Goal: Task Accomplishment & Management: Complete application form

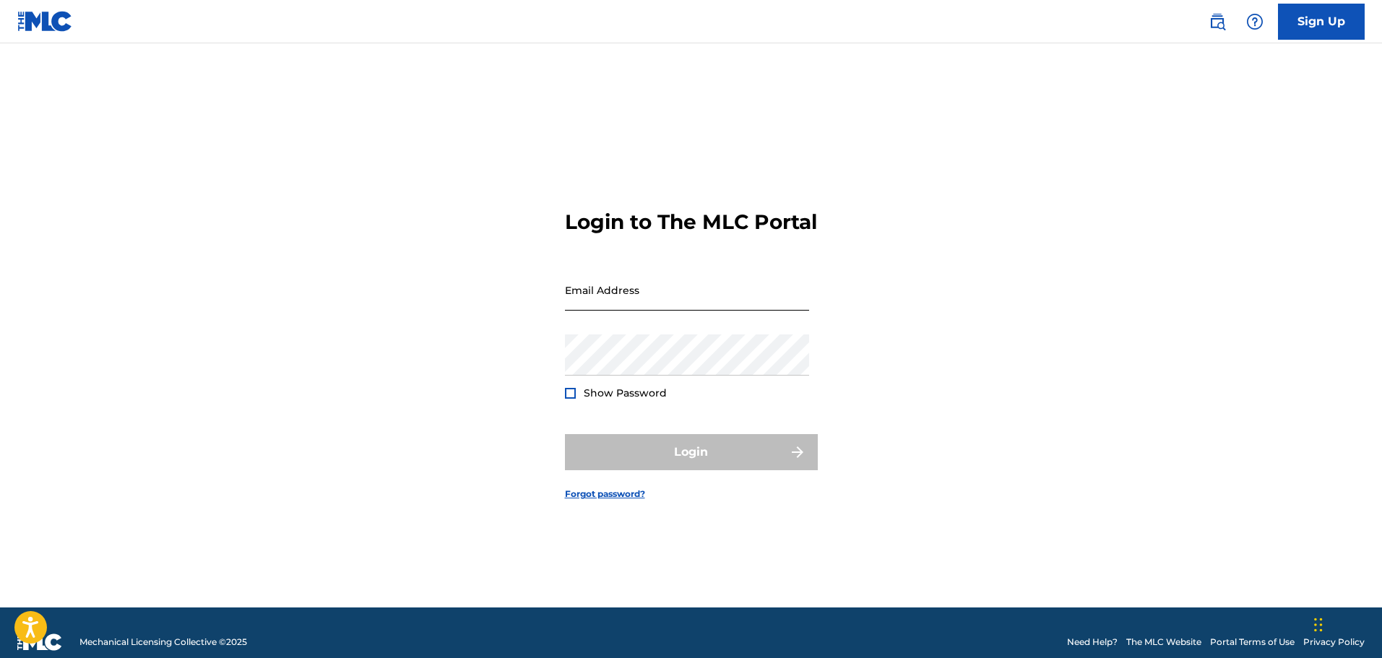
click at [714, 311] on input "Email Address" at bounding box center [687, 289] width 244 height 41
type input "[EMAIL_ADDRESS][DOMAIN_NAME]"
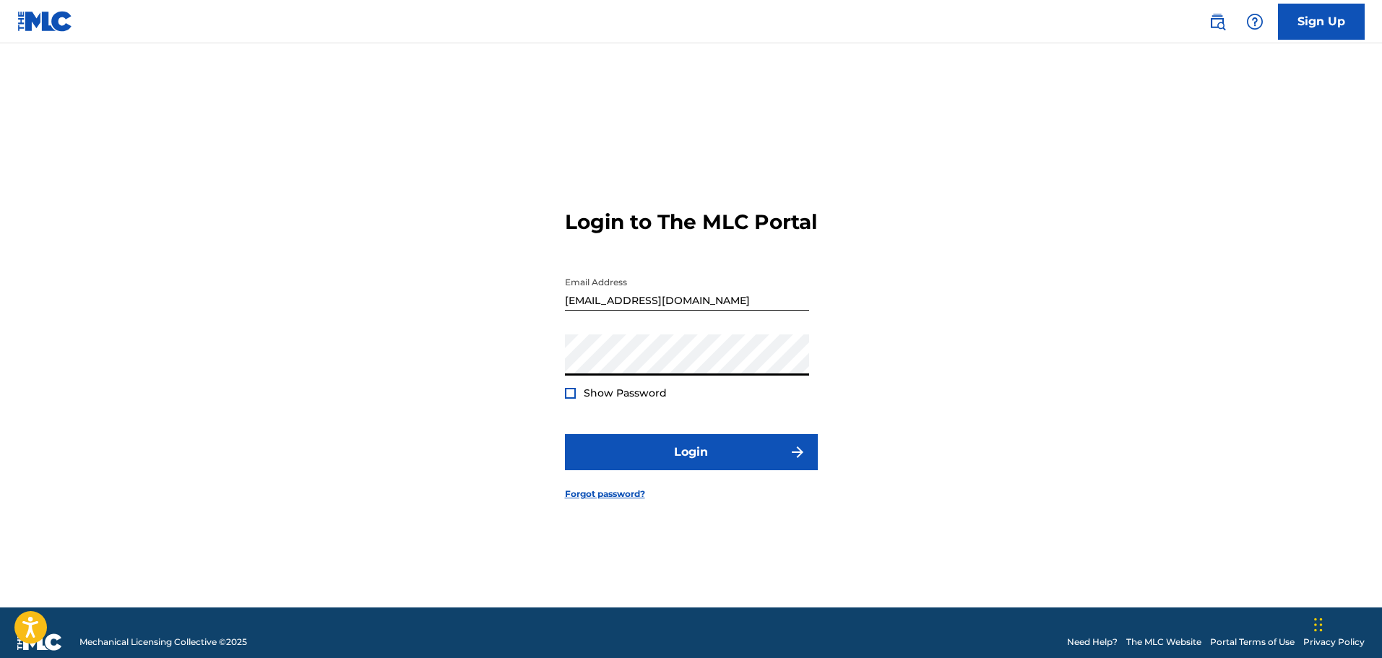
click at [572, 400] on div "Show Password" at bounding box center [616, 393] width 102 height 14
click at [571, 399] on div at bounding box center [570, 393] width 11 height 11
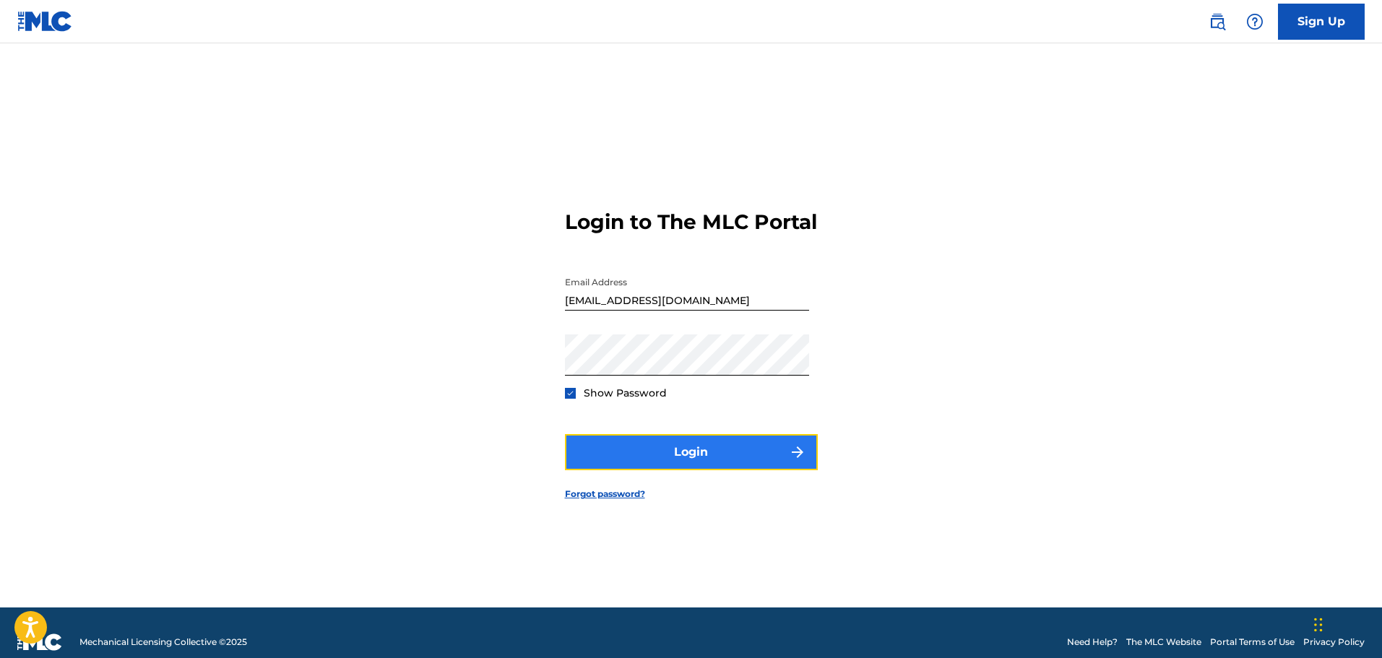
click at [705, 467] on button "Login" at bounding box center [691, 452] width 253 height 36
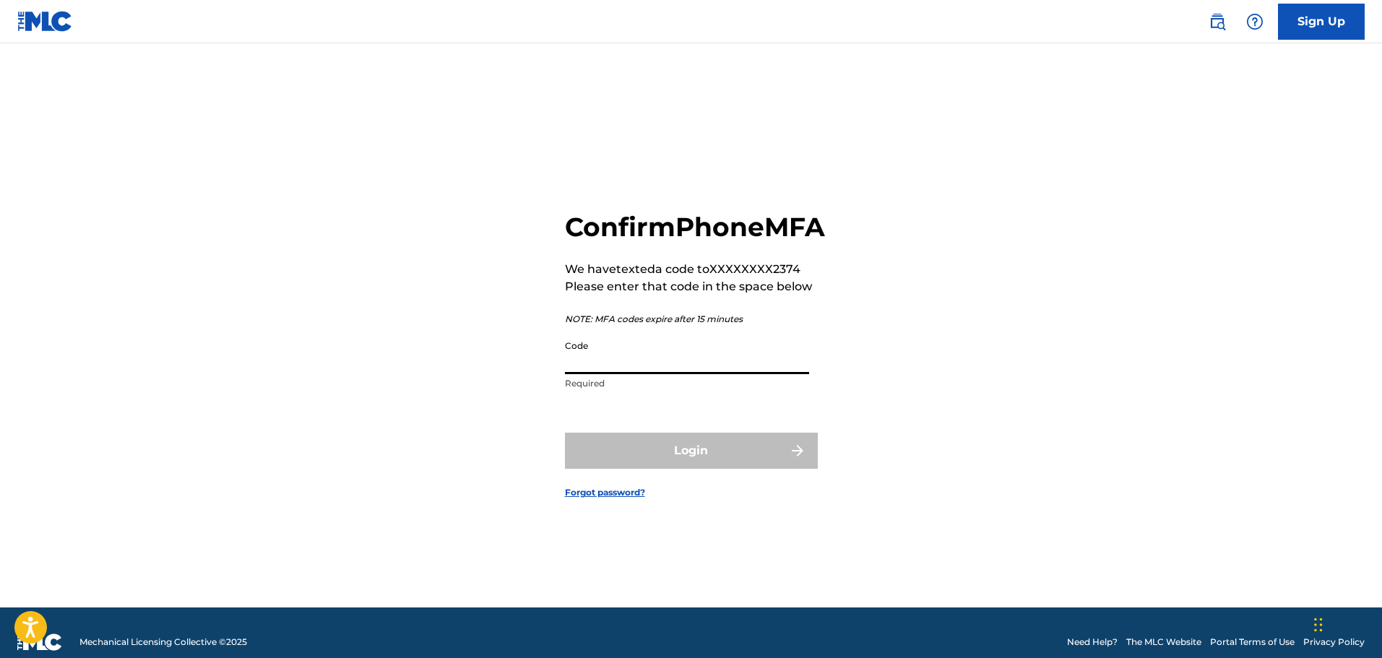
click at [685, 374] on input "Code" at bounding box center [687, 353] width 244 height 41
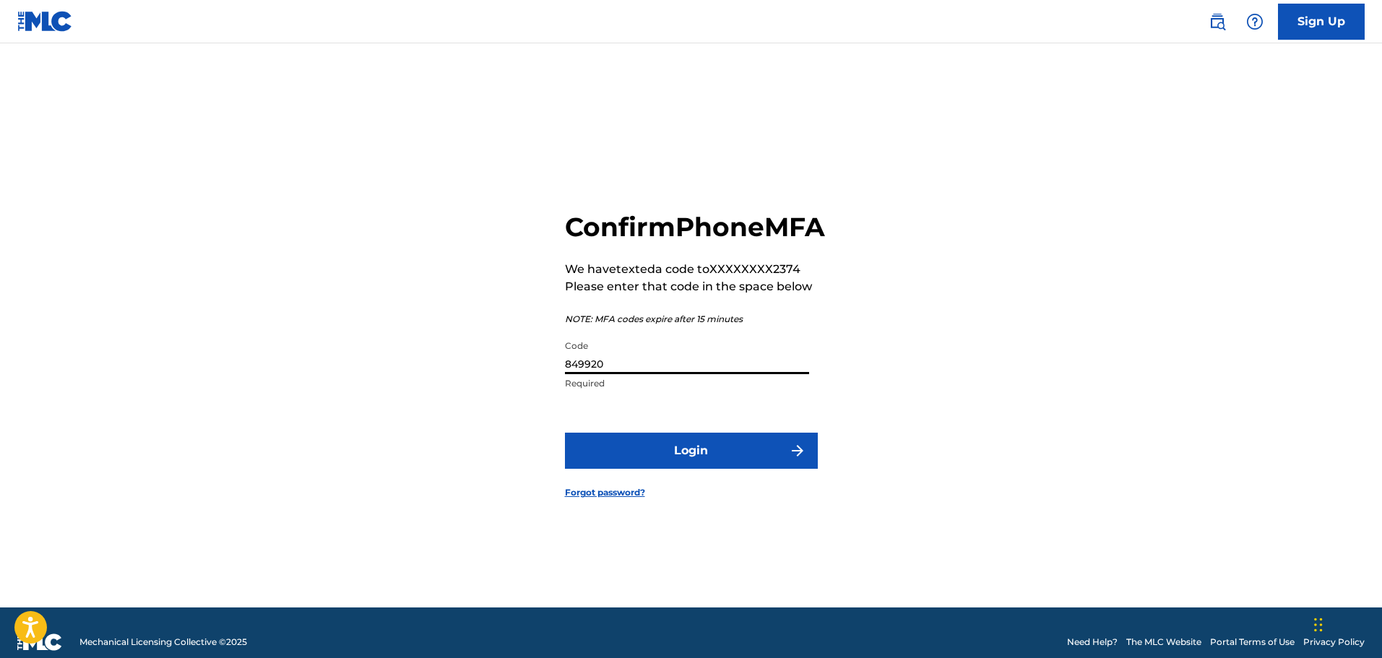
type input "849920"
click at [565, 433] on button "Login" at bounding box center [691, 451] width 253 height 36
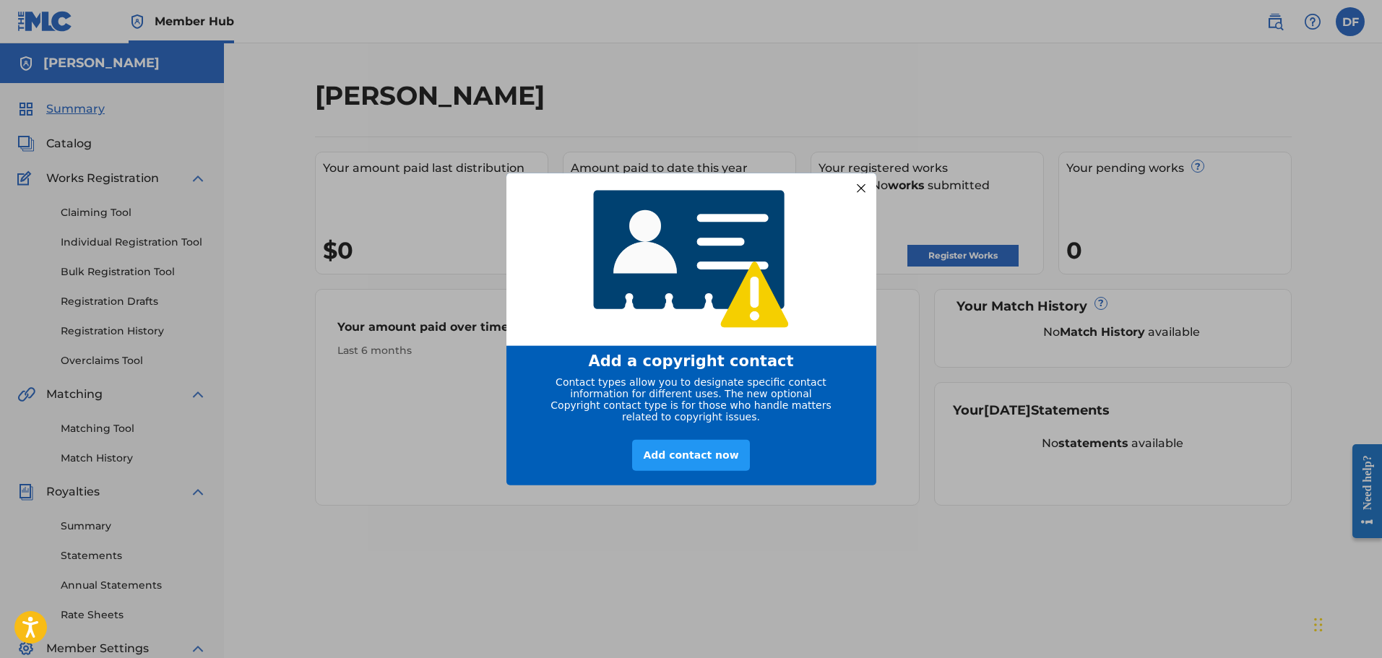
click at [862, 184] on div at bounding box center [860, 187] width 19 height 19
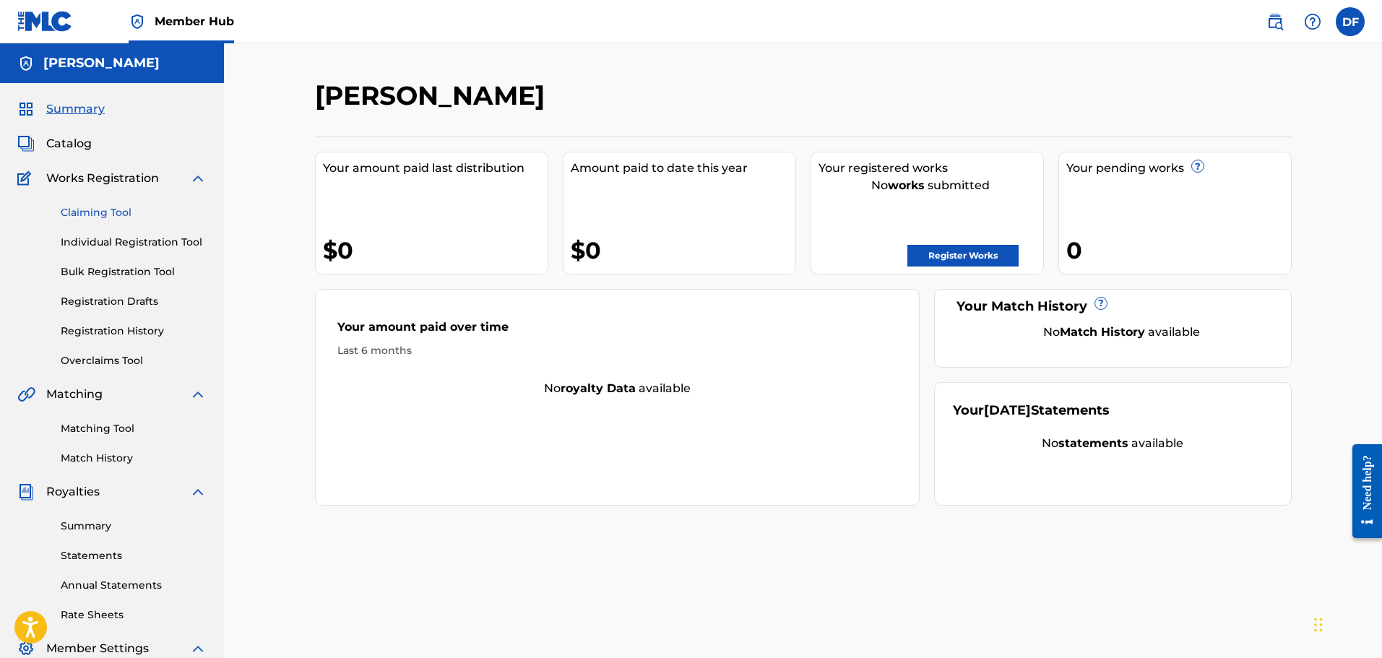
click at [116, 211] on link "Claiming Tool" at bounding box center [134, 212] width 146 height 15
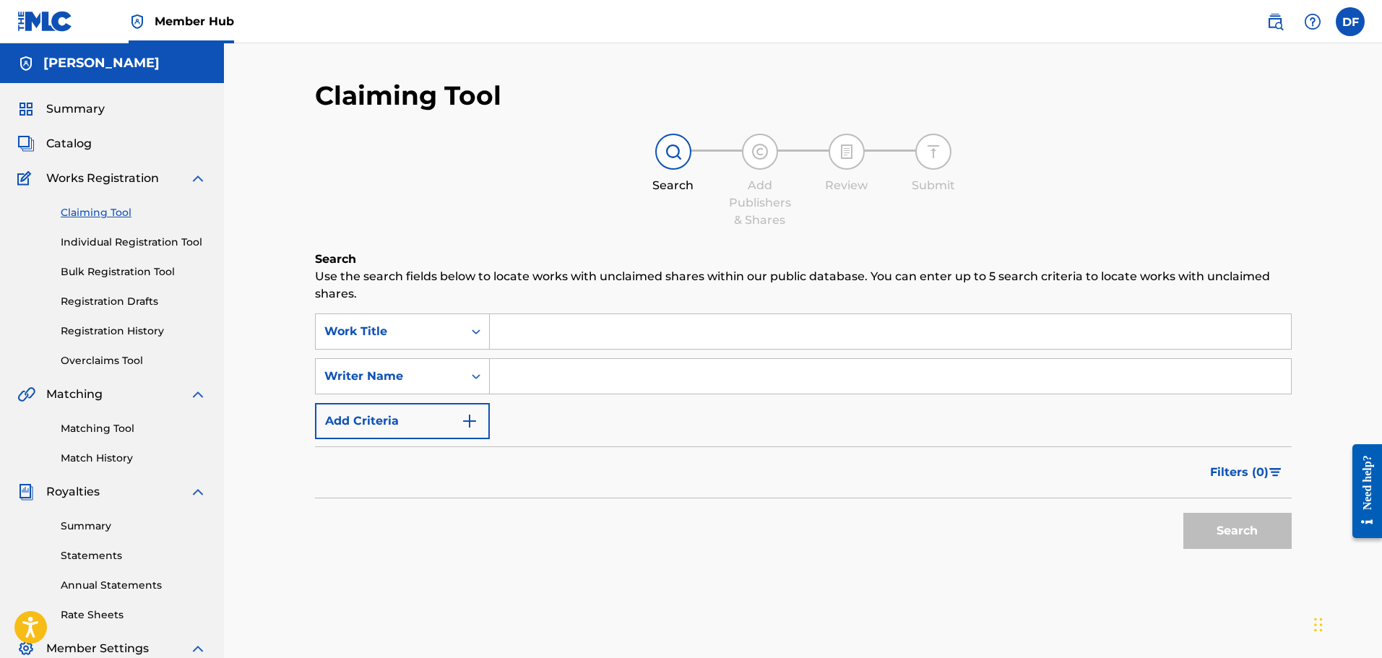
click at [547, 332] on input "Search Form" at bounding box center [890, 331] width 801 height 35
click at [132, 270] on link "Bulk Registration Tool" at bounding box center [134, 271] width 146 height 15
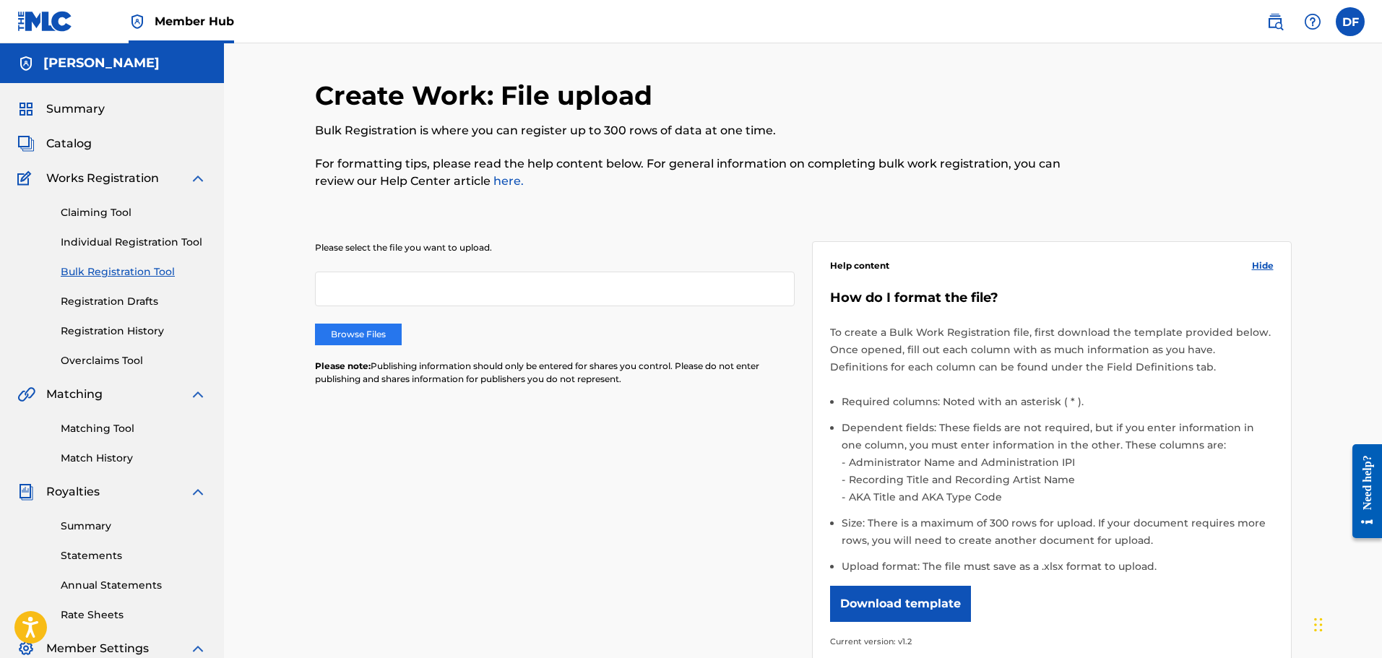
click at [356, 342] on label "Browse Files" at bounding box center [358, 335] width 87 height 22
click at [0, 0] on input "Browse Files" at bounding box center [0, 0] width 0 height 0
click at [714, 287] on button "Remove" at bounding box center [744, 289] width 87 height 22
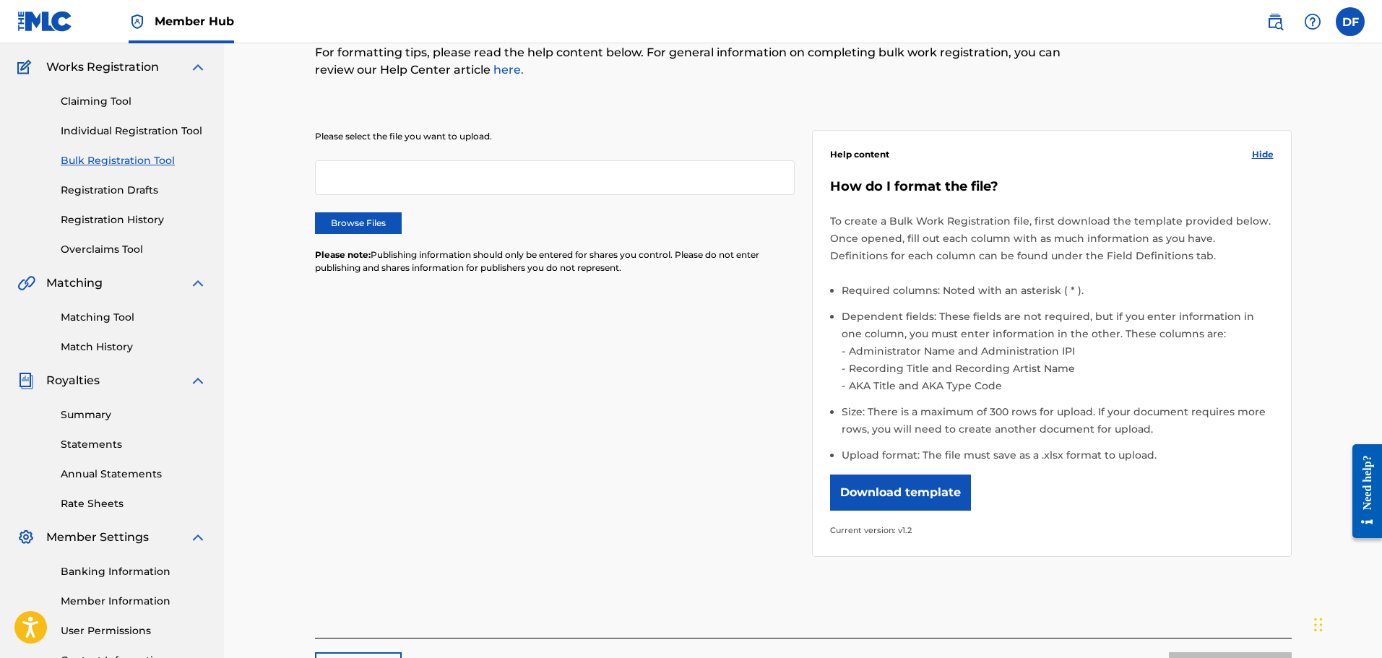
scroll to position [238, 0]
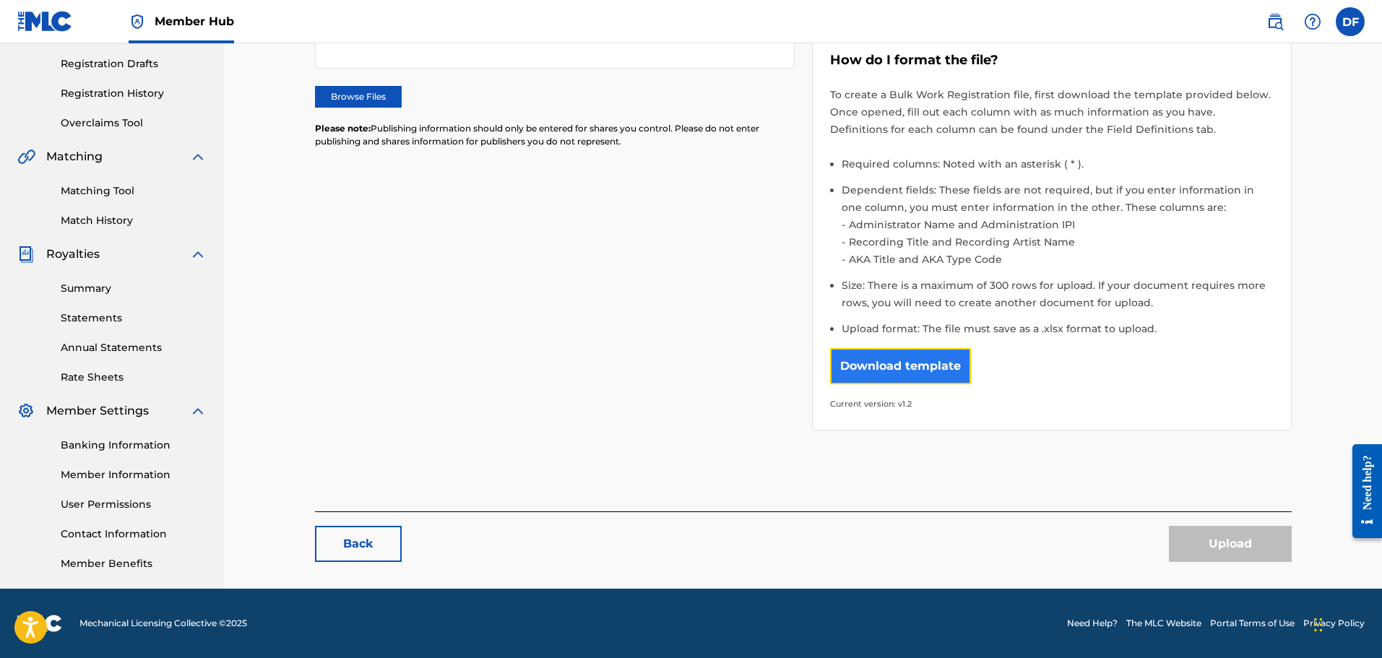
click at [907, 369] on button "Download template" at bounding box center [900, 366] width 141 height 36
click at [350, 267] on div "Please select the file you want to upload. Browse Files Please note: Publishing…" at bounding box center [803, 208] width 977 height 479
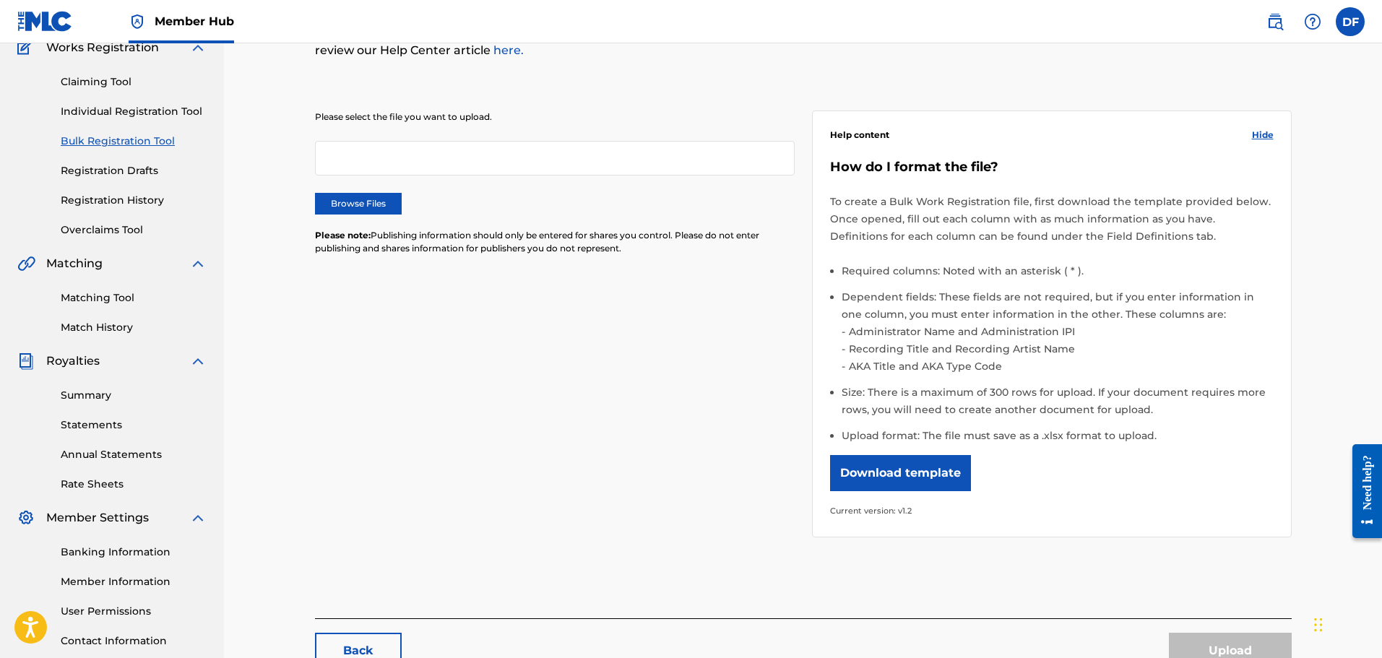
scroll to position [0, 0]
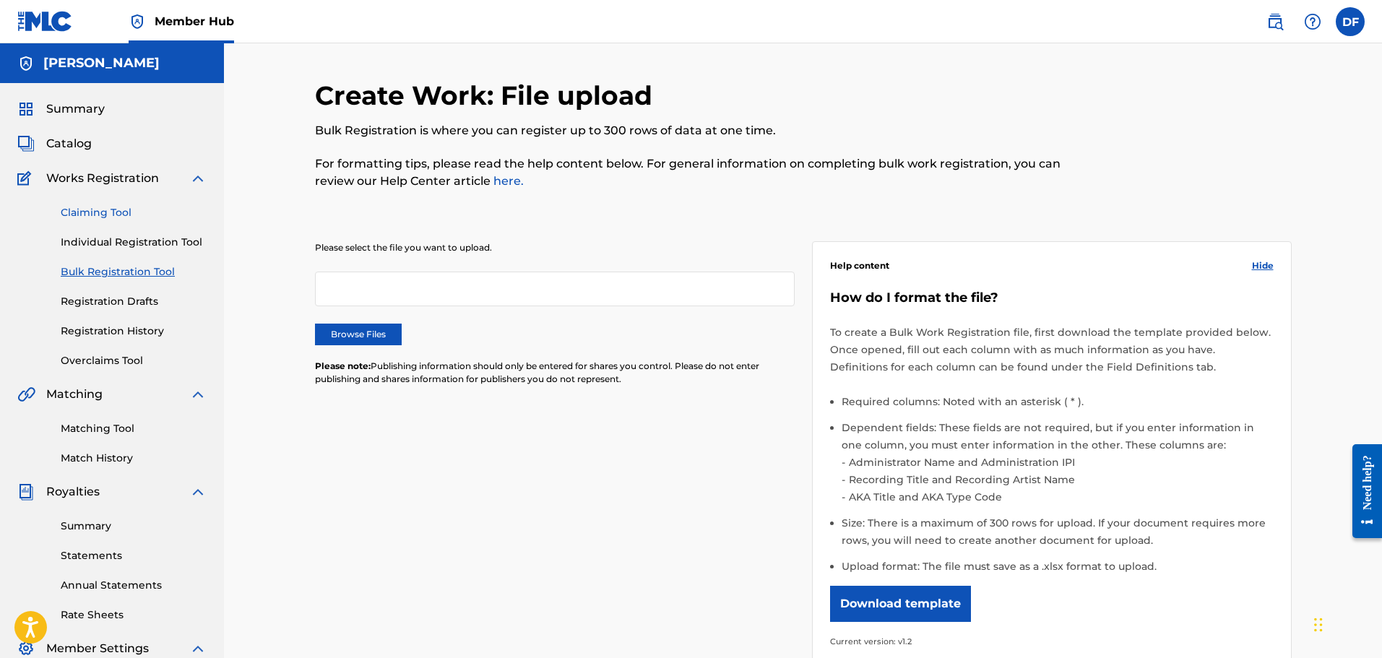
click at [82, 213] on link "Claiming Tool" at bounding box center [134, 212] width 146 height 15
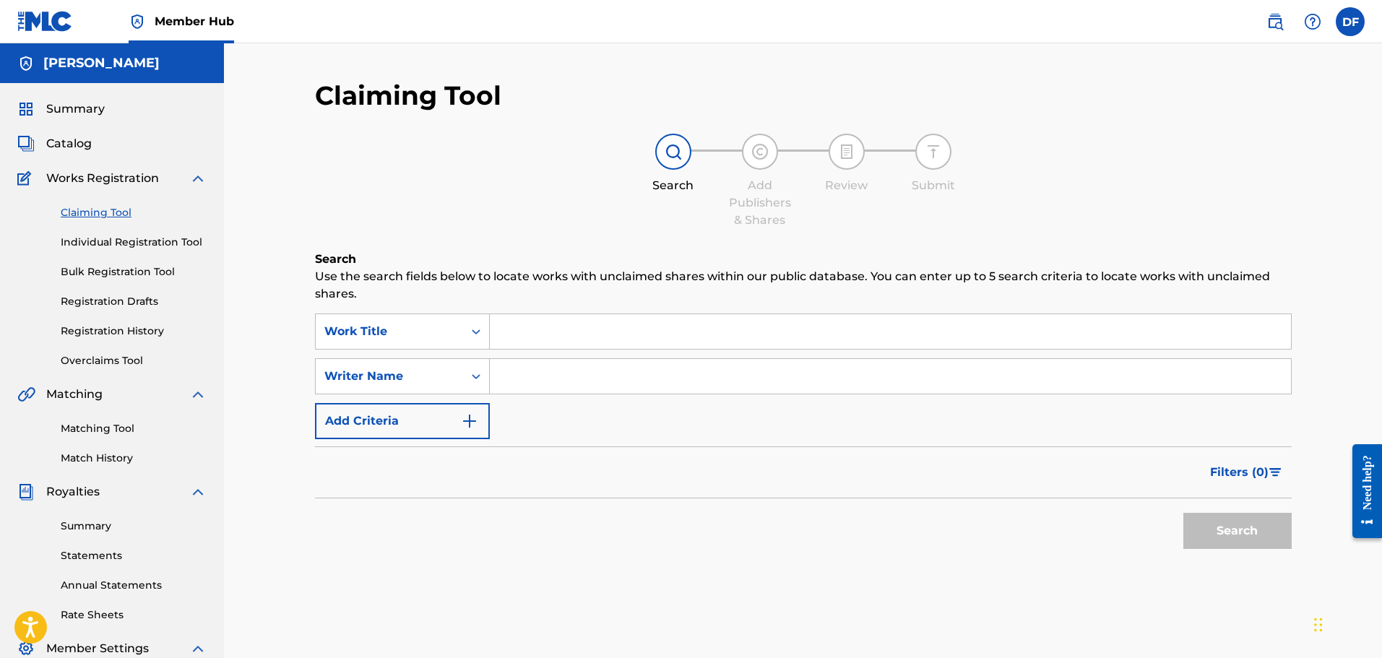
click at [584, 329] on input "Search Form" at bounding box center [890, 331] width 801 height 35
type input "Mama Can Do It"
click at [519, 380] on input "Search Form" at bounding box center [890, 376] width 801 height 35
drag, startPoint x: 1245, startPoint y: 532, endPoint x: 998, endPoint y: 467, distance: 255.4
click at [1246, 532] on button "Search" at bounding box center [1237, 531] width 108 height 36
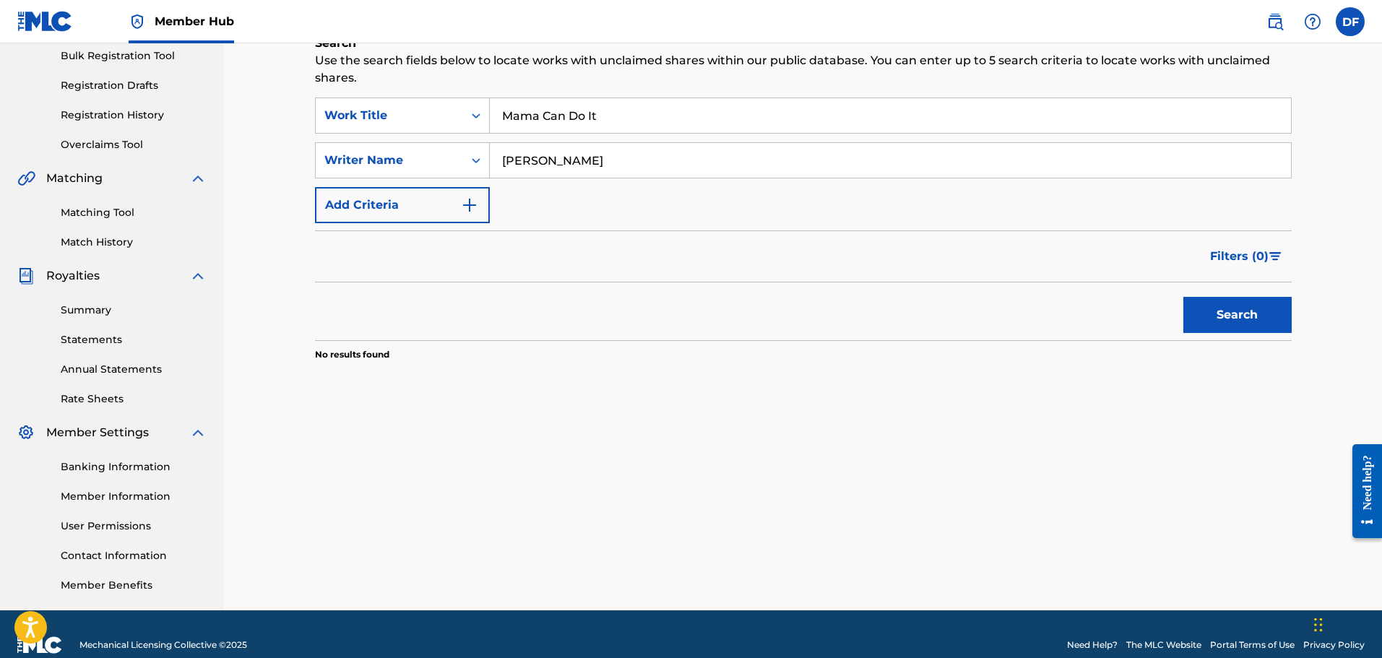
scroll to position [217, 0]
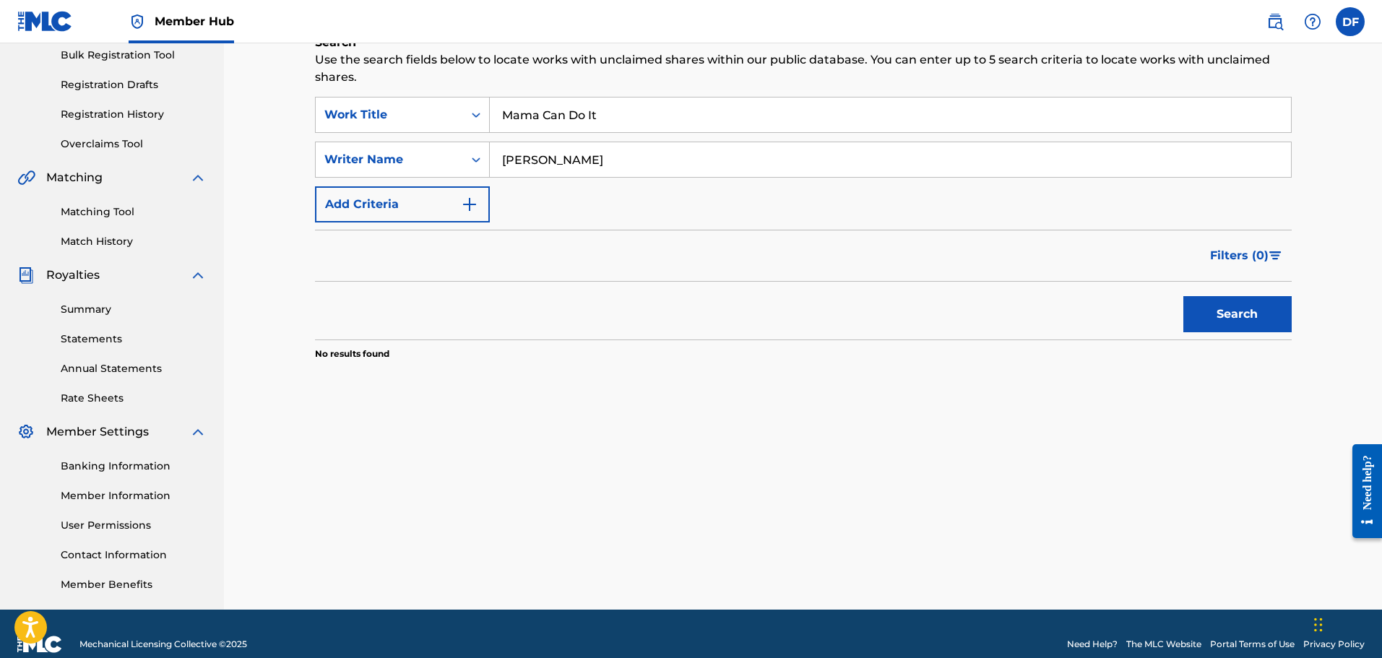
click at [545, 155] on input "[PERSON_NAME]" at bounding box center [890, 159] width 801 height 35
type input "[PERSON_NAME]"
click at [1221, 311] on button "Search" at bounding box center [1237, 314] width 108 height 36
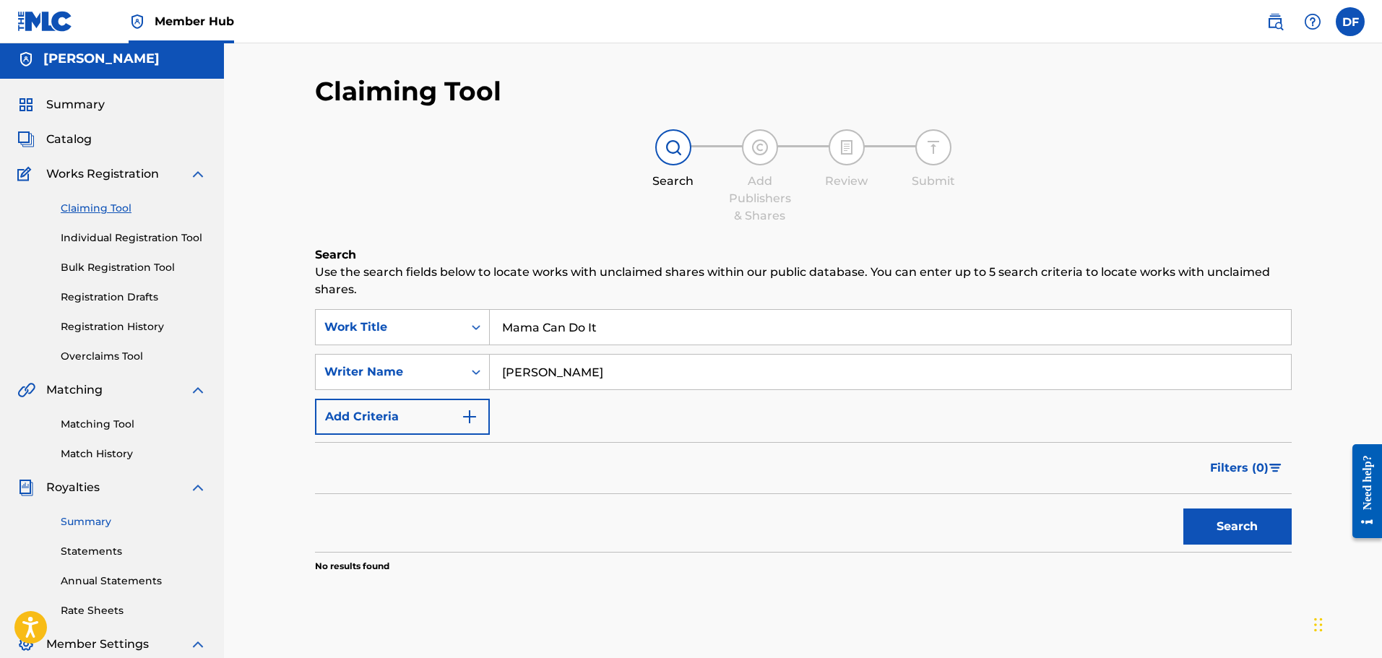
scroll to position [0, 0]
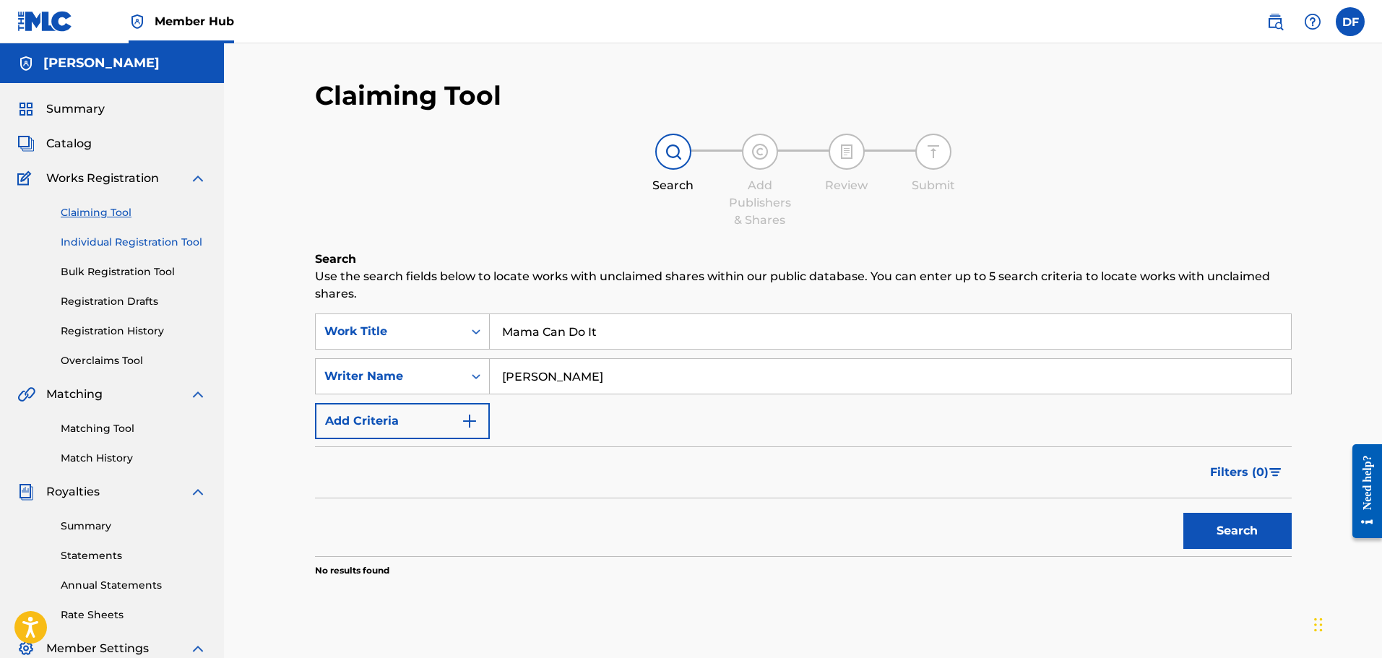
click at [142, 245] on link "Individual Registration Tool" at bounding box center [134, 242] width 146 height 15
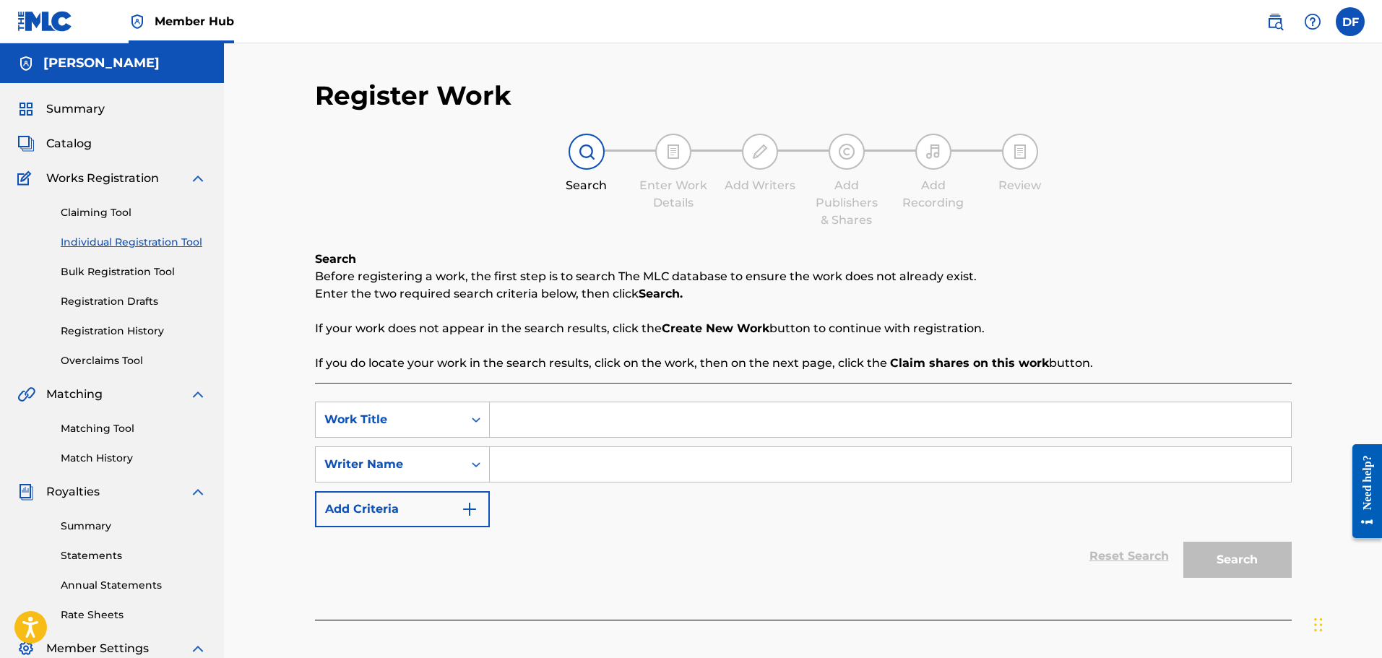
click at [532, 413] on input "Search Form" at bounding box center [890, 419] width 801 height 35
type input "Mama Can Do It"
click at [535, 465] on input "Search Form" at bounding box center [890, 464] width 801 height 35
type input "[PERSON_NAME]"
click at [1257, 567] on button "Search" at bounding box center [1237, 560] width 108 height 36
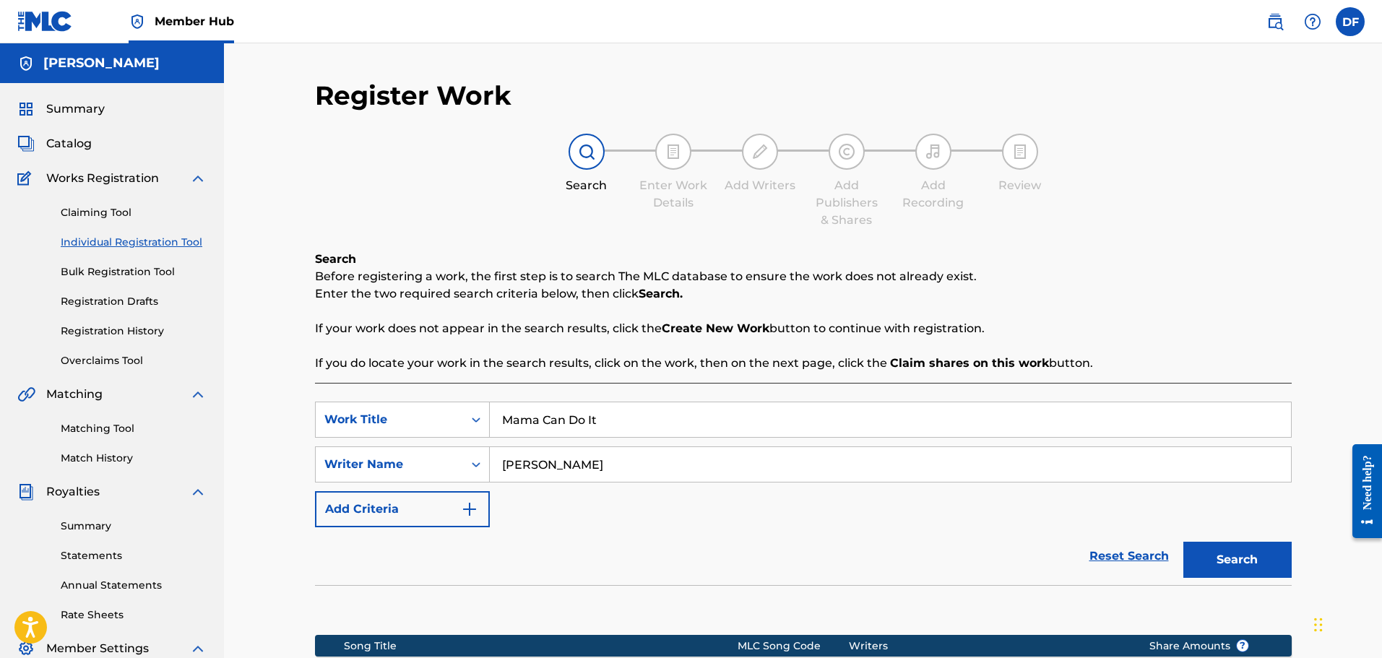
scroll to position [217, 0]
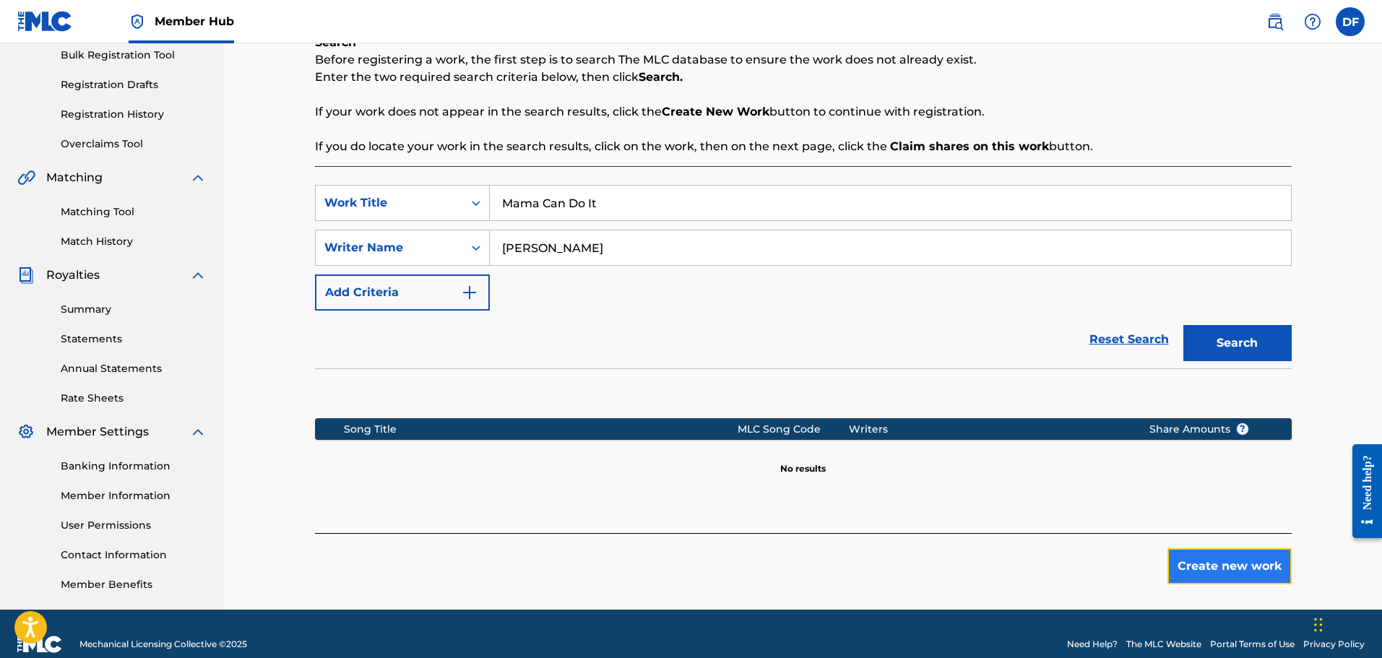
click at [1234, 563] on button "Create new work" at bounding box center [1229, 566] width 124 height 36
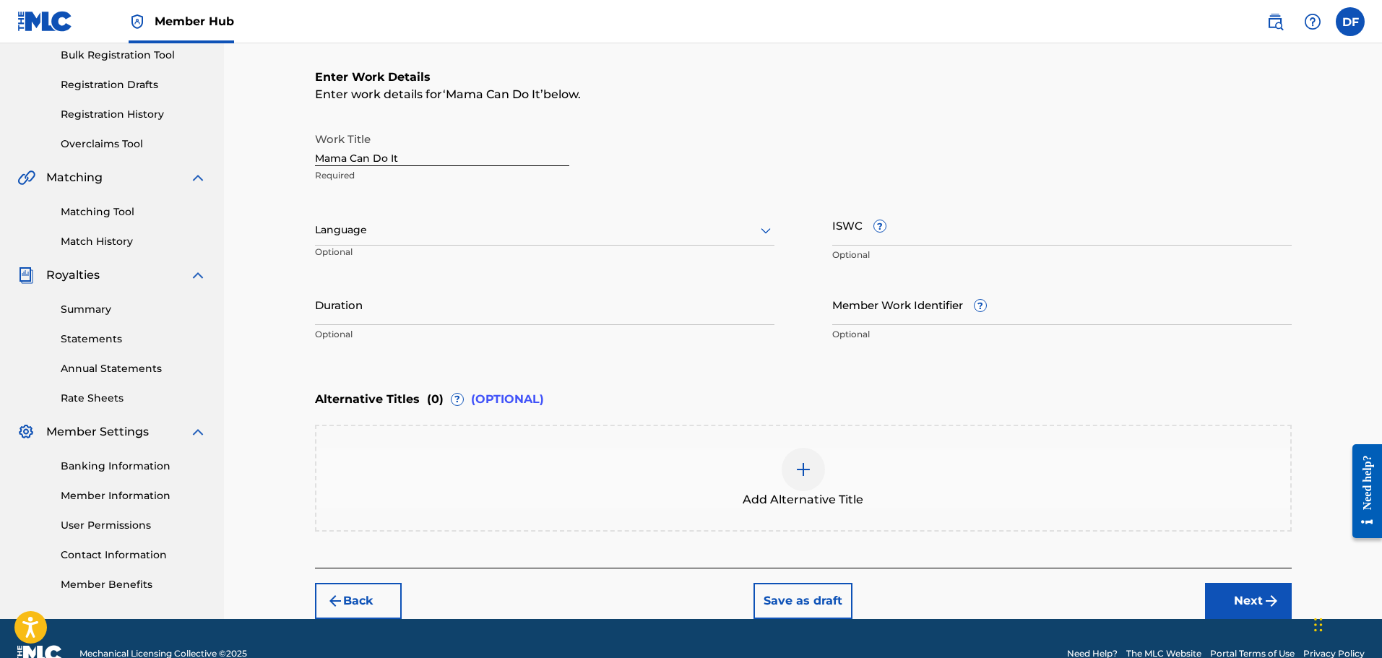
click at [427, 232] on div at bounding box center [544, 230] width 459 height 18
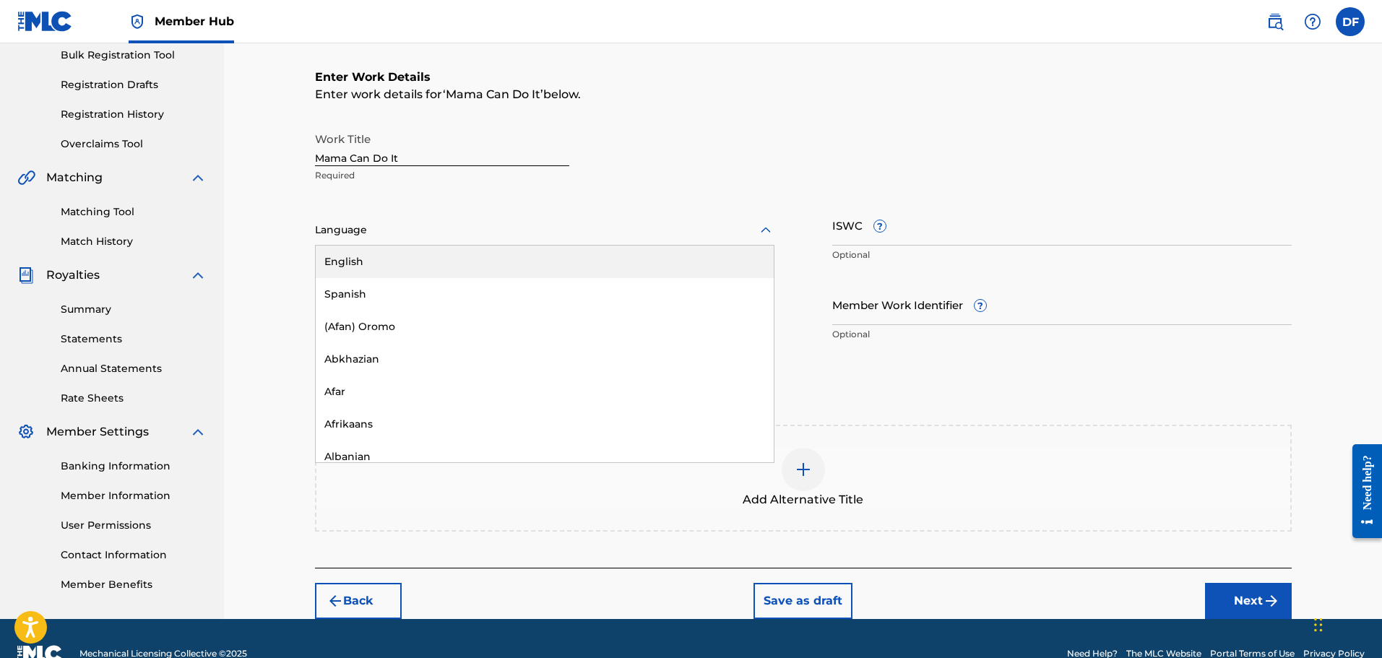
click at [378, 261] on div "English" at bounding box center [545, 262] width 458 height 33
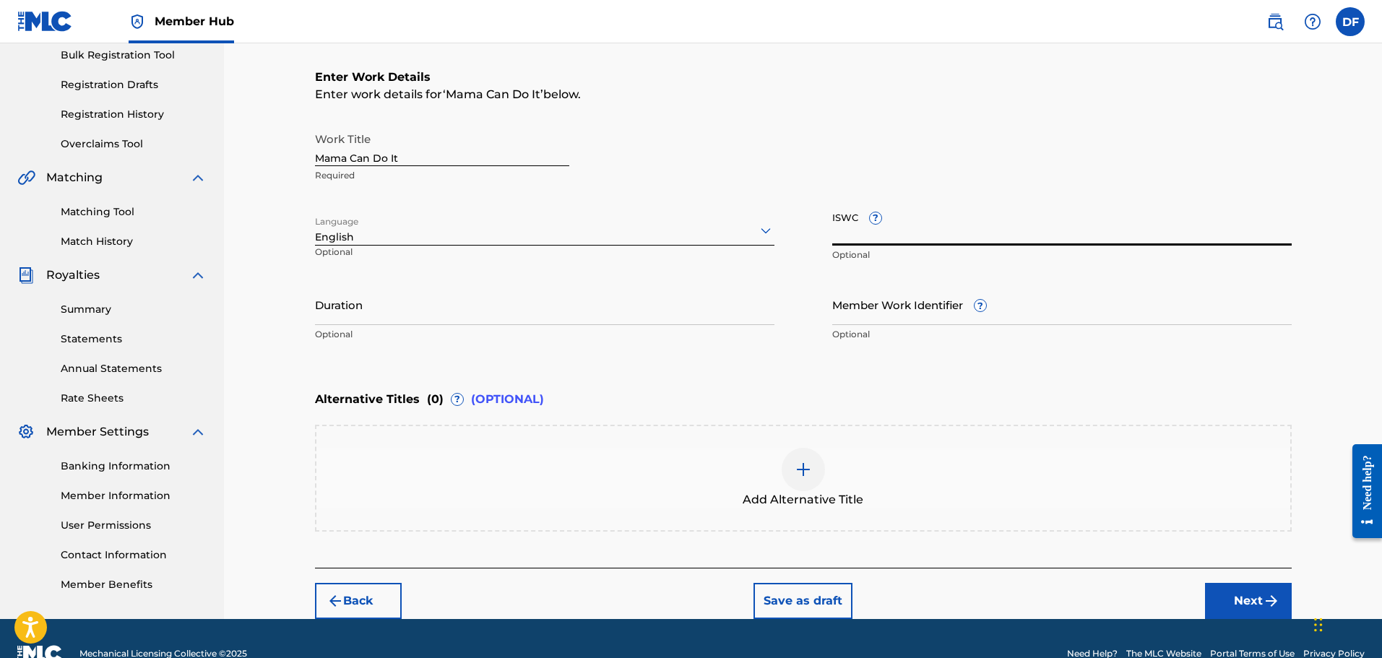
click at [924, 229] on input "ISWC ?" at bounding box center [1061, 224] width 459 height 41
click at [902, 230] on input "ISWC ?" at bounding box center [1061, 224] width 459 height 41
paste input "C QZES62330645"
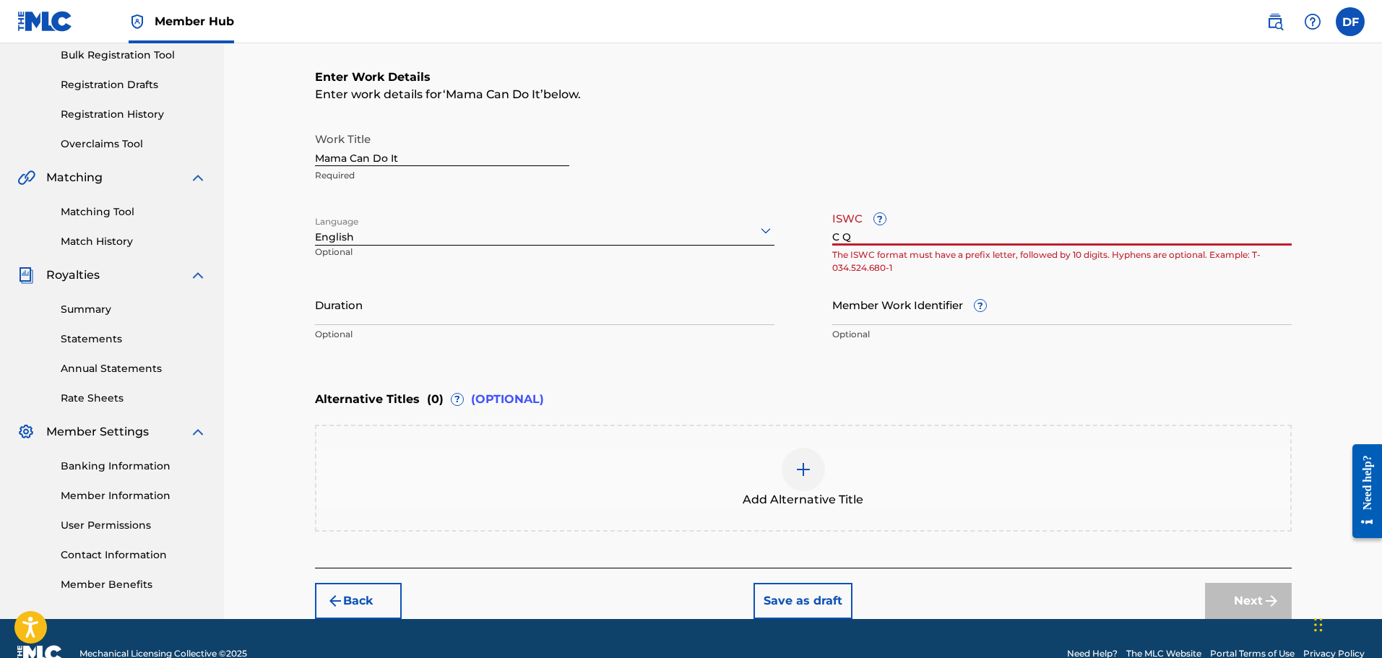
type input "C"
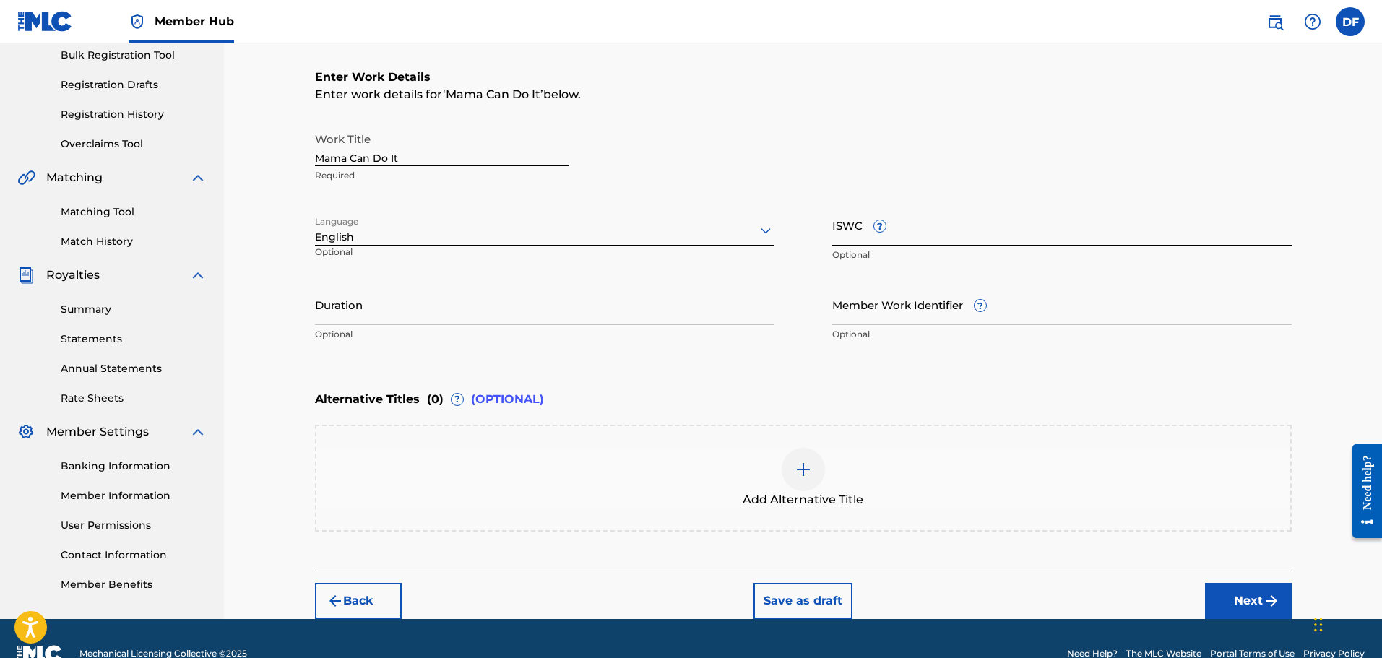
click at [865, 243] on input "ISWC ?" at bounding box center [1061, 224] width 459 height 41
paste input "QZES62330645"
type input "QZES62330645"
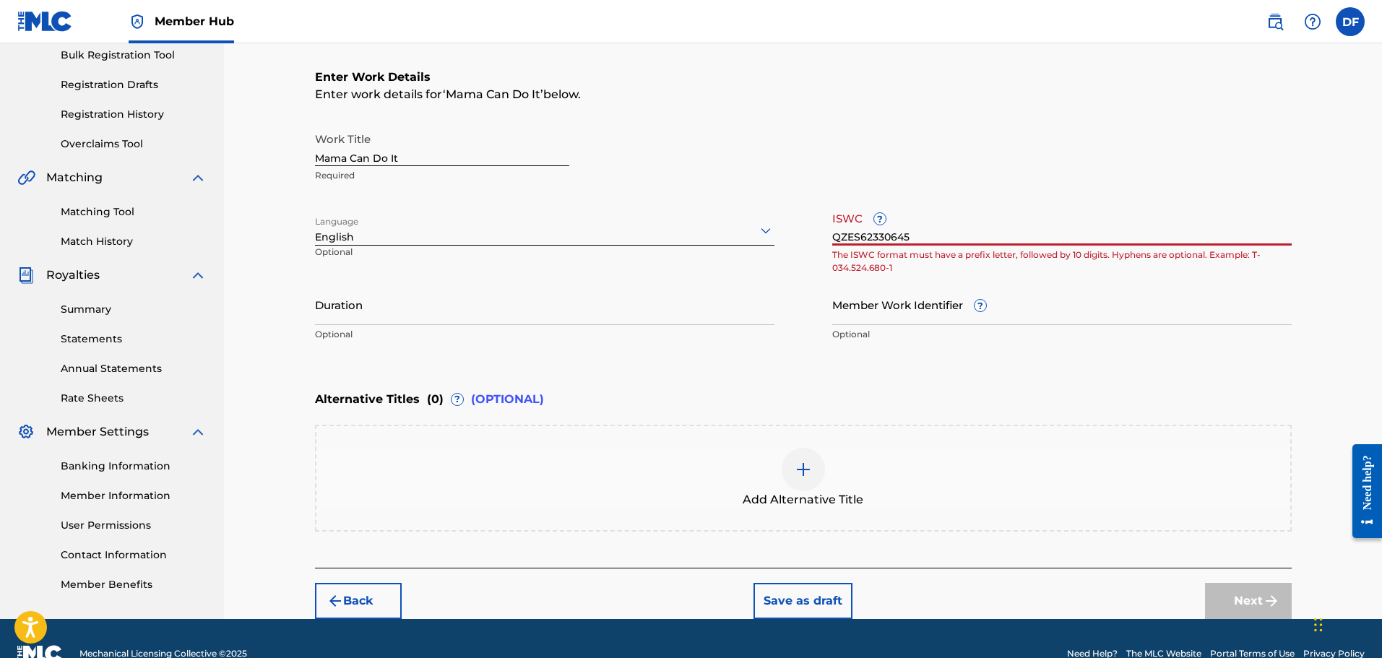
drag, startPoint x: 919, startPoint y: 235, endPoint x: 696, endPoint y: 233, distance: 223.2
click at [696, 233] on div "Work Title Mama Can Do It Required Language English Optional ISWC ? QZES6233064…" at bounding box center [803, 237] width 977 height 224
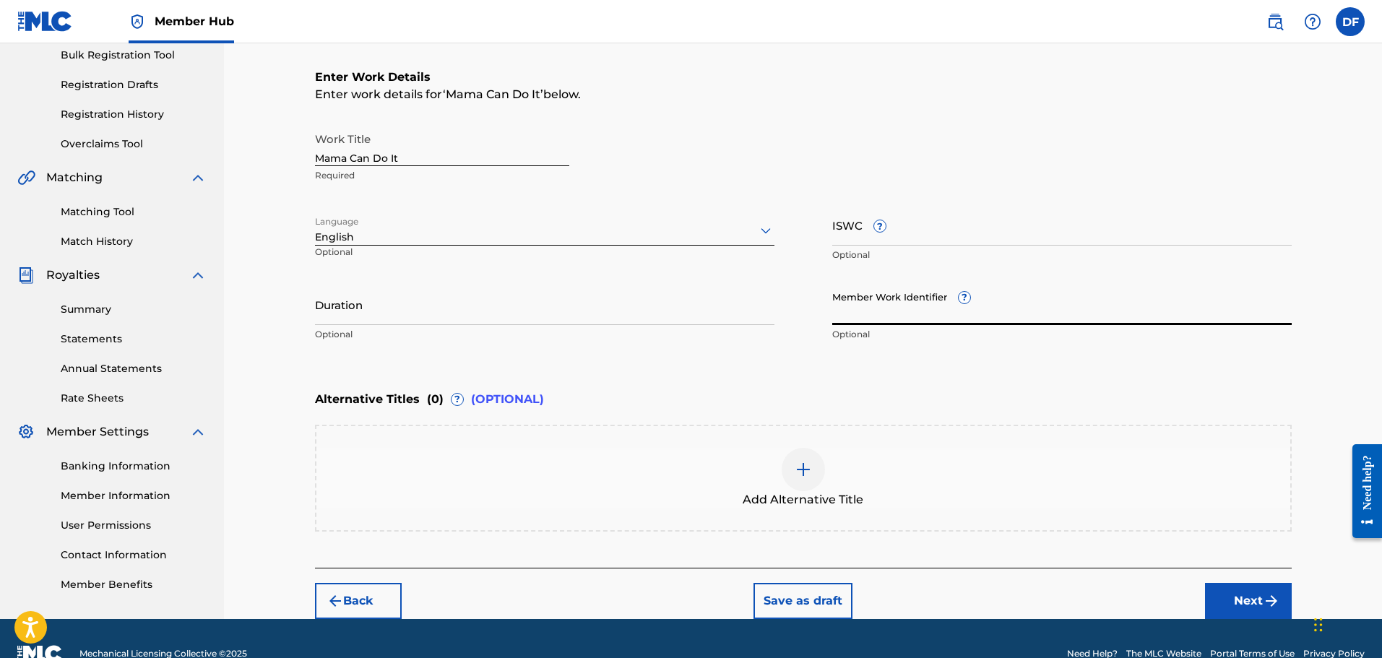
click at [960, 313] on input "Member Work Identifier ?" at bounding box center [1061, 304] width 459 height 41
paste input "QZES62330645"
type input "QZES62330645"
click at [975, 419] on div "Alternative Titles ( 0 ) ? (OPTIONAL) Add Alternative Title" at bounding box center [803, 458] width 977 height 148
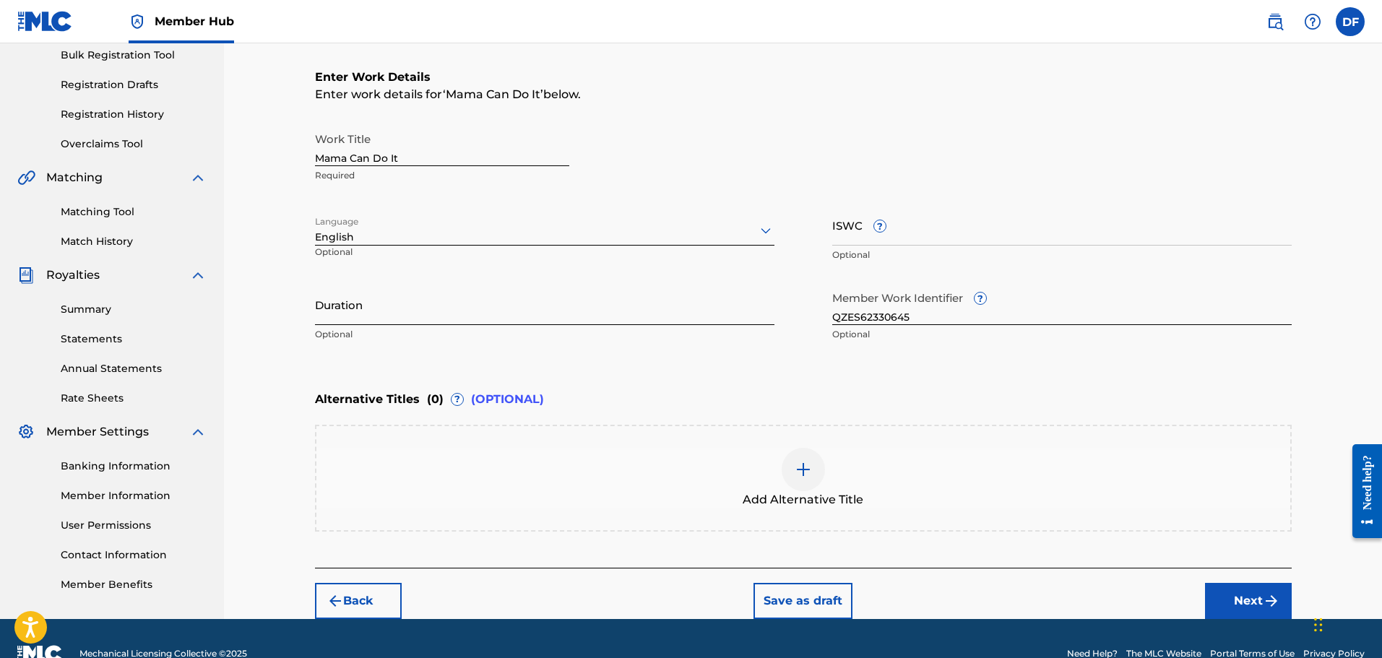
click at [611, 315] on input "Duration" at bounding box center [544, 304] width 459 height 41
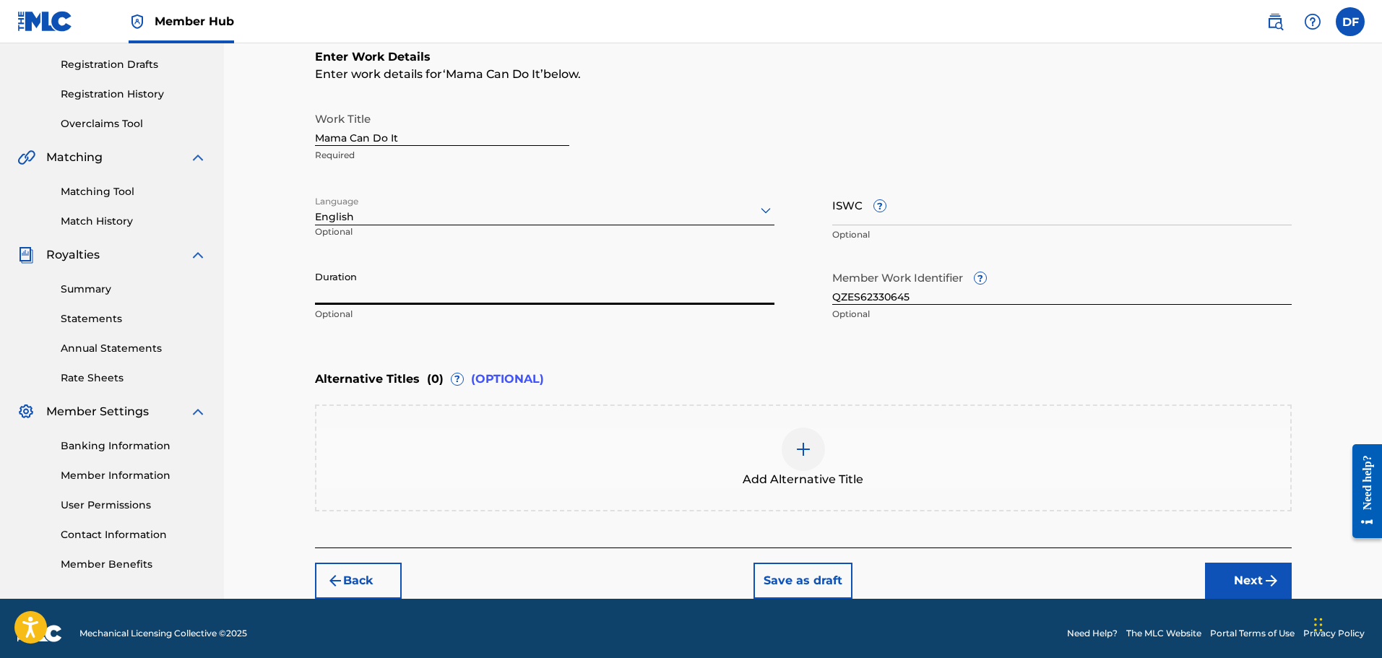
scroll to position [247, 0]
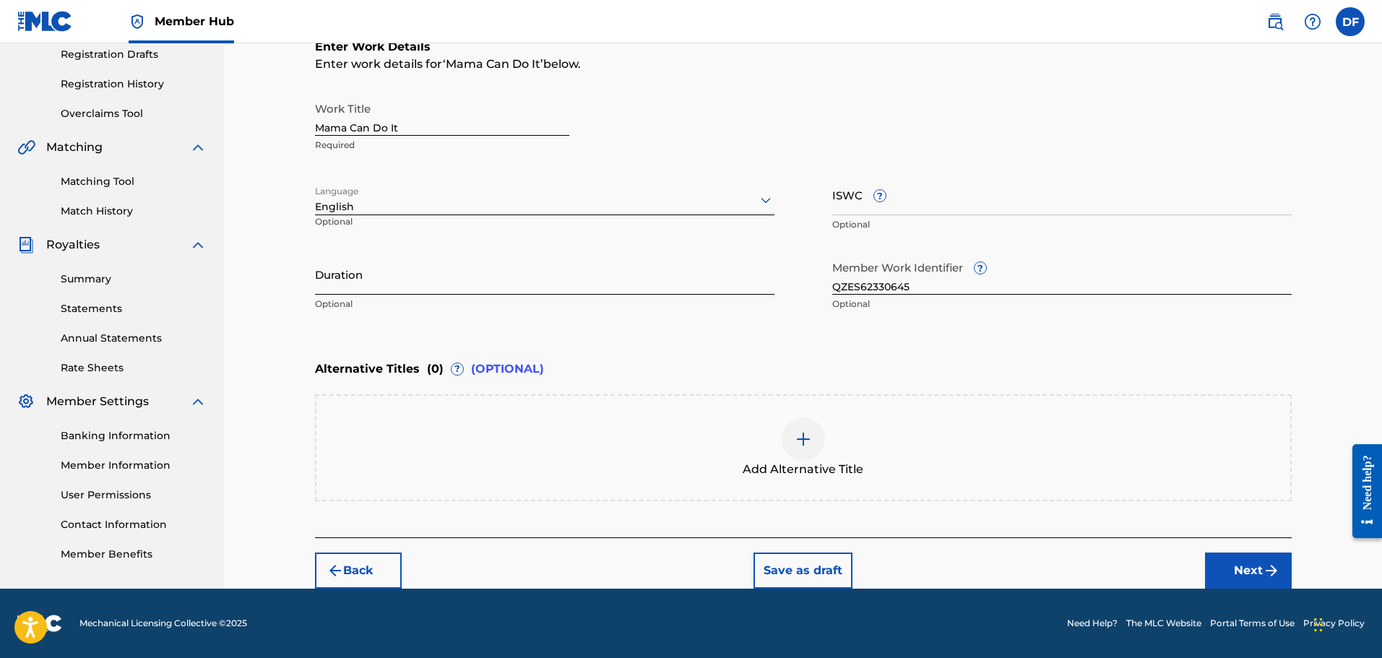
click at [582, 277] on input "Duration" at bounding box center [544, 274] width 459 height 41
click at [481, 277] on input "Duration" at bounding box center [544, 274] width 459 height 41
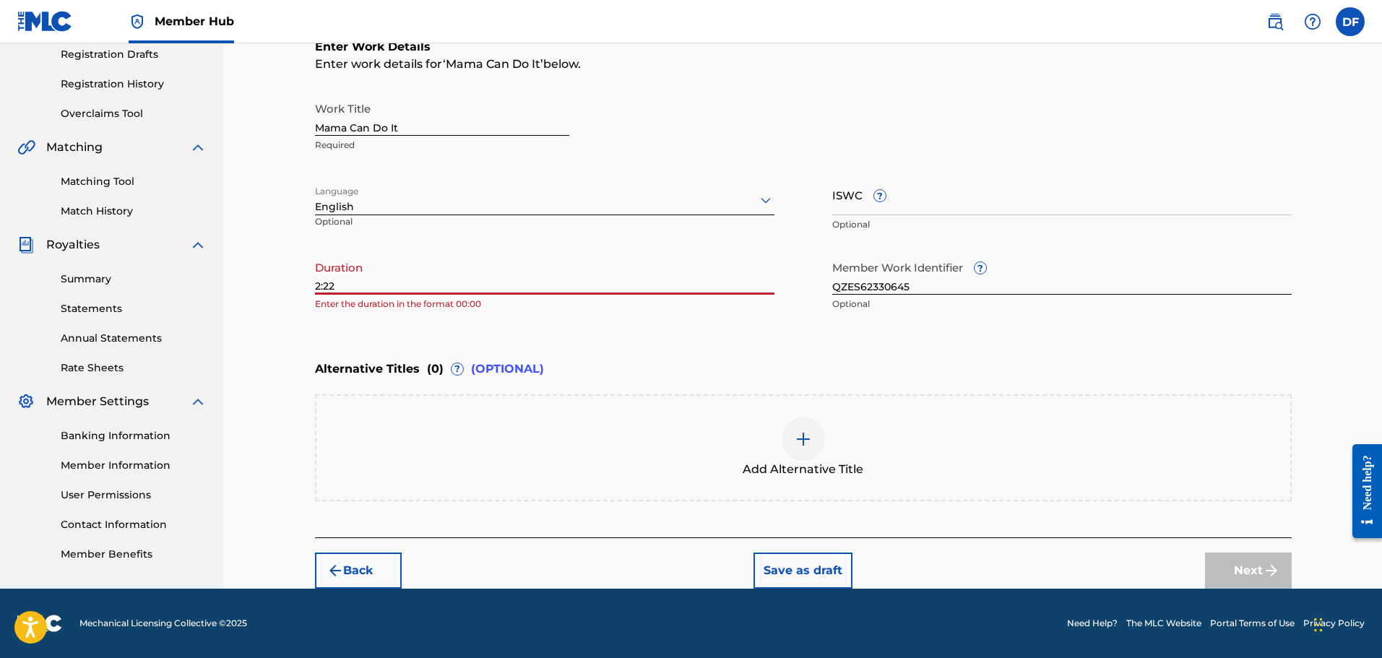
click at [571, 337] on div "Enter Work Details Enter work details for ‘ Mama Can Do It ’ below. Work Title …" at bounding box center [803, 179] width 977 height 350
click at [610, 329] on div "Enter Work Details Enter work details for ‘ Mama Can Do It ’ below. Work Title …" at bounding box center [803, 179] width 977 height 350
click at [316, 282] on input "2:22" at bounding box center [544, 274] width 459 height 41
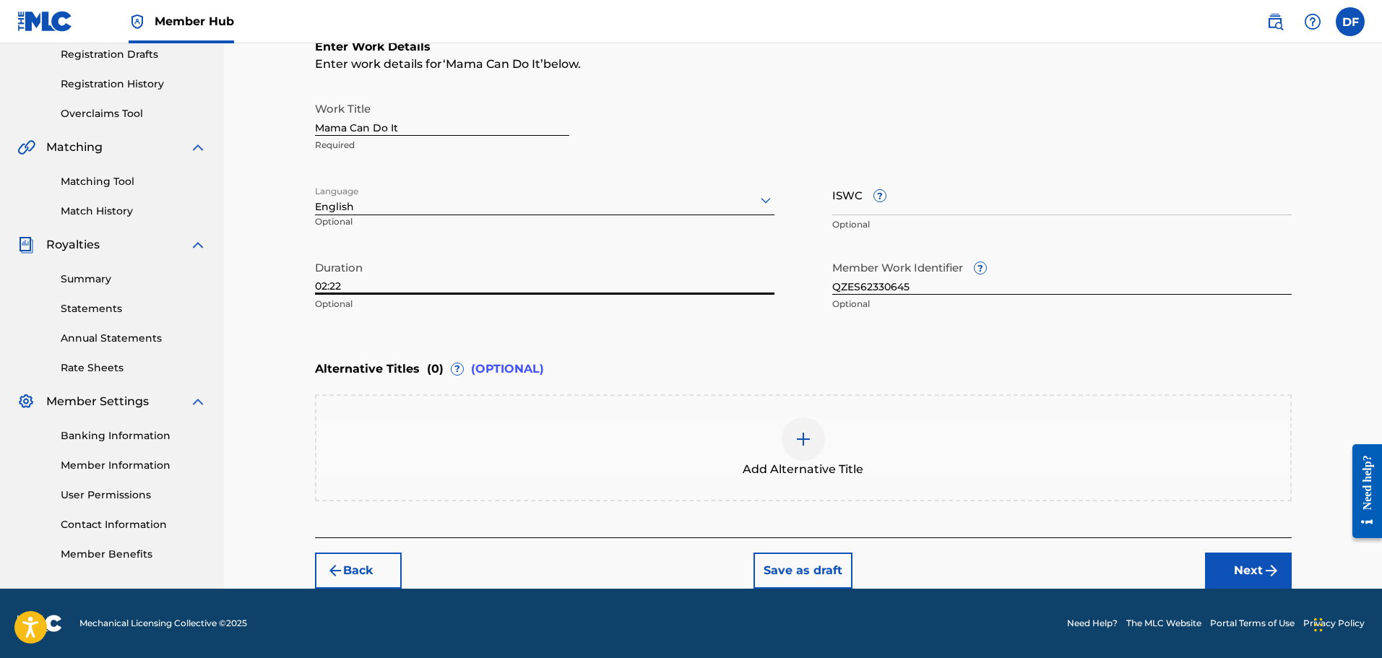
type input "02:22"
click at [457, 331] on div "Enter Work Details Enter work details for ‘ Mama Can Do It ’ below. Work Title …" at bounding box center [803, 179] width 977 height 350
click at [1247, 563] on button "Next" at bounding box center [1248, 571] width 87 height 36
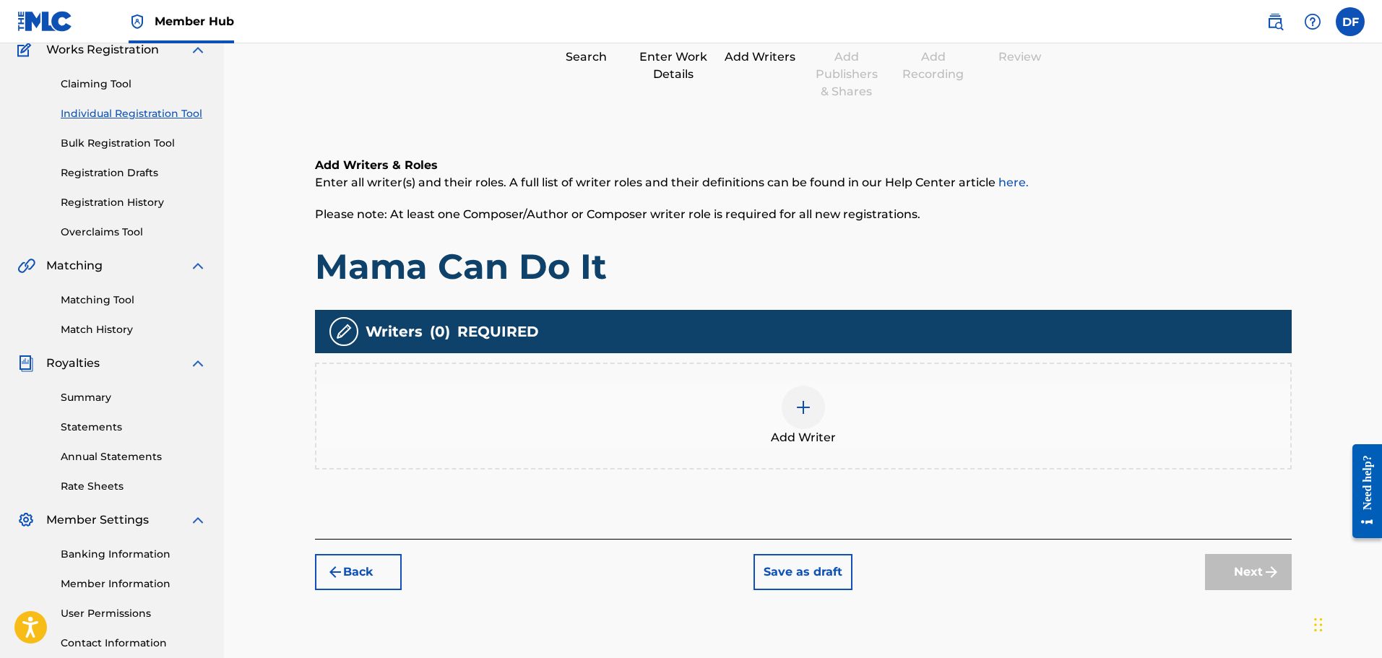
scroll to position [65, 0]
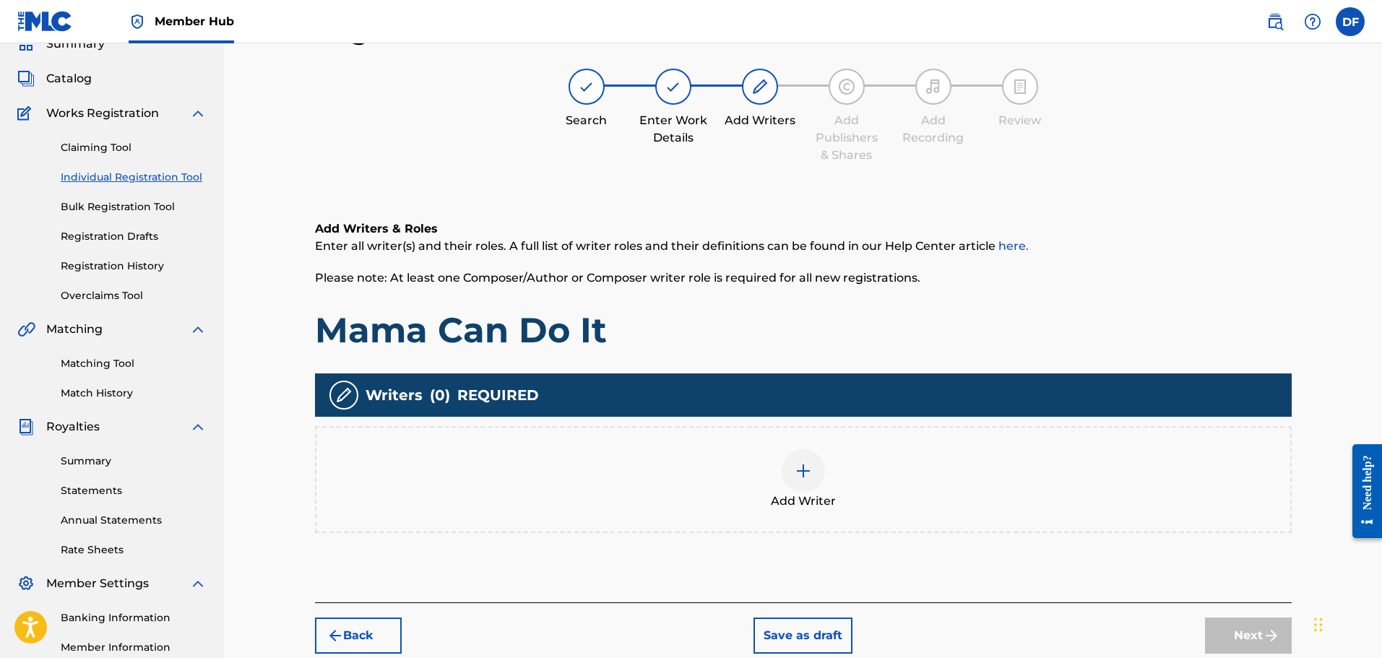
click at [807, 483] on div at bounding box center [803, 470] width 43 height 43
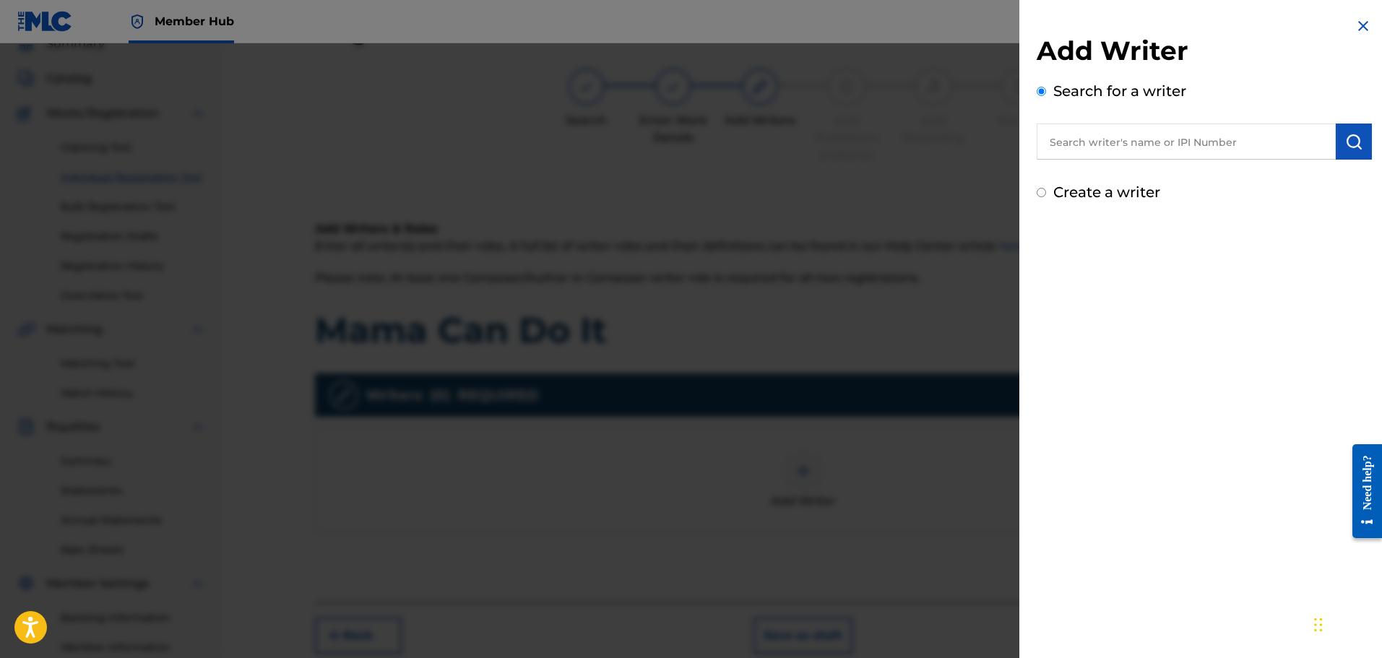
click at [1148, 138] on input "text" at bounding box center [1186, 142] width 299 height 36
type input "[PERSON_NAME]"
click at [1136, 194] on label "Create a writer" at bounding box center [1106, 191] width 107 height 17
radio input "true"
click at [1046, 194] on input "Create a writer" at bounding box center [1041, 192] width 9 height 9
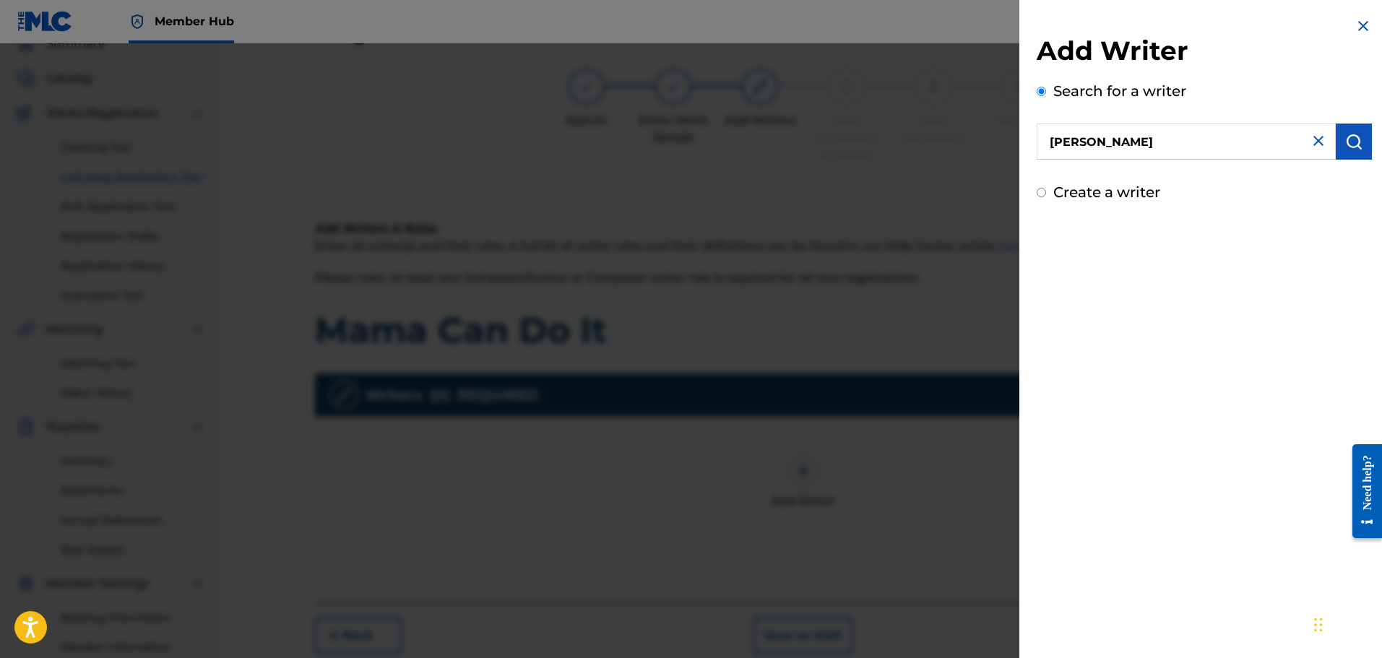
radio input "false"
radio input "true"
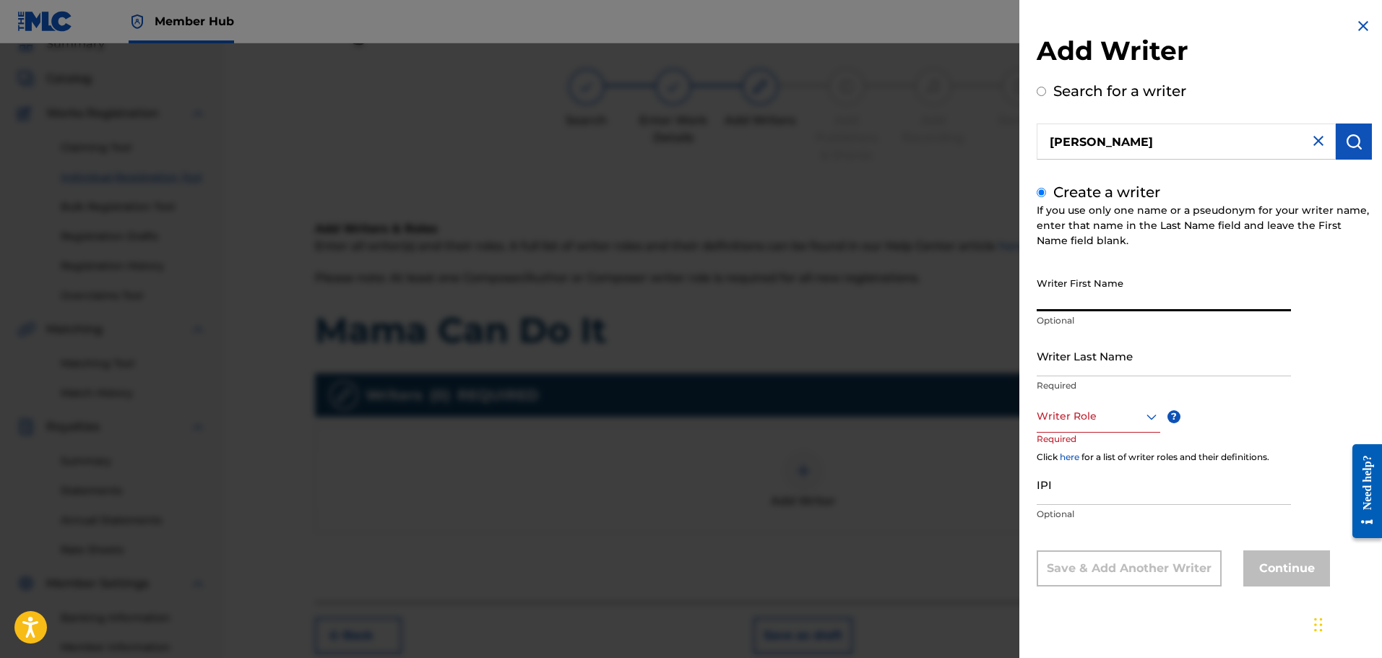
click at [1127, 306] on input "Writer First Name" at bounding box center [1164, 290] width 254 height 41
type input "[PERSON_NAME]"
click at [1094, 427] on div "Writer Role" at bounding box center [1099, 416] width 124 height 33
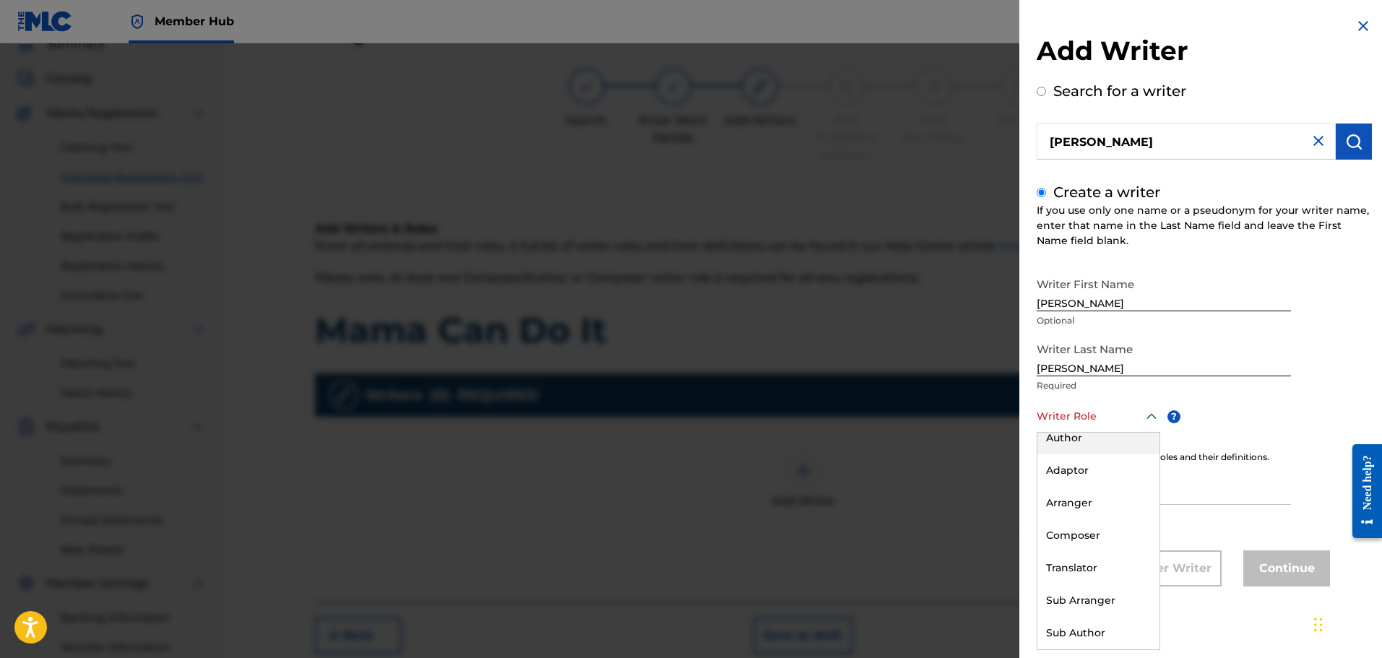
scroll to position [0, 0]
click at [1081, 486] on div "Author" at bounding box center [1098, 481] width 122 height 33
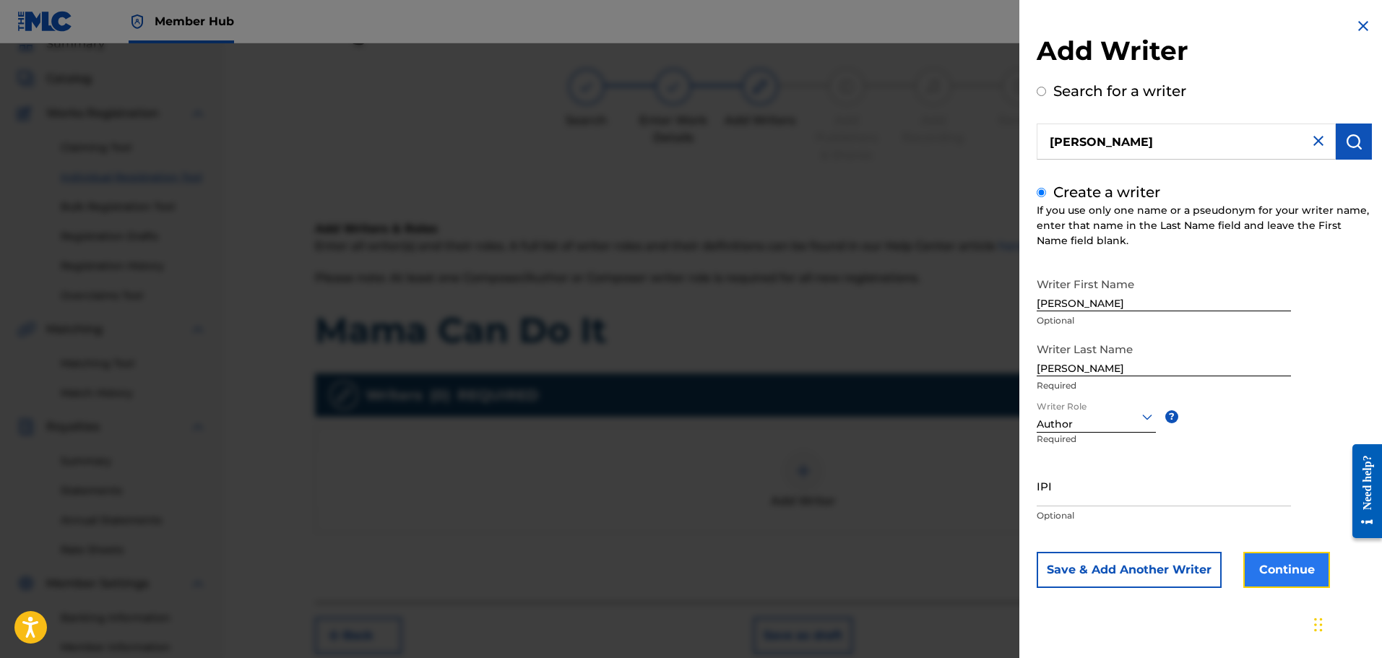
click at [1289, 574] on button "Continue" at bounding box center [1286, 570] width 87 height 36
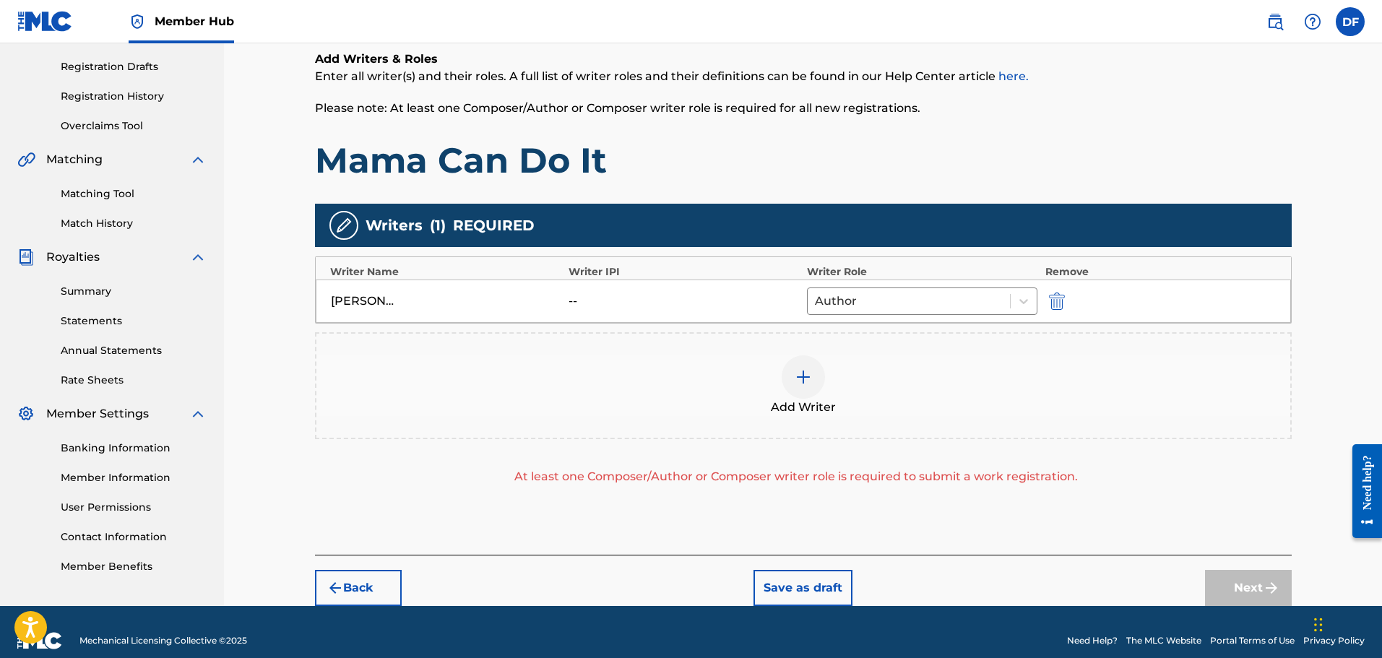
scroll to position [252, 0]
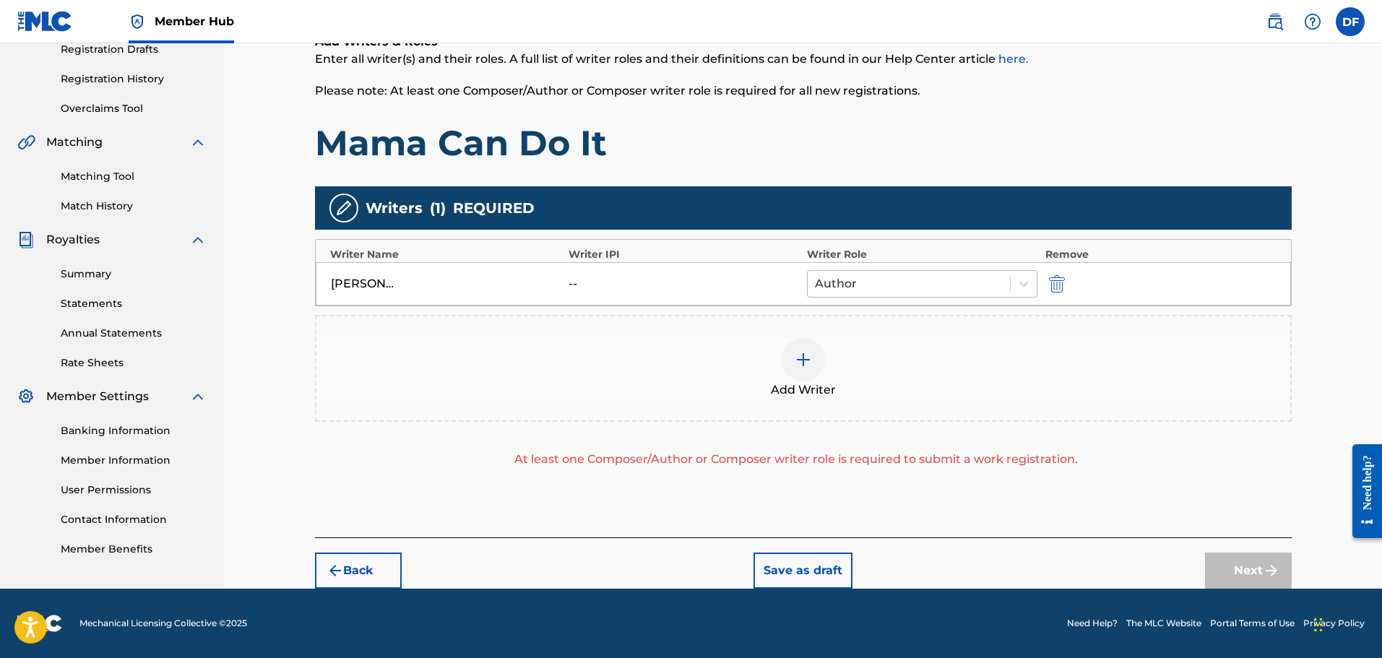
click at [899, 288] on div at bounding box center [909, 284] width 189 height 20
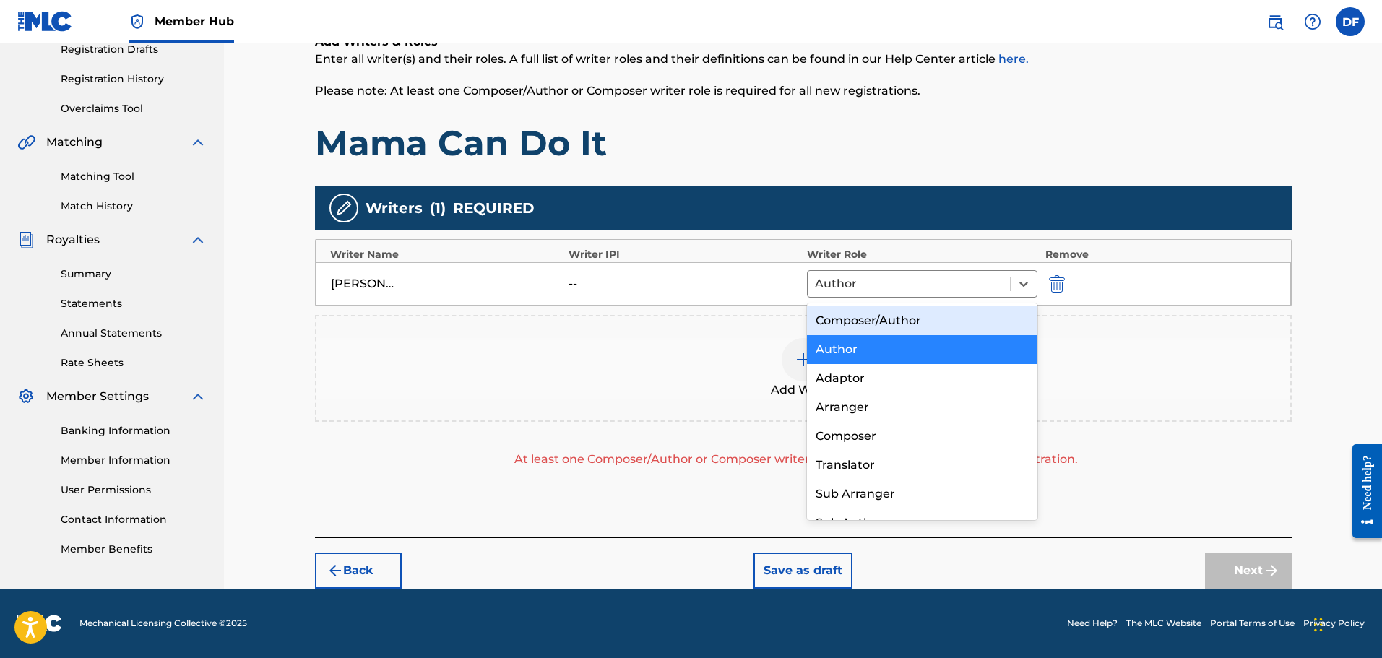
click at [913, 328] on div "Composer/Author" at bounding box center [922, 320] width 231 height 29
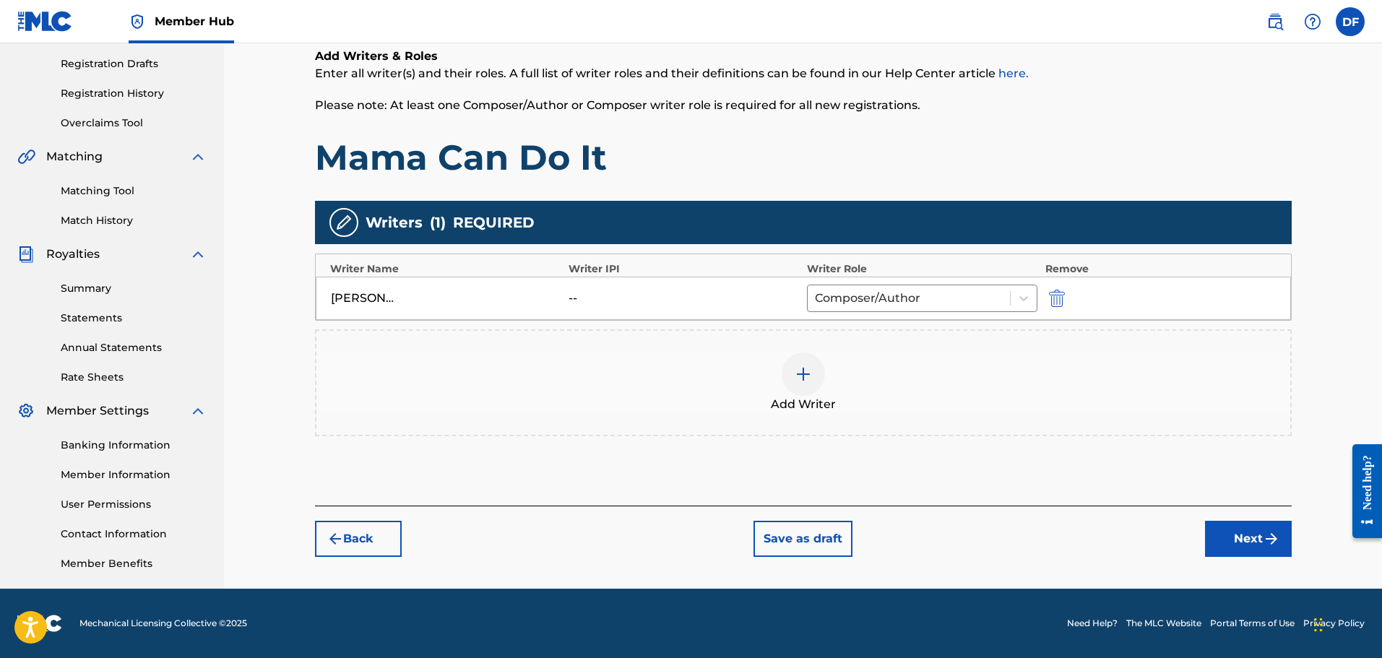
click at [932, 394] on div "Add Writer" at bounding box center [803, 382] width 974 height 61
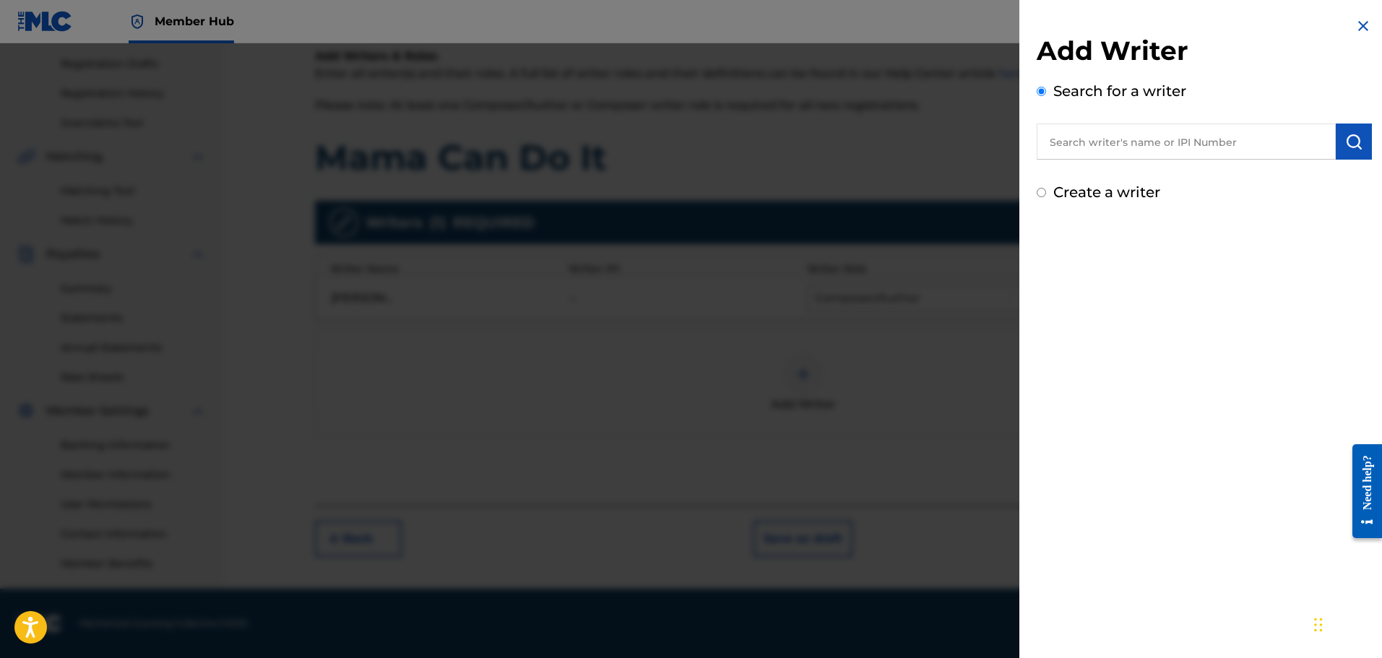
click at [1354, 25] on img at bounding box center [1362, 25] width 17 height 17
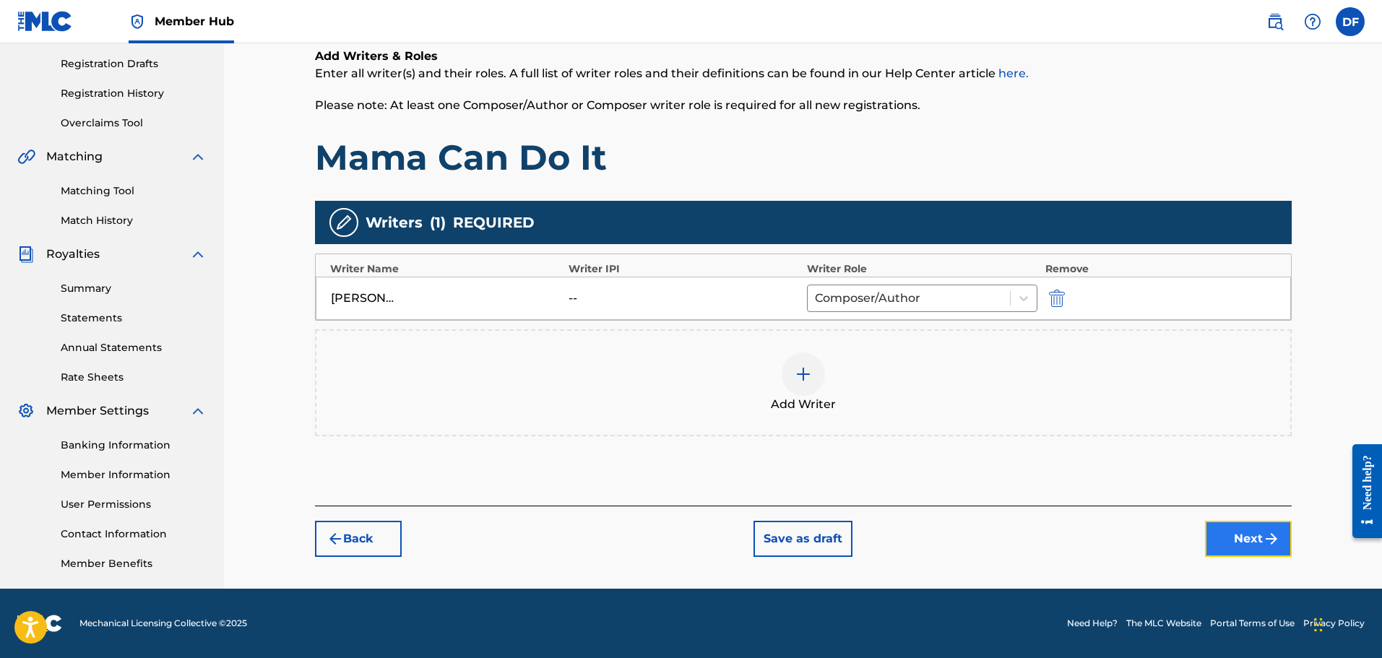
click at [1234, 542] on button "Next" at bounding box center [1248, 539] width 87 height 36
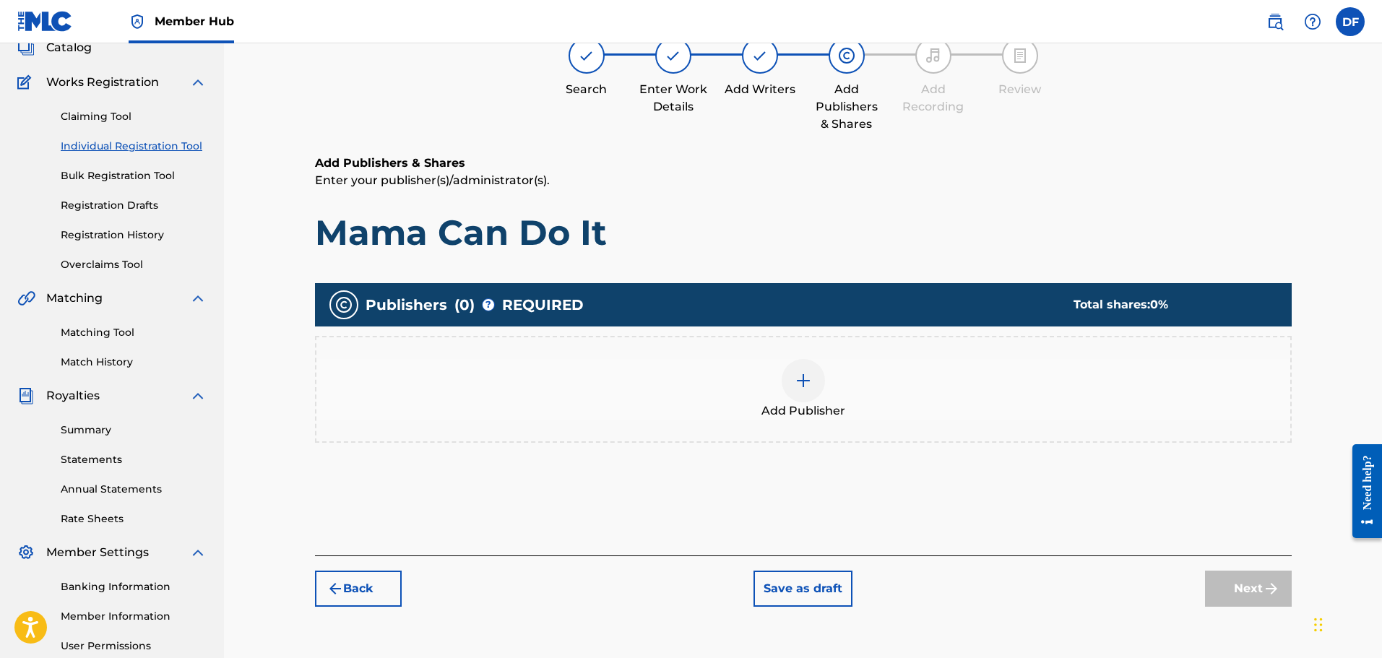
scroll to position [65, 0]
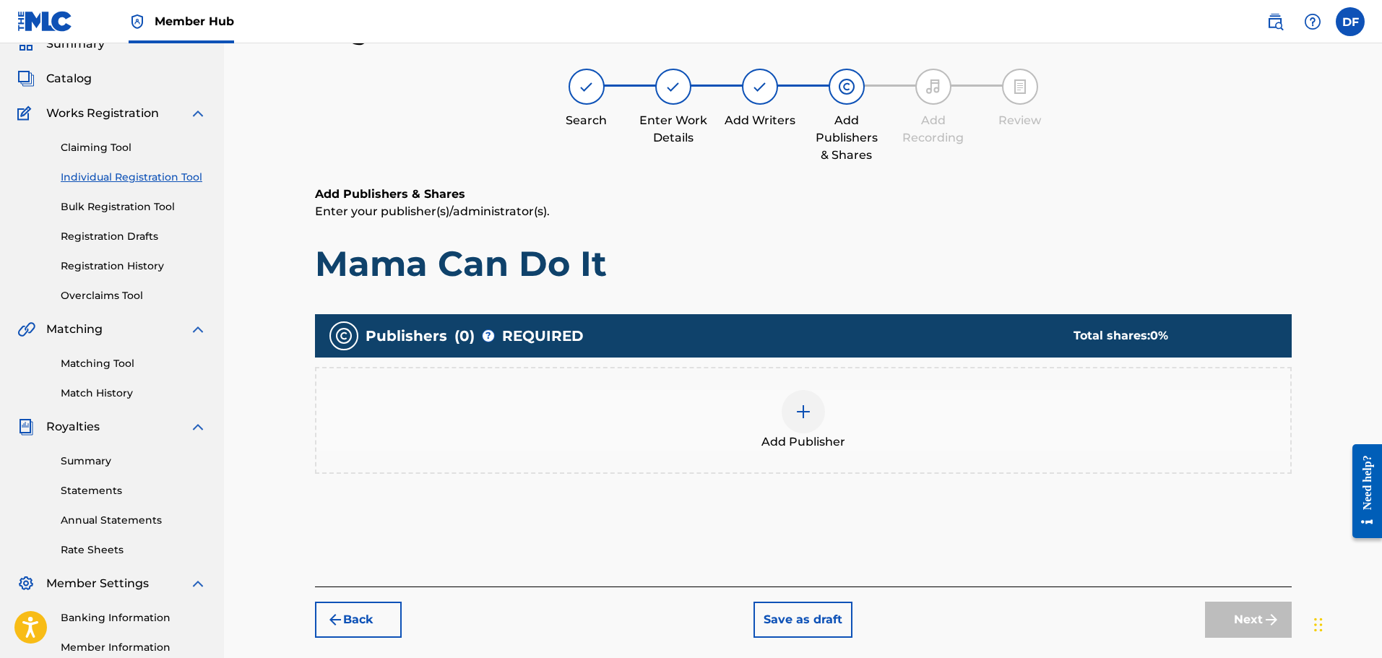
click at [805, 420] on img at bounding box center [803, 411] width 17 height 17
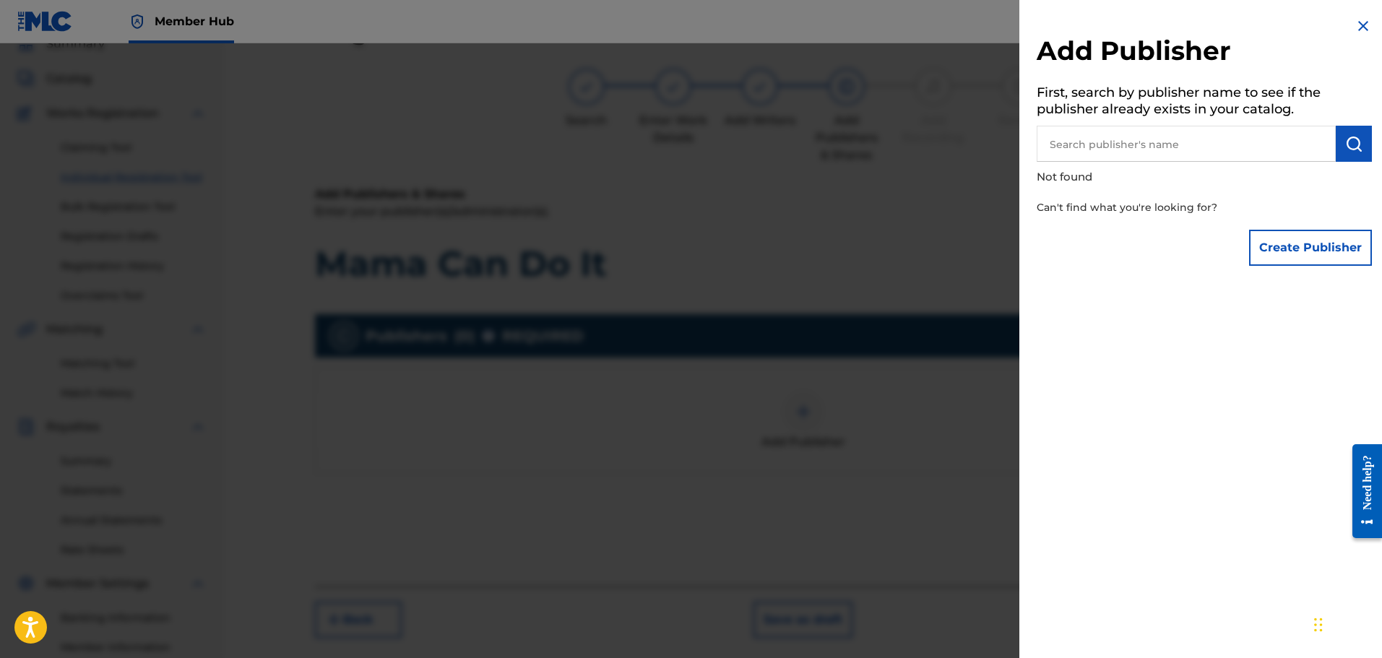
click at [1213, 155] on input "text" at bounding box center [1186, 144] width 299 height 36
type input "Rum Bar Records"
click at [1356, 21] on img at bounding box center [1362, 25] width 17 height 17
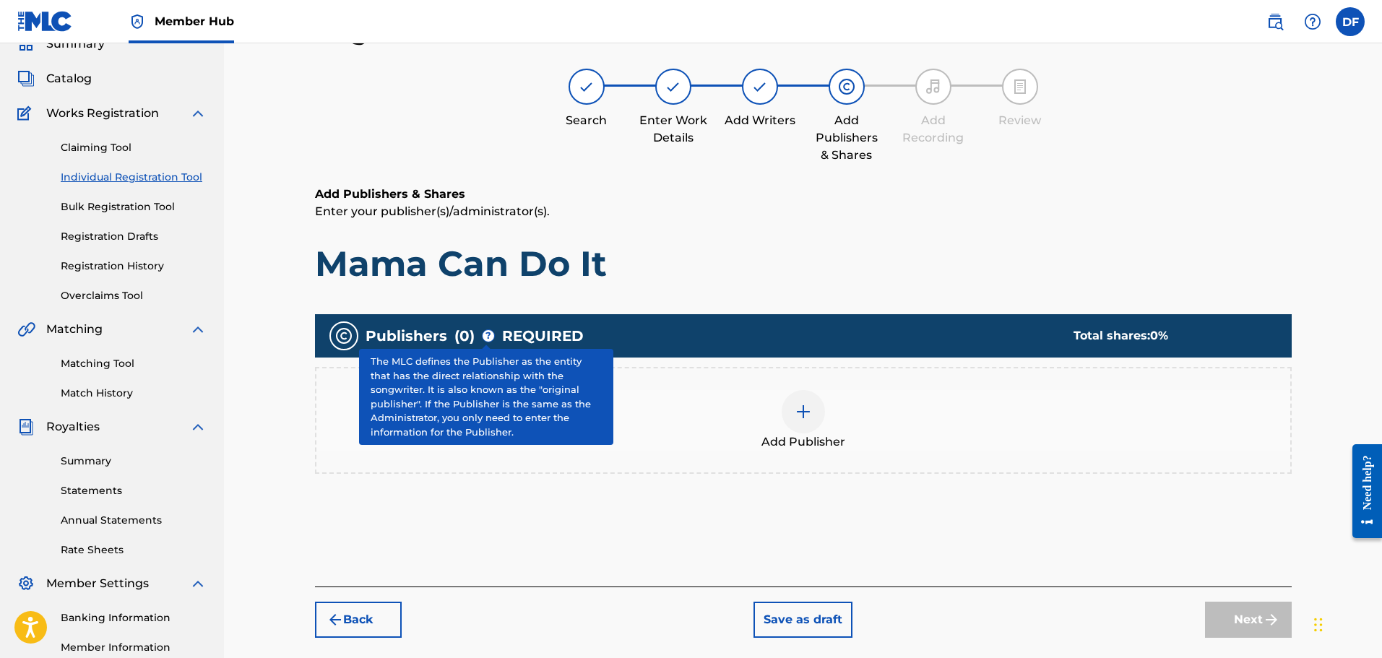
click at [485, 332] on span "?" at bounding box center [489, 336] width 12 height 12
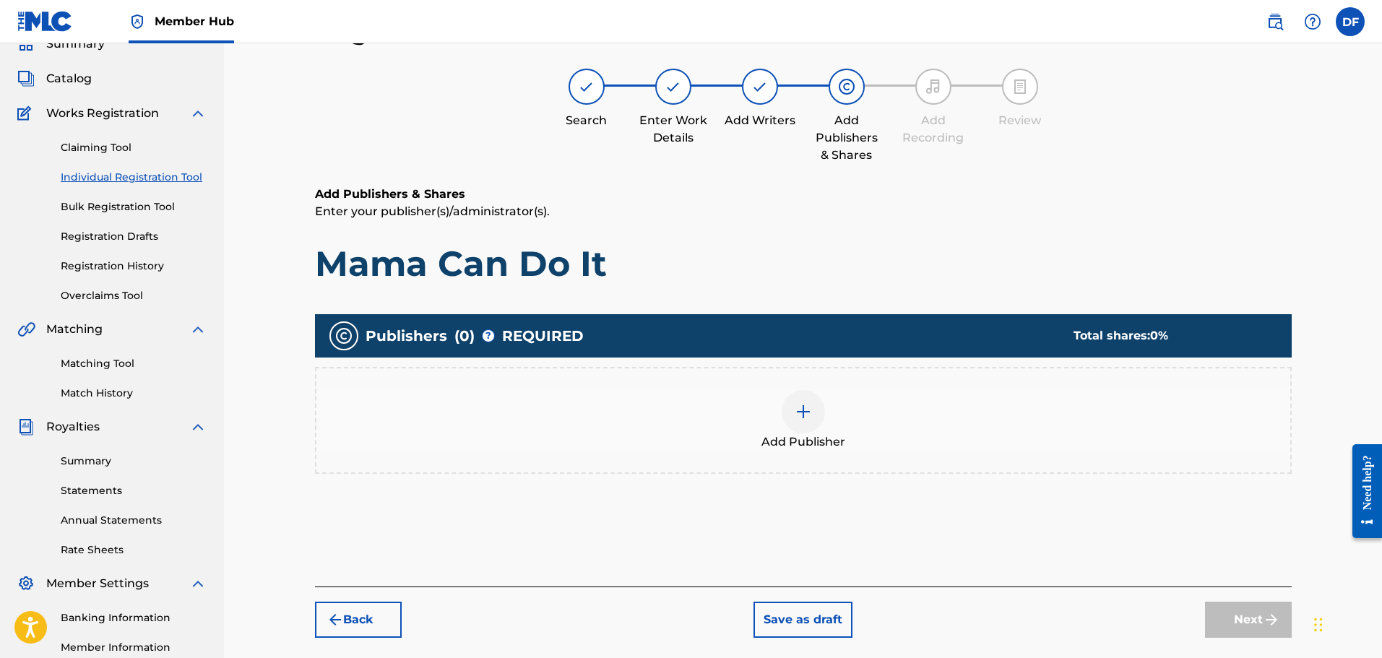
click at [806, 417] on img at bounding box center [803, 411] width 17 height 17
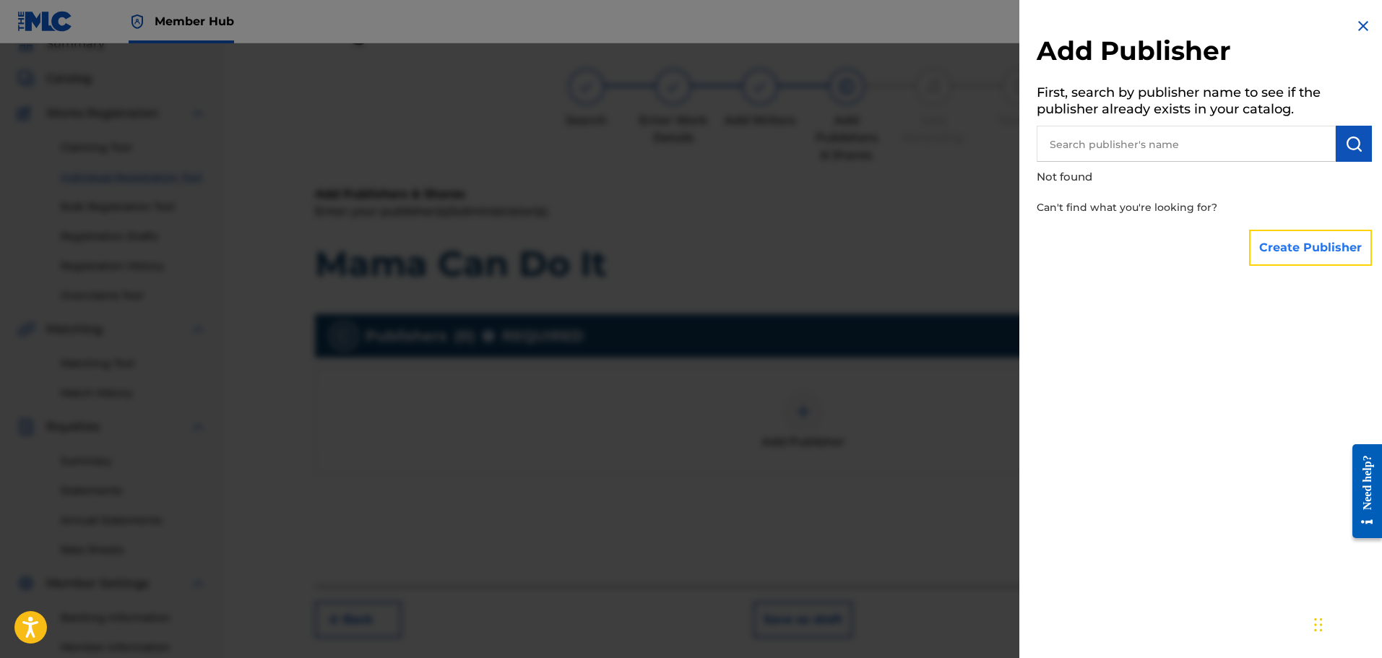
click at [1294, 248] on button "Create Publisher" at bounding box center [1310, 248] width 123 height 36
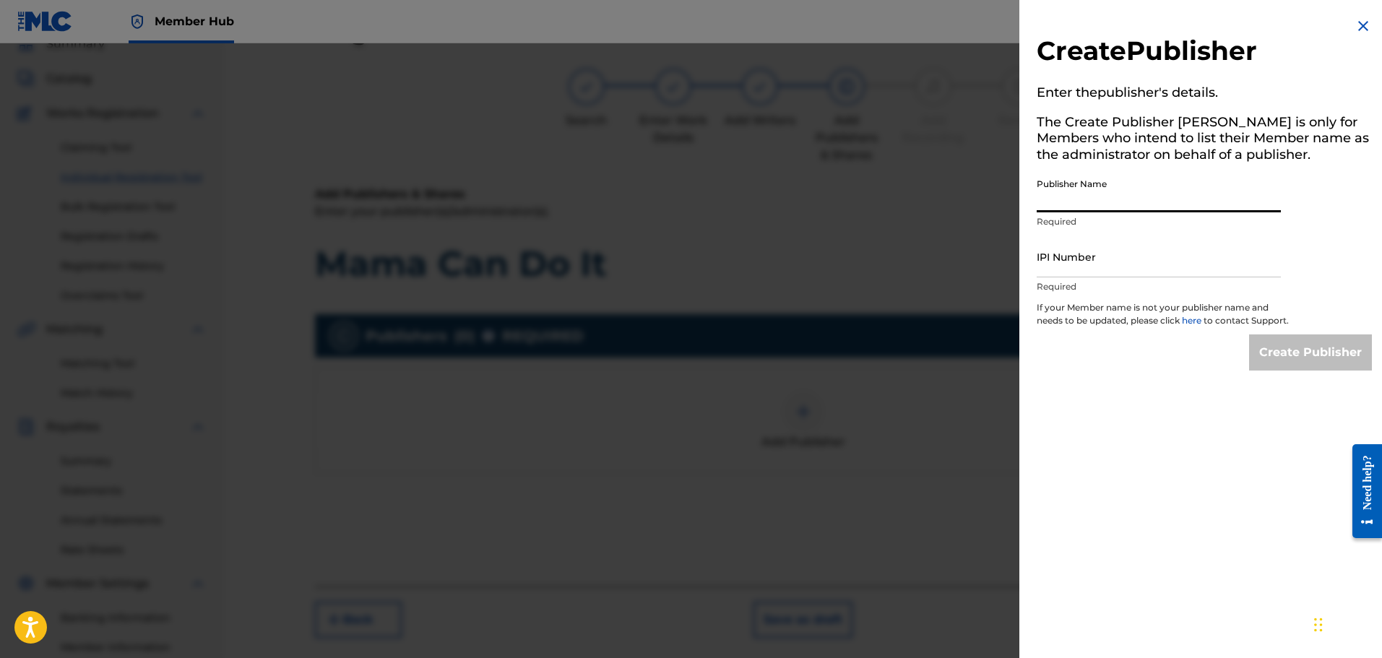
click at [1109, 196] on input "Publisher Name" at bounding box center [1159, 191] width 244 height 41
type input "Rum Bar Records"
drag, startPoint x: 1359, startPoint y: 22, endPoint x: 1263, endPoint y: 29, distance: 96.3
click at [1361, 22] on img at bounding box center [1362, 25] width 17 height 17
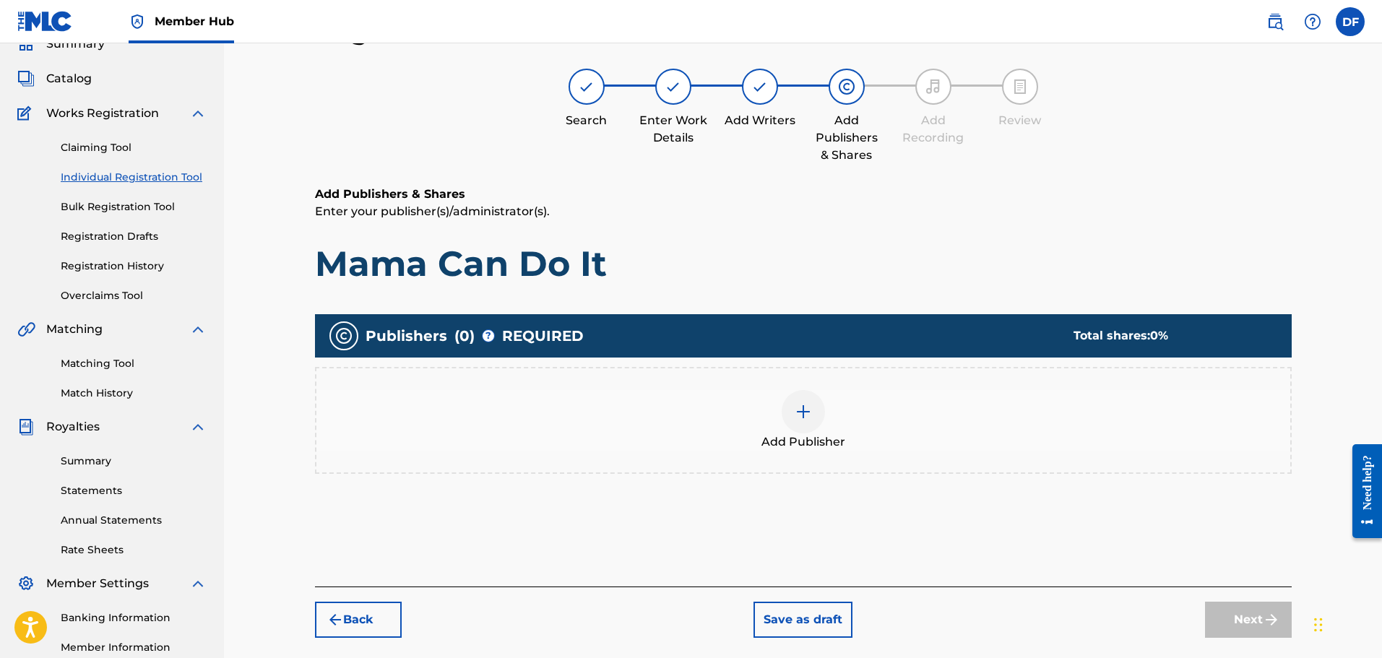
click at [803, 415] on img at bounding box center [803, 411] width 17 height 17
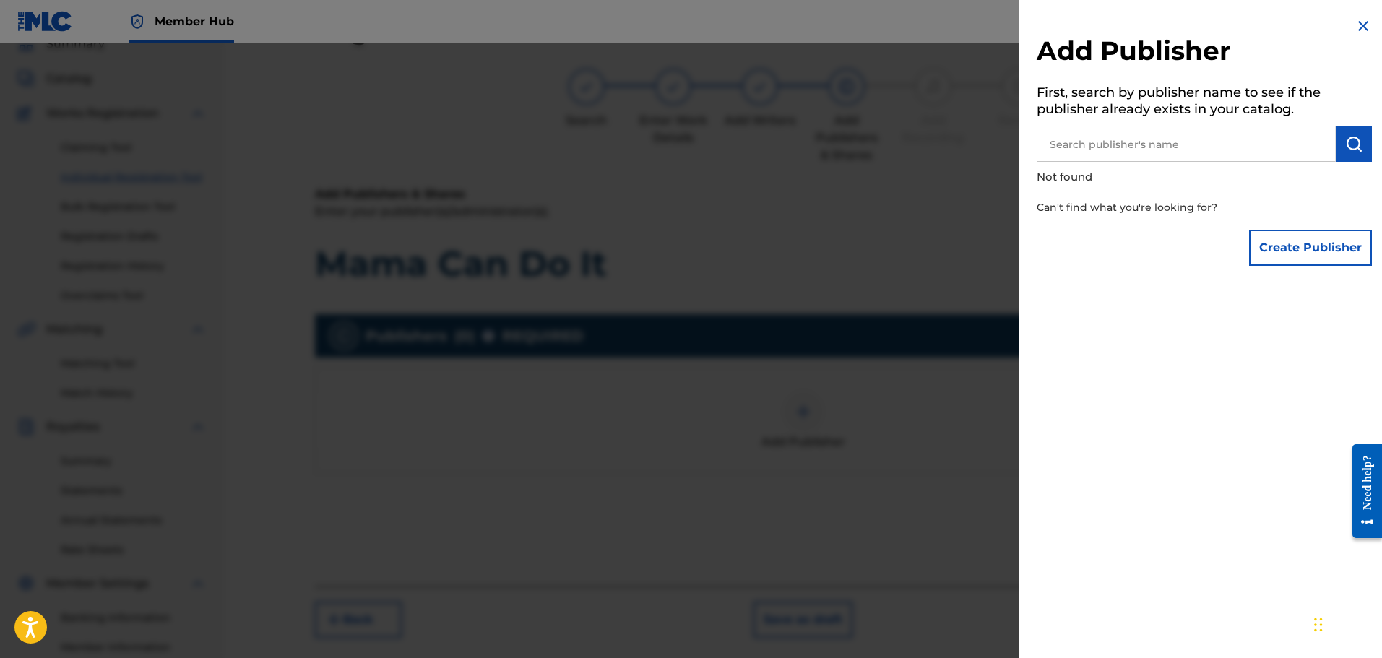
click at [1136, 145] on input "text" at bounding box center [1186, 144] width 299 height 36
type input "[PERSON_NAME]"
click at [1324, 248] on button "Create Publisher" at bounding box center [1310, 248] width 123 height 36
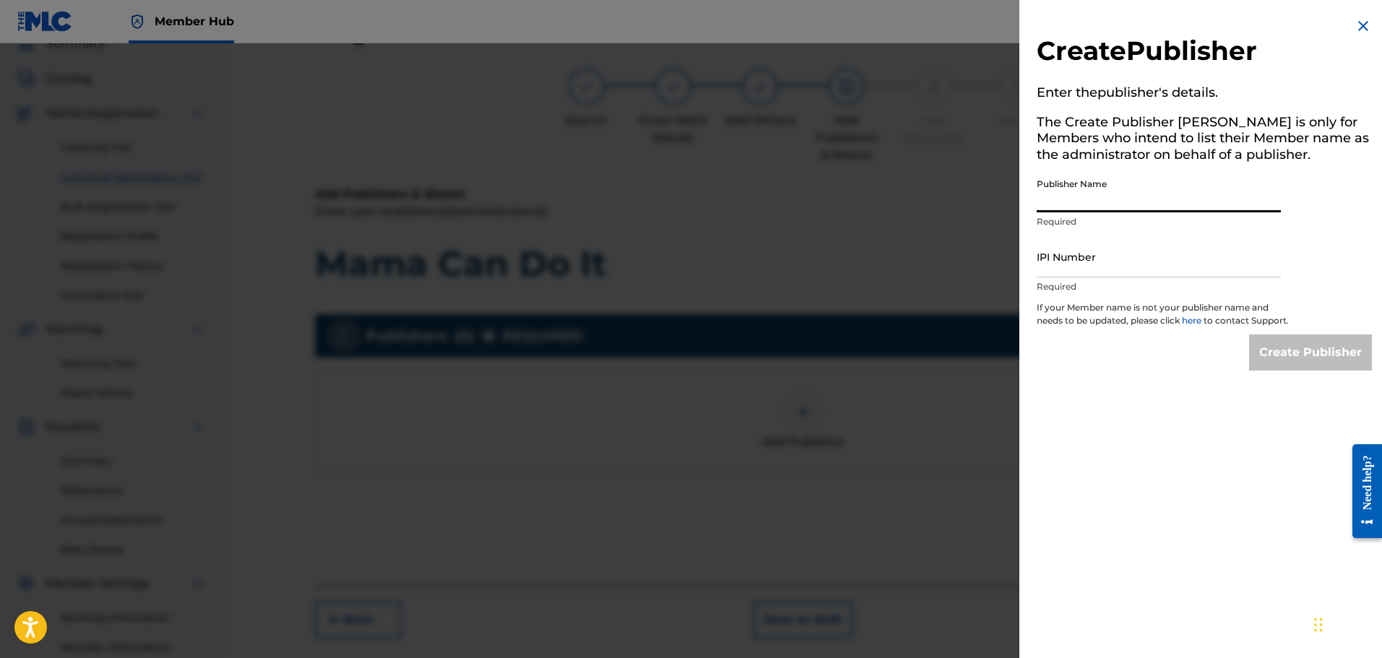
click at [1099, 199] on input "Publisher Name" at bounding box center [1159, 191] width 244 height 41
click at [1105, 198] on input "[PERSON_NAME]" at bounding box center [1159, 191] width 244 height 41
type input "[PERSON_NAME]"
click at [1164, 480] on div "Create Publisher Enter the publisher 's details. The Create Publisher button is…" at bounding box center [1204, 329] width 370 height 658
click at [1247, 254] on input "IPI Number" at bounding box center [1159, 256] width 244 height 41
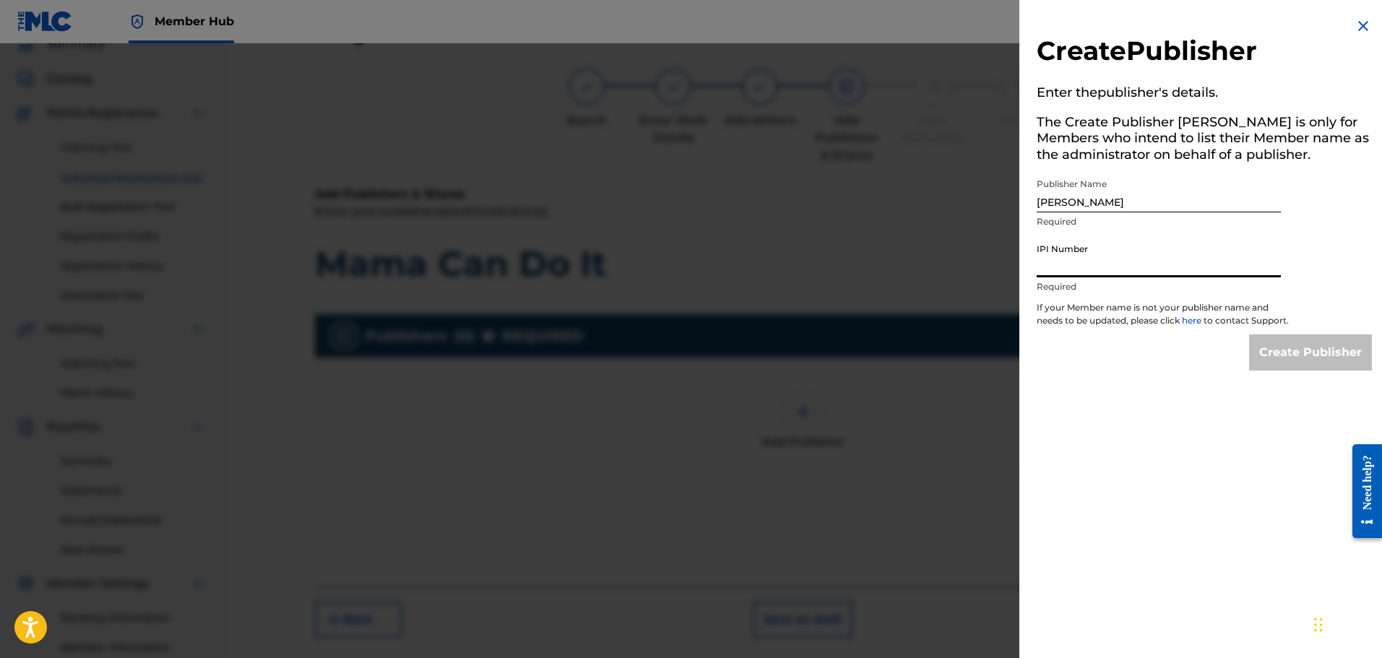
click at [1361, 24] on img at bounding box center [1362, 25] width 17 height 17
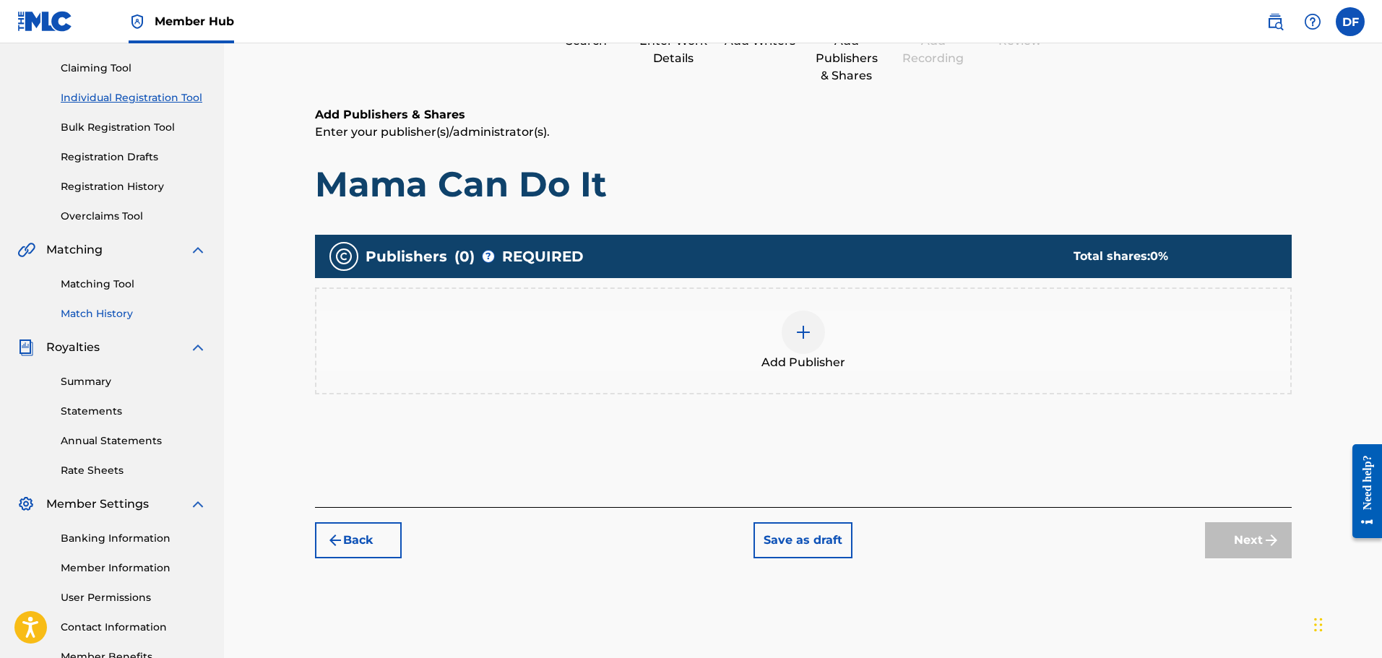
scroll to position [238, 0]
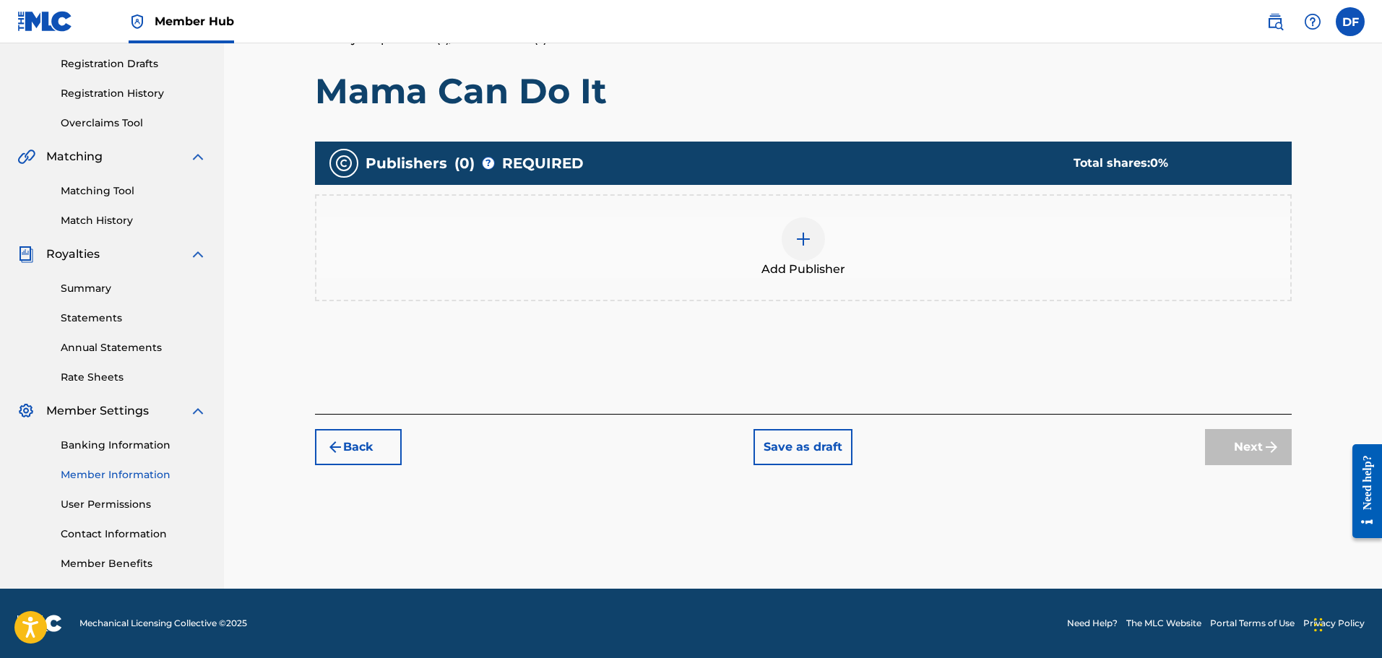
drag, startPoint x: 140, startPoint y: 462, endPoint x: 132, endPoint y: 467, distance: 9.4
click at [140, 462] on div "Banking Information Member Information User Permissions Contact Information Mem…" at bounding box center [111, 496] width 189 height 152
click at [134, 471] on link "Member Information" at bounding box center [134, 474] width 146 height 15
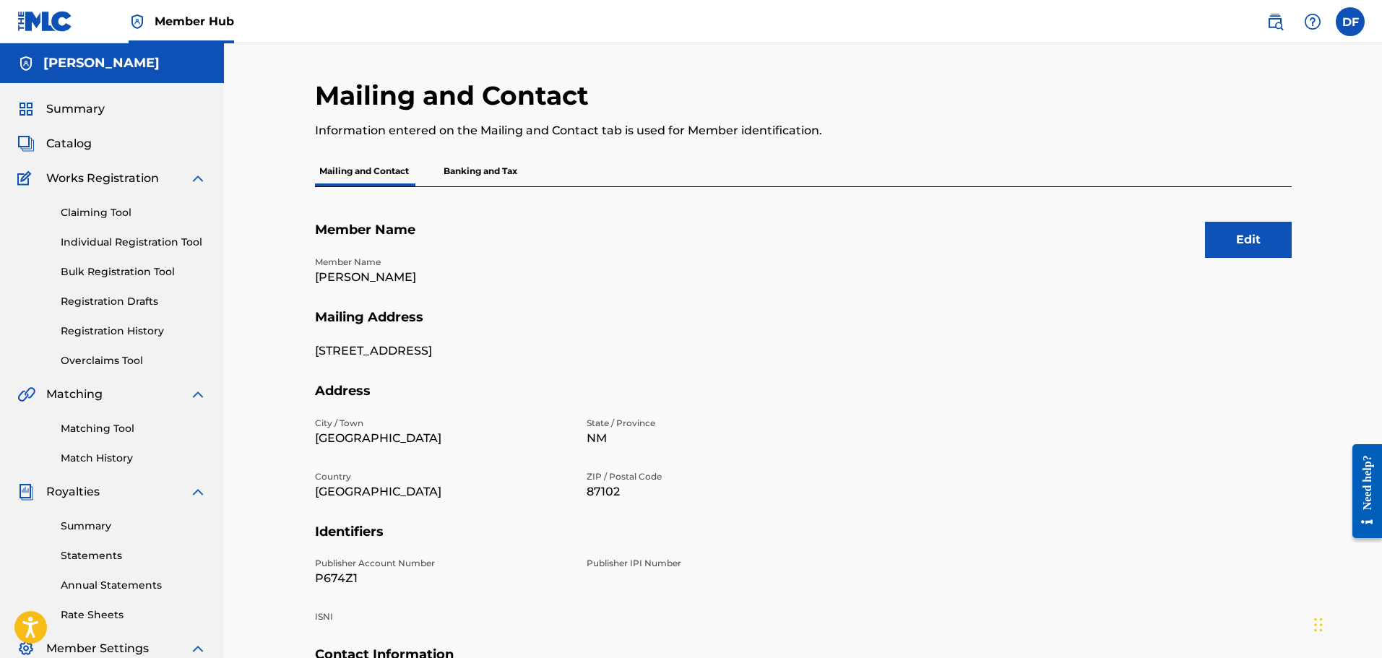
click at [487, 173] on p "Banking and Tax" at bounding box center [480, 171] width 82 height 30
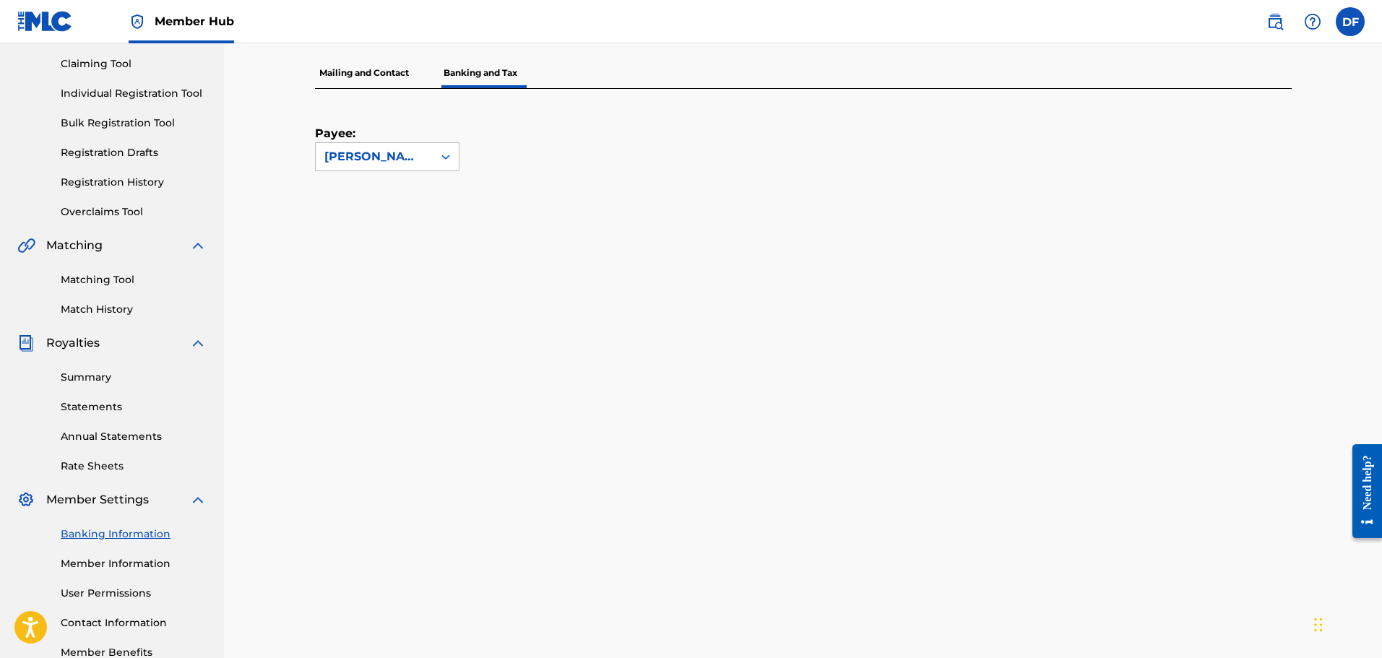
scroll to position [217, 0]
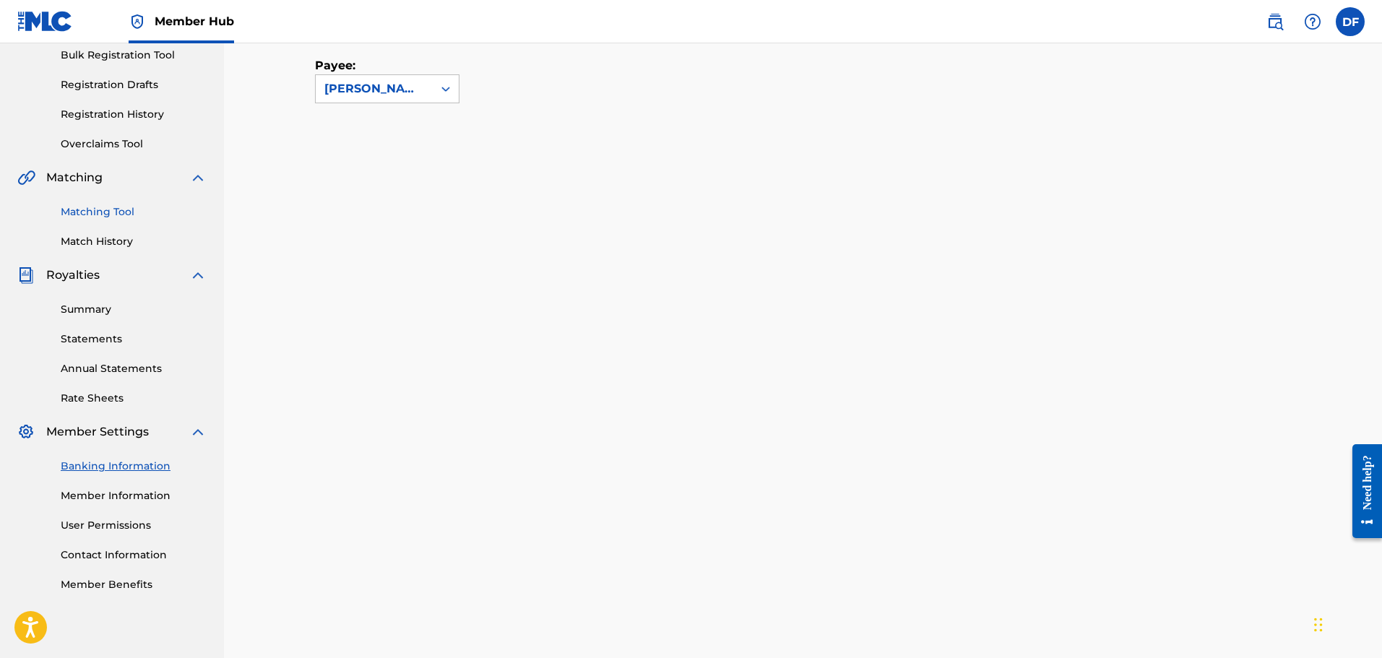
click at [99, 219] on link "Matching Tool" at bounding box center [134, 211] width 146 height 15
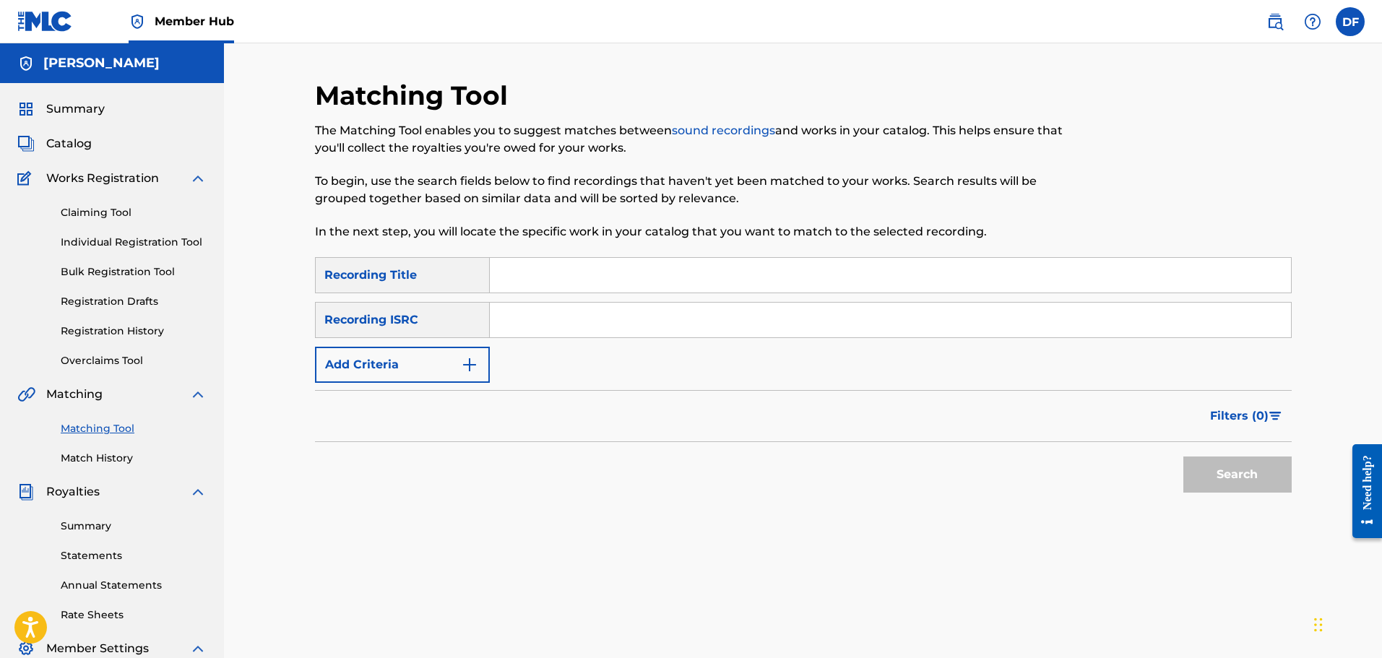
click at [624, 279] on input "Search Form" at bounding box center [890, 275] width 801 height 35
type input "Mama Can Do It"
click at [538, 322] on input "Search Form" at bounding box center [890, 320] width 801 height 35
paste input "QZES62330645"
type input "QZES62330645"
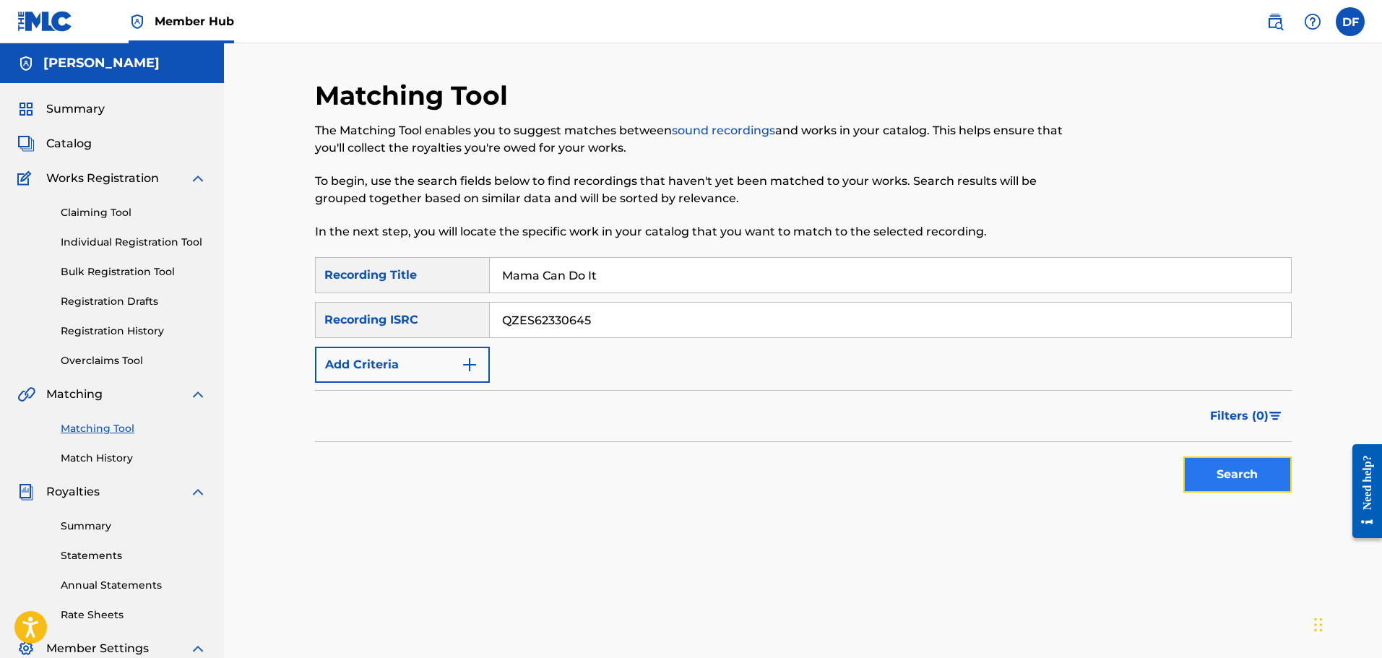
click at [1227, 480] on button "Search" at bounding box center [1237, 474] width 108 height 36
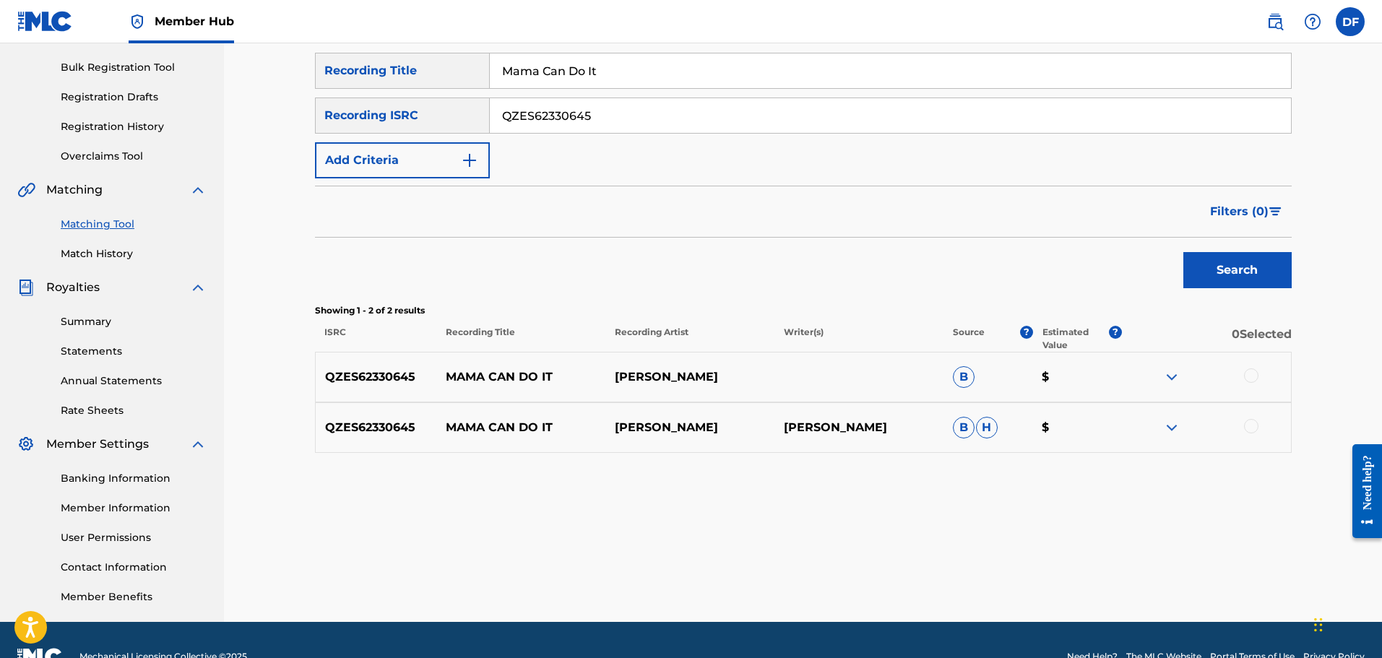
scroll to position [238, 0]
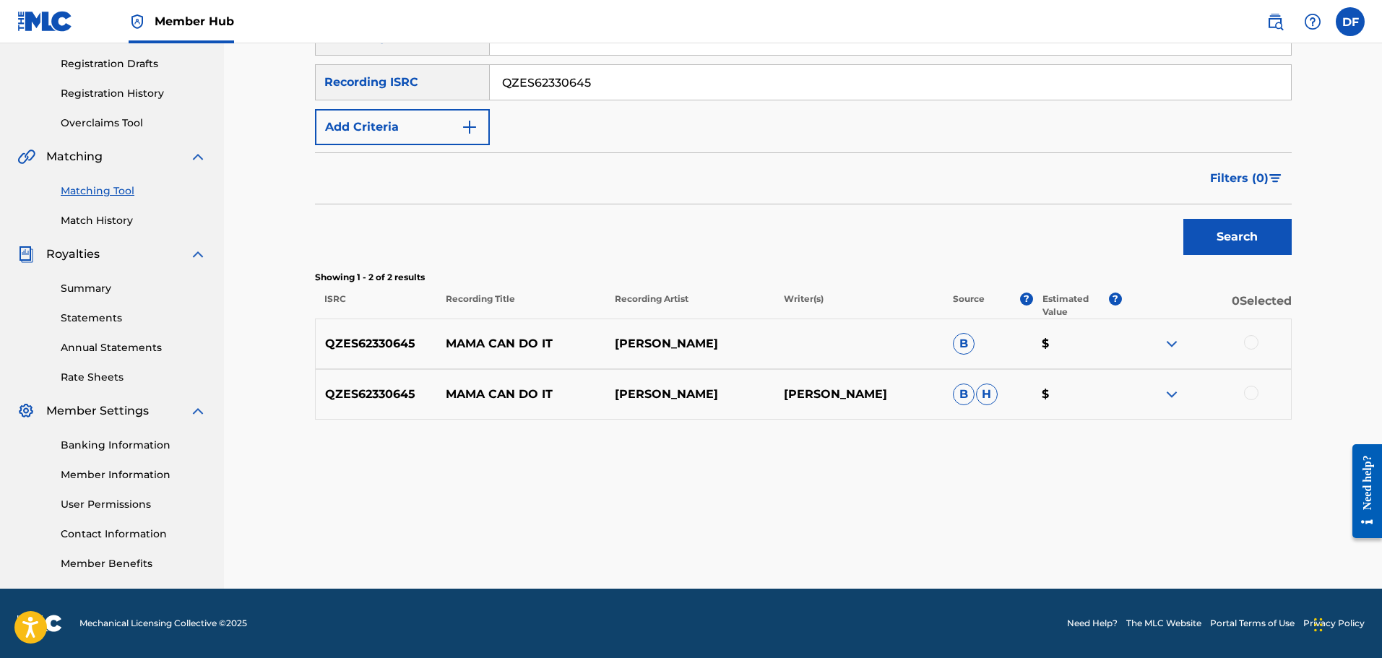
click at [1173, 398] on img at bounding box center [1171, 394] width 17 height 17
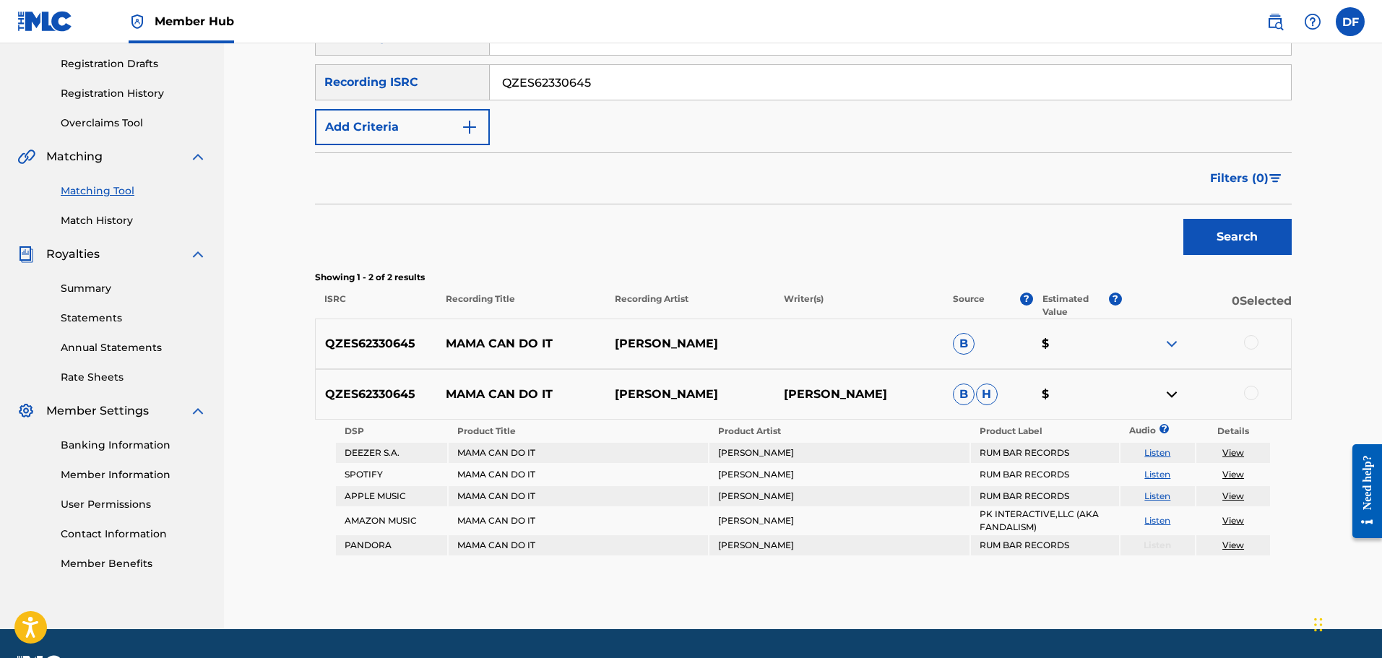
click at [1173, 397] on img at bounding box center [1171, 394] width 17 height 17
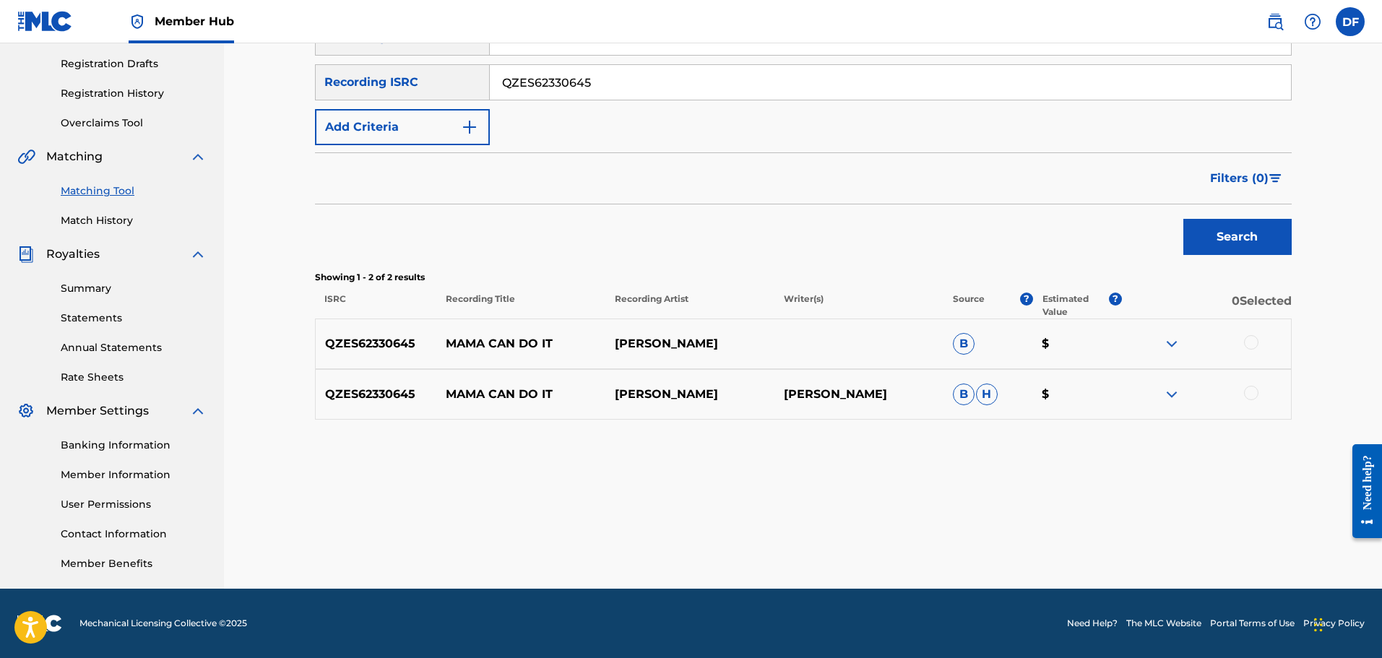
click at [1164, 343] on img at bounding box center [1171, 343] width 17 height 17
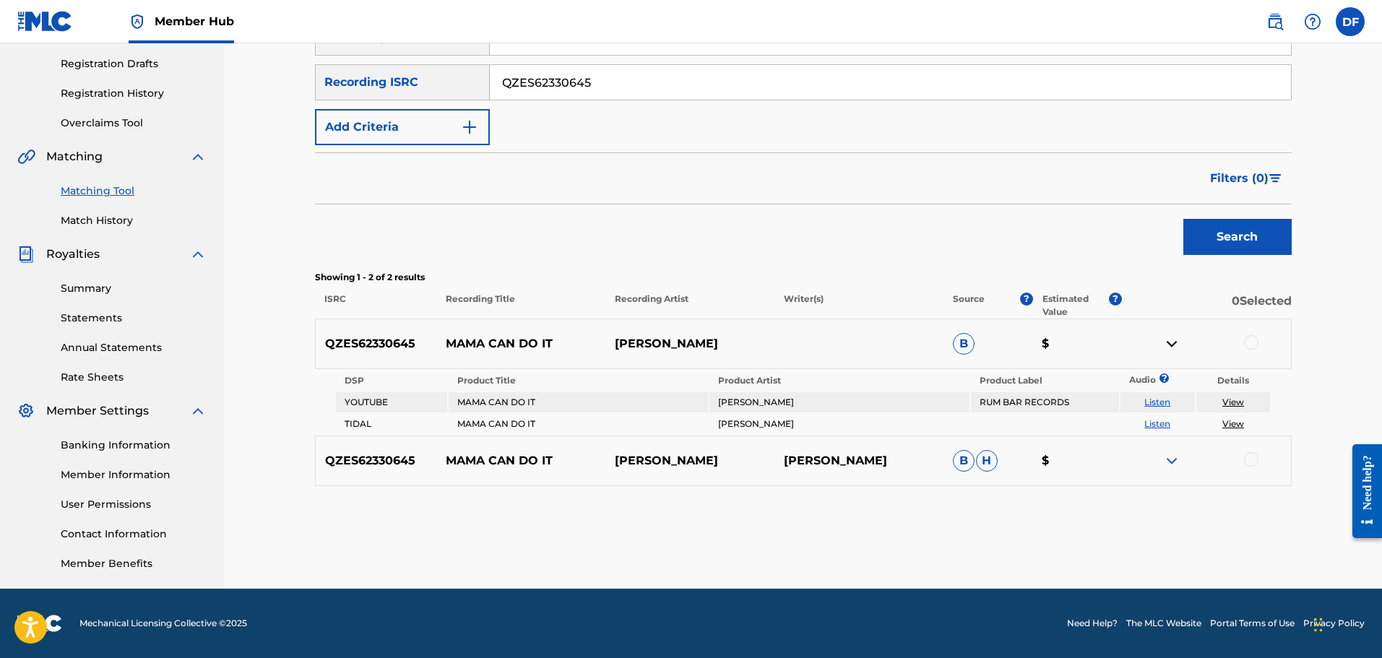
click at [1164, 343] on img at bounding box center [1171, 343] width 17 height 17
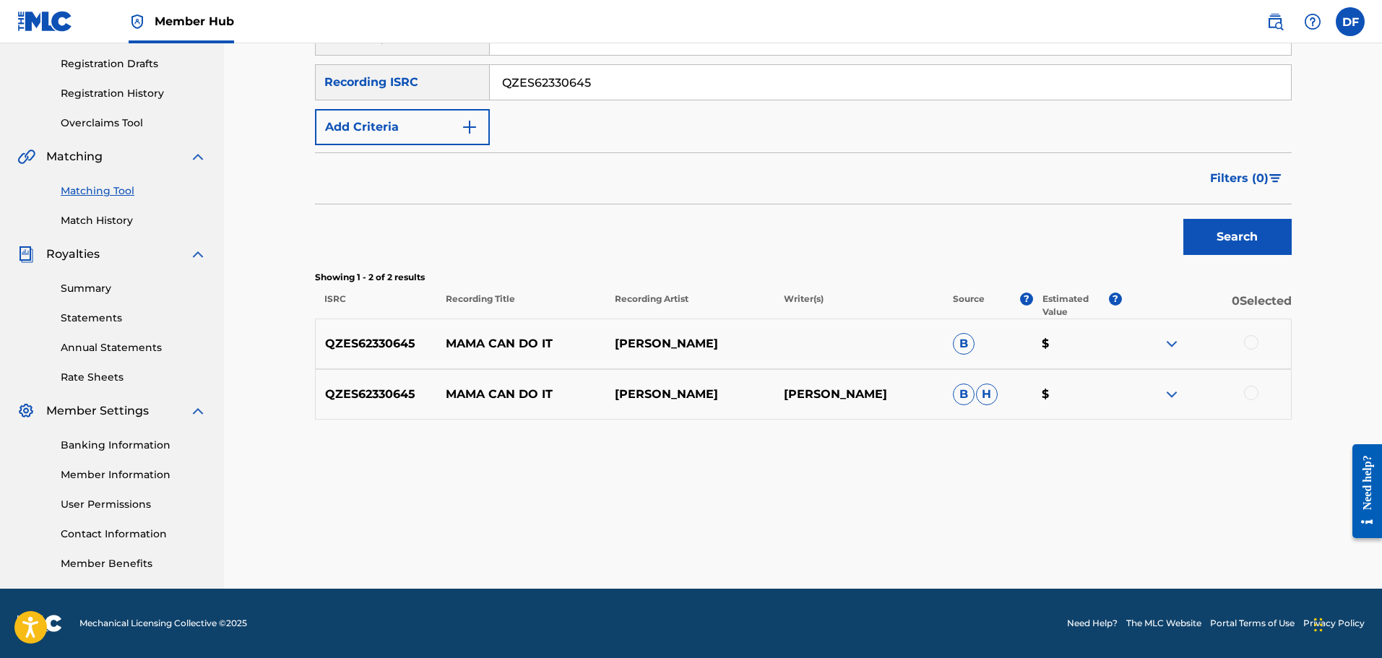
click at [709, 341] on p "[PERSON_NAME]" at bounding box center [689, 343] width 169 height 17
click at [613, 403] on div "QZES62330645 MAMA CAN DO IT MOZZY [PERSON_NAME] [PERSON_NAME] [PERSON_NAME] $" at bounding box center [803, 394] width 977 height 51
click at [637, 341] on p "[PERSON_NAME]" at bounding box center [689, 343] width 169 height 17
click at [651, 397] on p "[PERSON_NAME]" at bounding box center [689, 394] width 169 height 17
drag, startPoint x: 1250, startPoint y: 343, endPoint x: 1257, endPoint y: 388, distance: 45.4
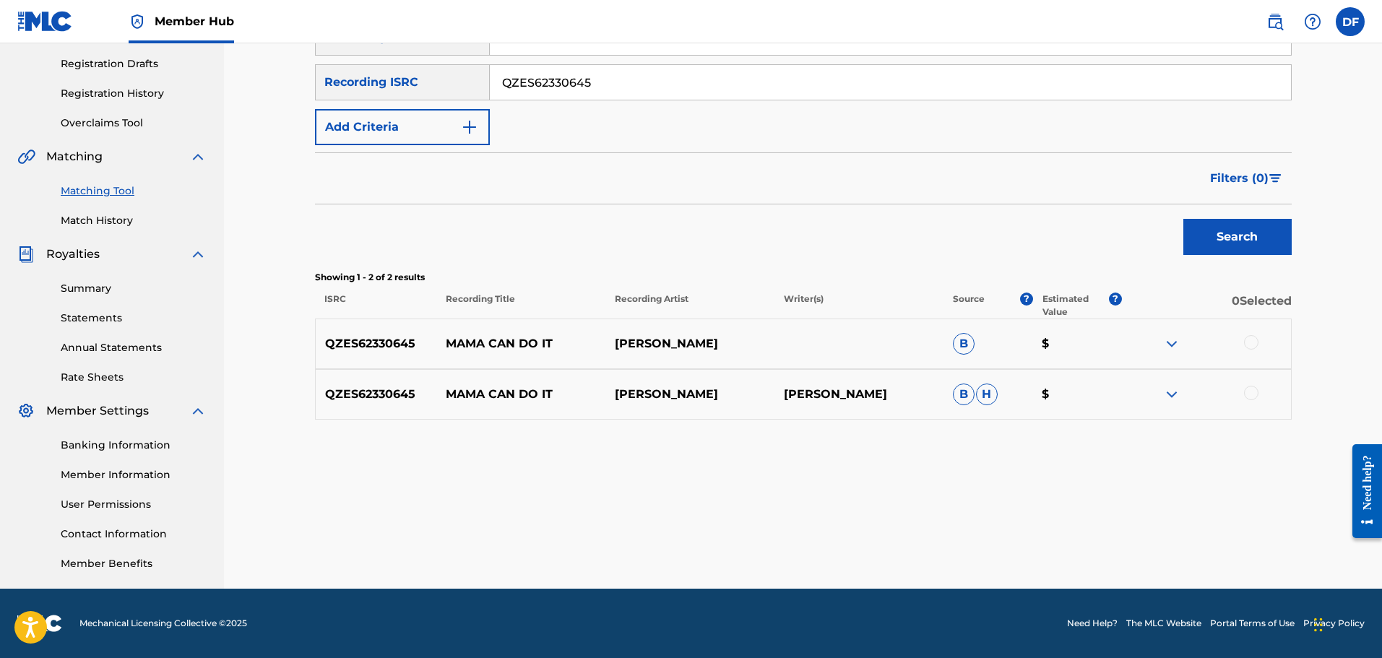
click at [1250, 345] on div at bounding box center [1251, 342] width 14 height 14
click at [1255, 390] on div at bounding box center [1251, 393] width 14 height 14
click at [1017, 540] on button "Match 2 Groups" at bounding box center [1015, 540] width 160 height 36
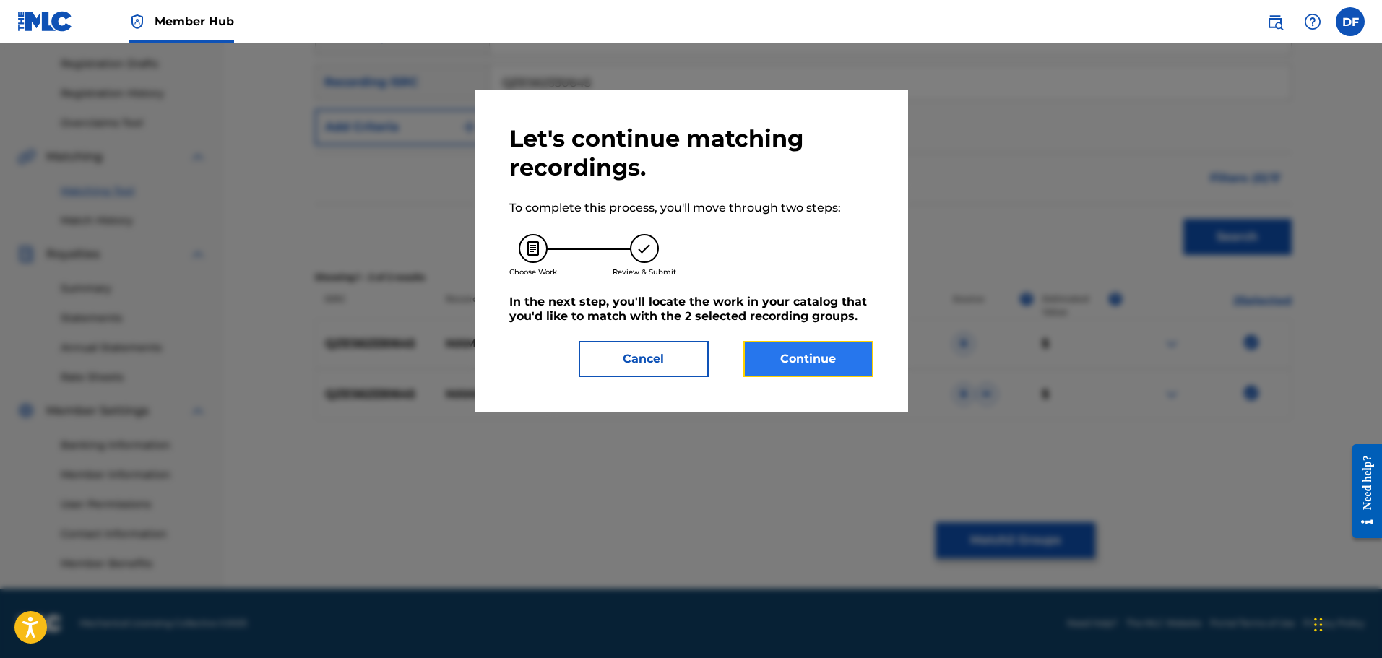
click at [820, 357] on button "Continue" at bounding box center [808, 359] width 130 height 36
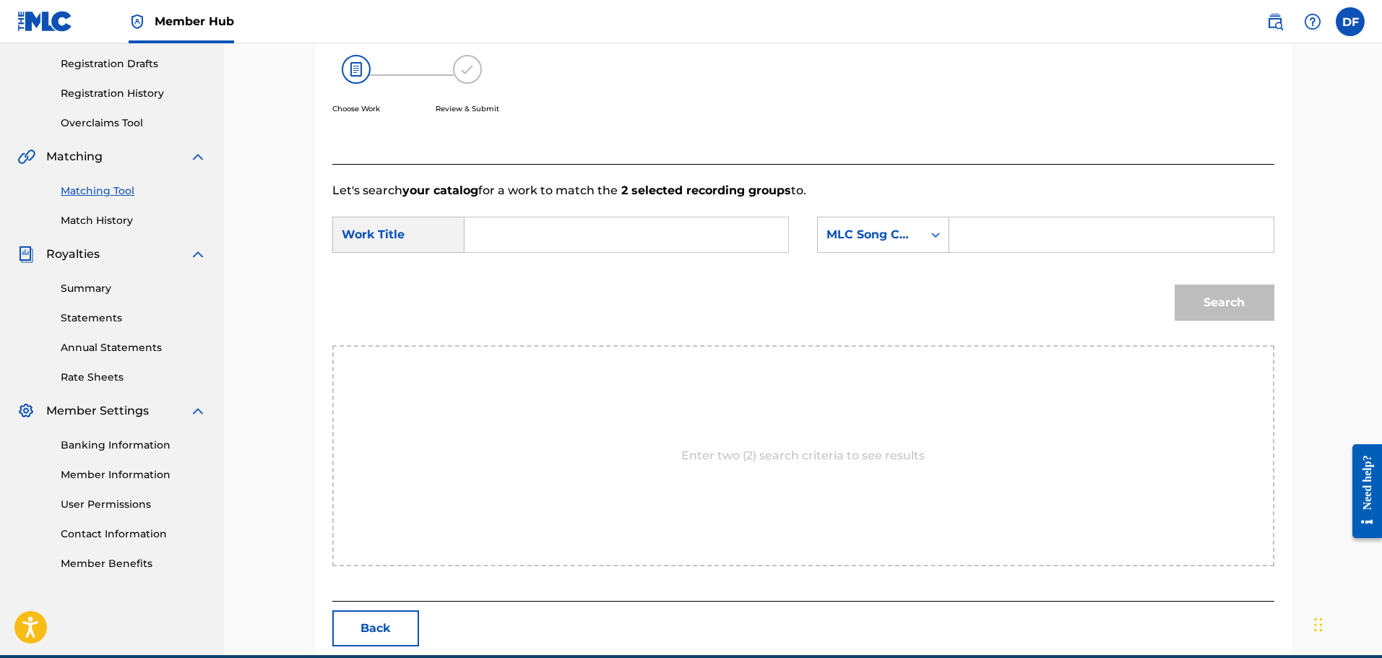
click at [505, 242] on input "Search Form" at bounding box center [626, 234] width 299 height 35
click at [939, 238] on icon "Search Form" at bounding box center [935, 235] width 14 height 14
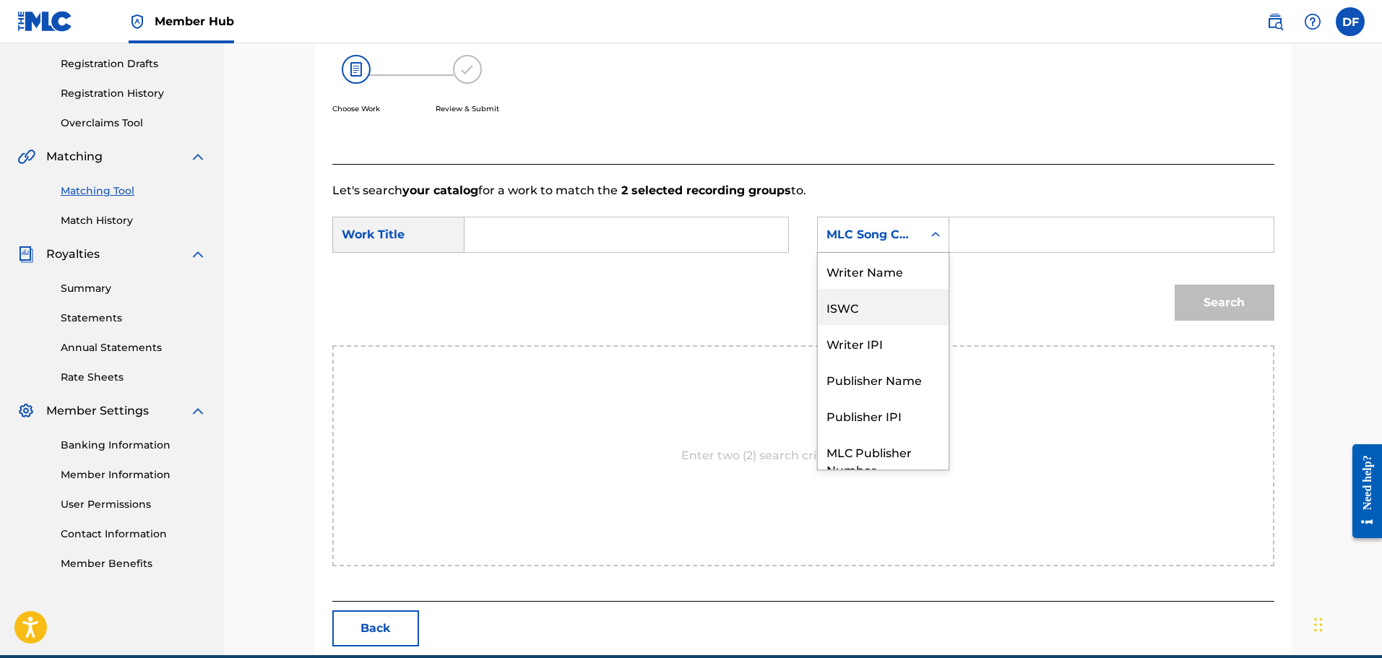
click at [857, 309] on div "ISWC" at bounding box center [883, 307] width 131 height 36
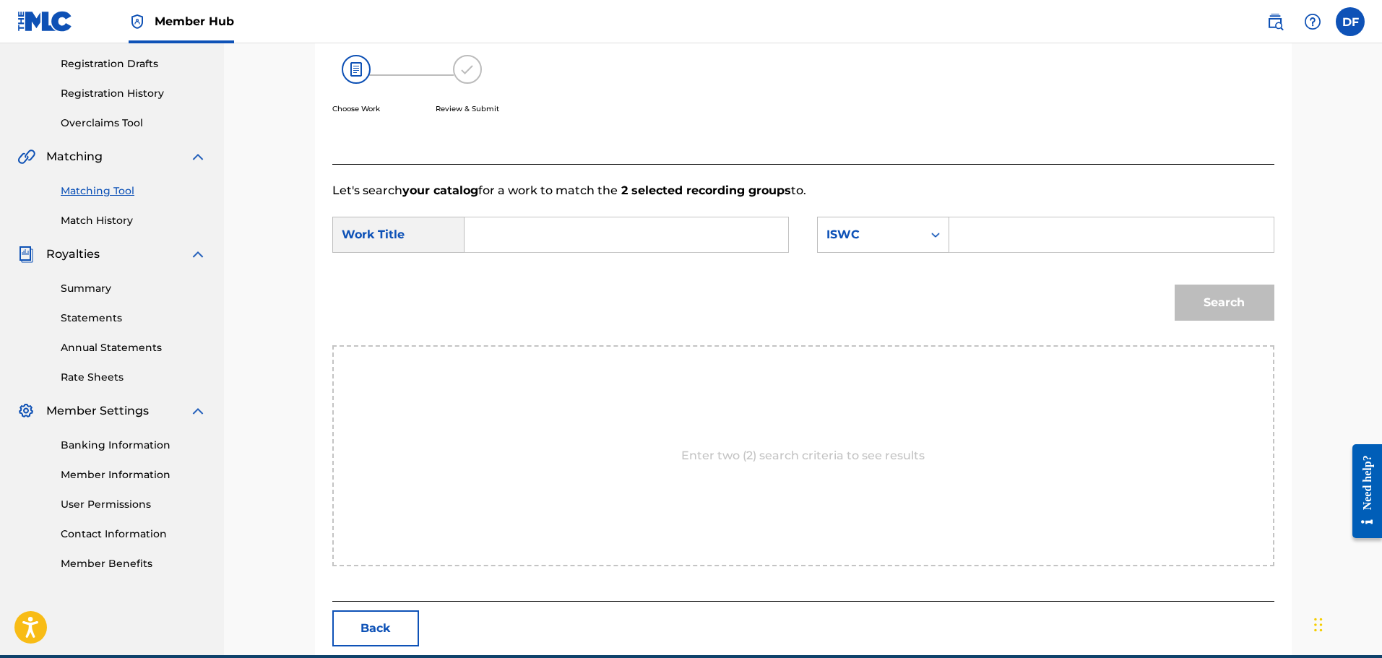
click at [985, 236] on input "Search Form" at bounding box center [1110, 234] width 299 height 35
paste input "QZES62330645"
type input "QZES62330645"
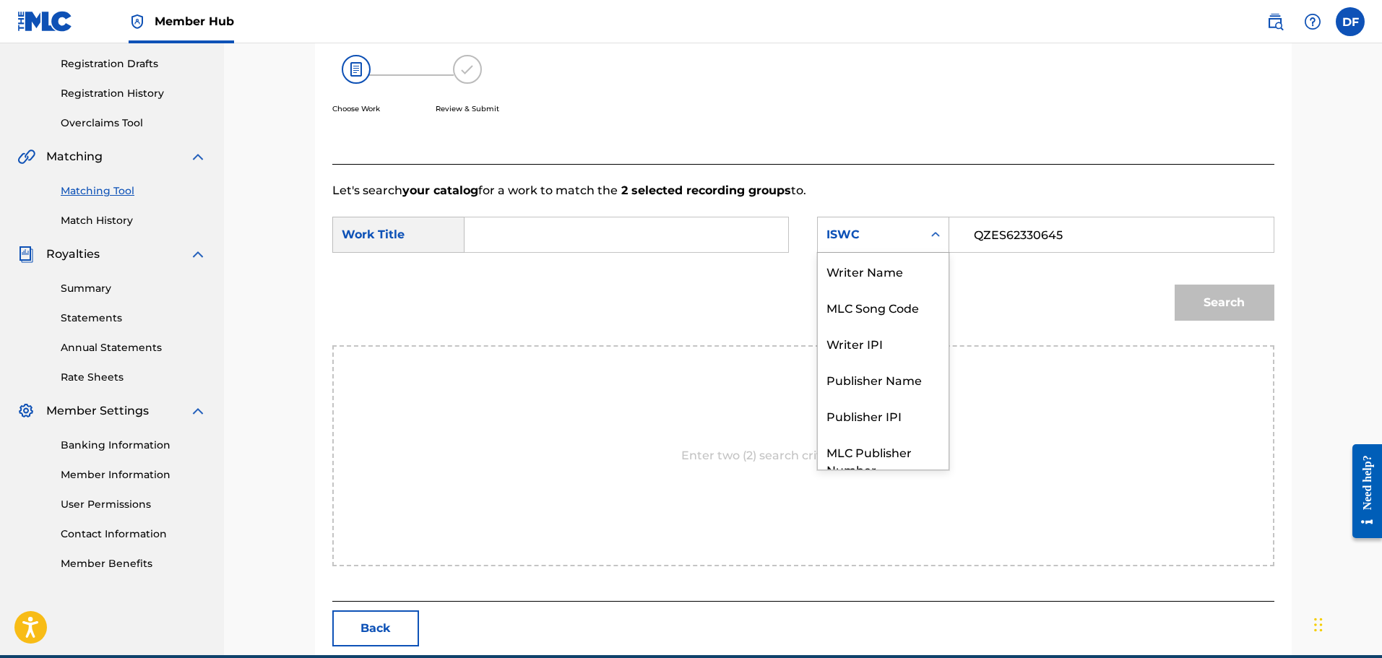
click at [927, 235] on div "Search Form" at bounding box center [935, 235] width 26 height 26
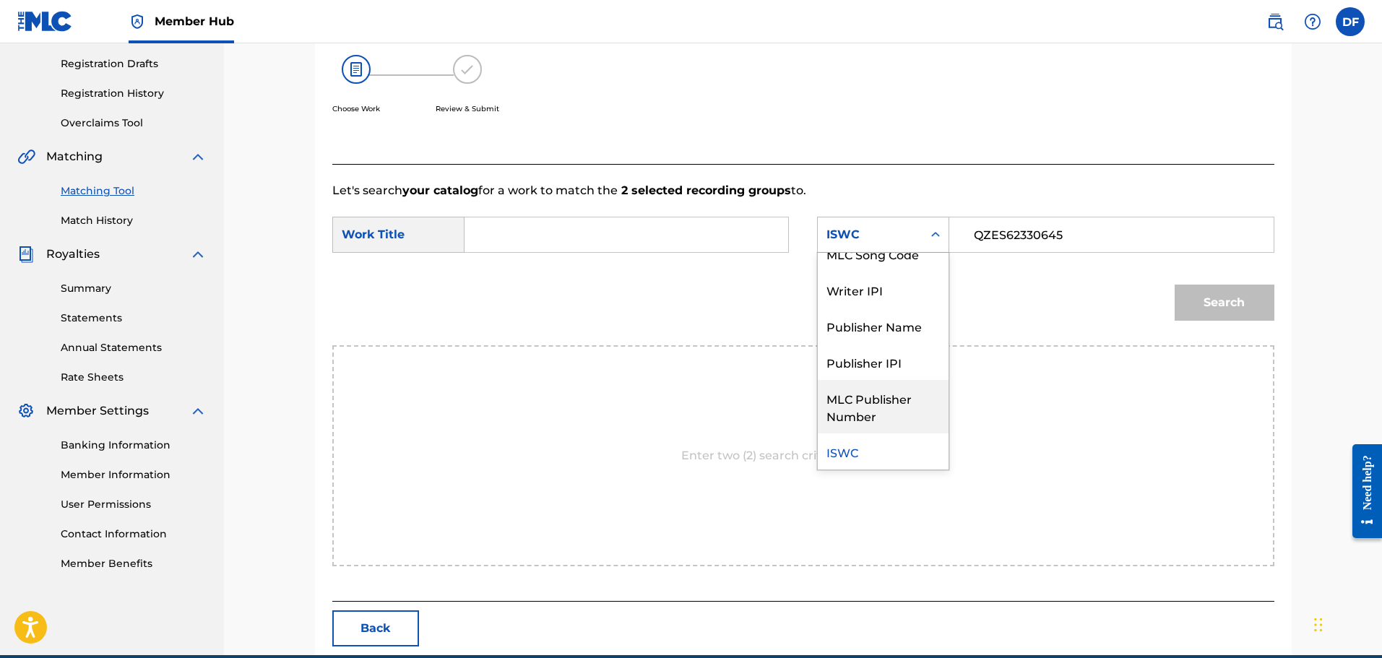
drag, startPoint x: 938, startPoint y: 329, endPoint x: 936, endPoint y: 399, distance: 70.1
click at [936, 399] on div "Writer Name MLC Song Code Writer IPI Publisher Name Publisher IPI MLC Publisher…" at bounding box center [883, 361] width 131 height 217
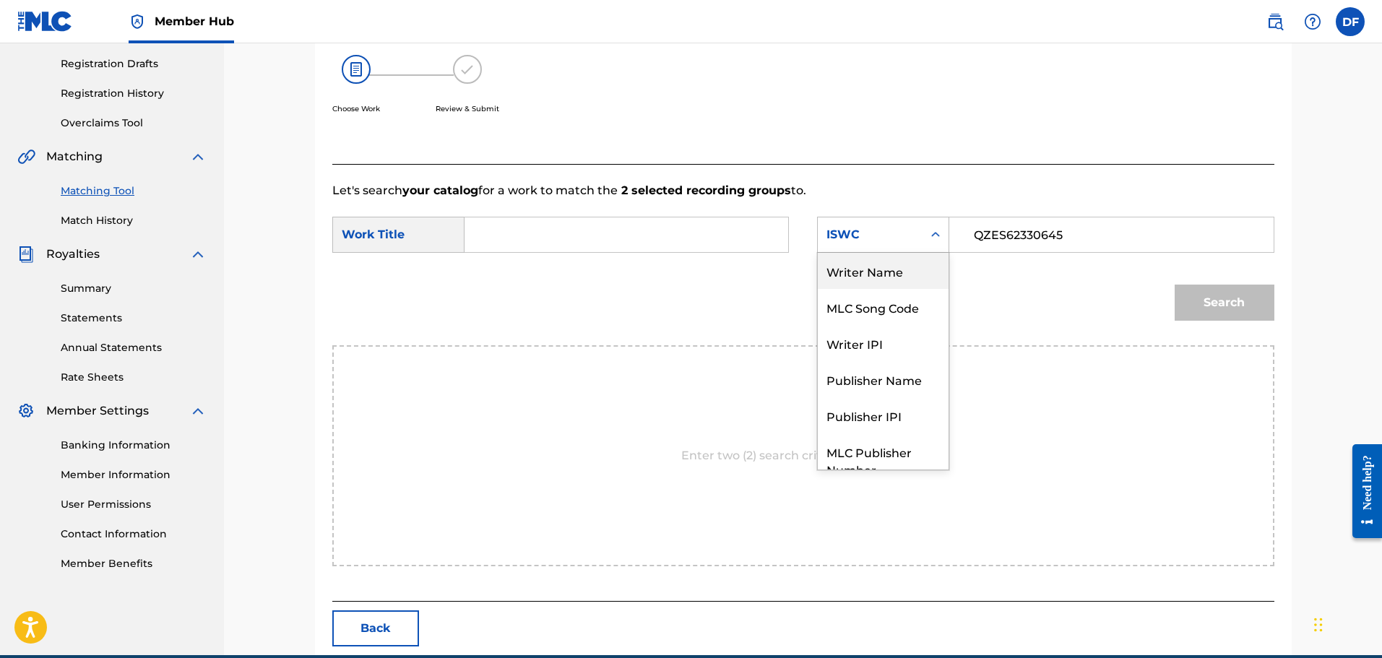
click at [873, 269] on div "Writer Name" at bounding box center [883, 271] width 131 height 36
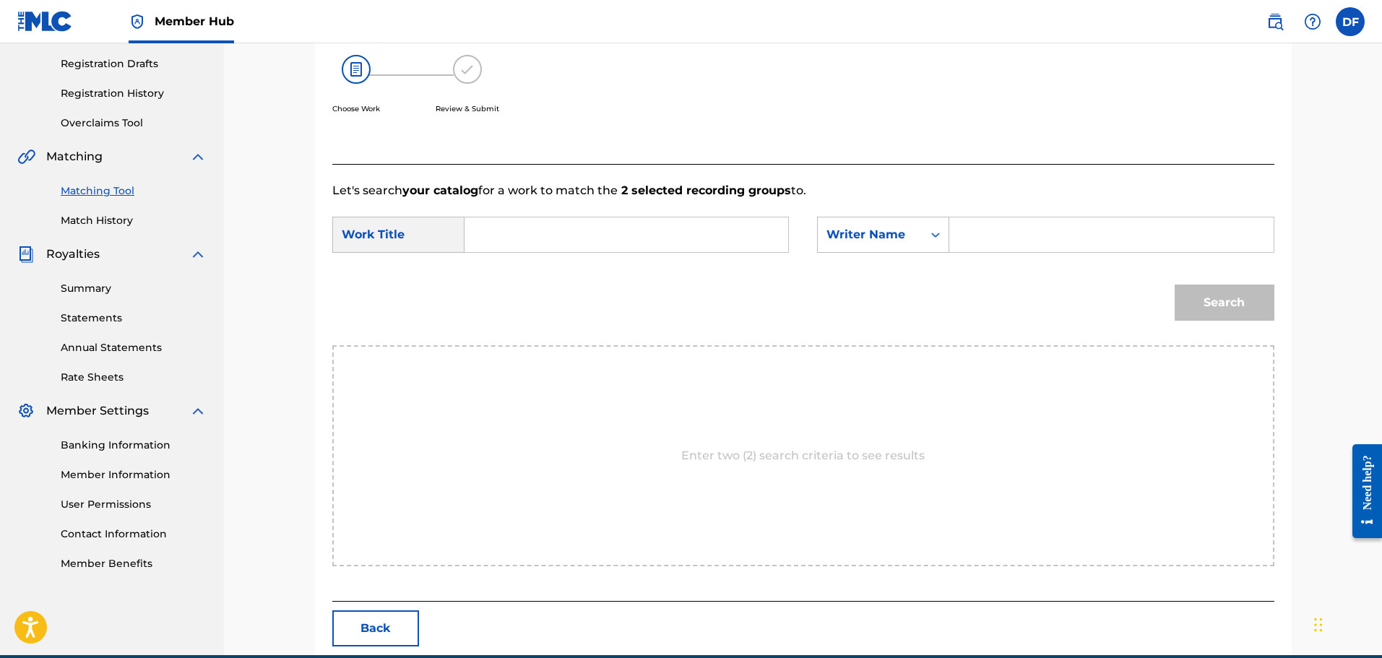
click at [568, 236] on input "Search Form" at bounding box center [626, 234] width 299 height 35
type input "Mama Can Do It"
type input "[PERSON_NAME]"
click at [1174, 285] on button "Search" at bounding box center [1224, 303] width 100 height 36
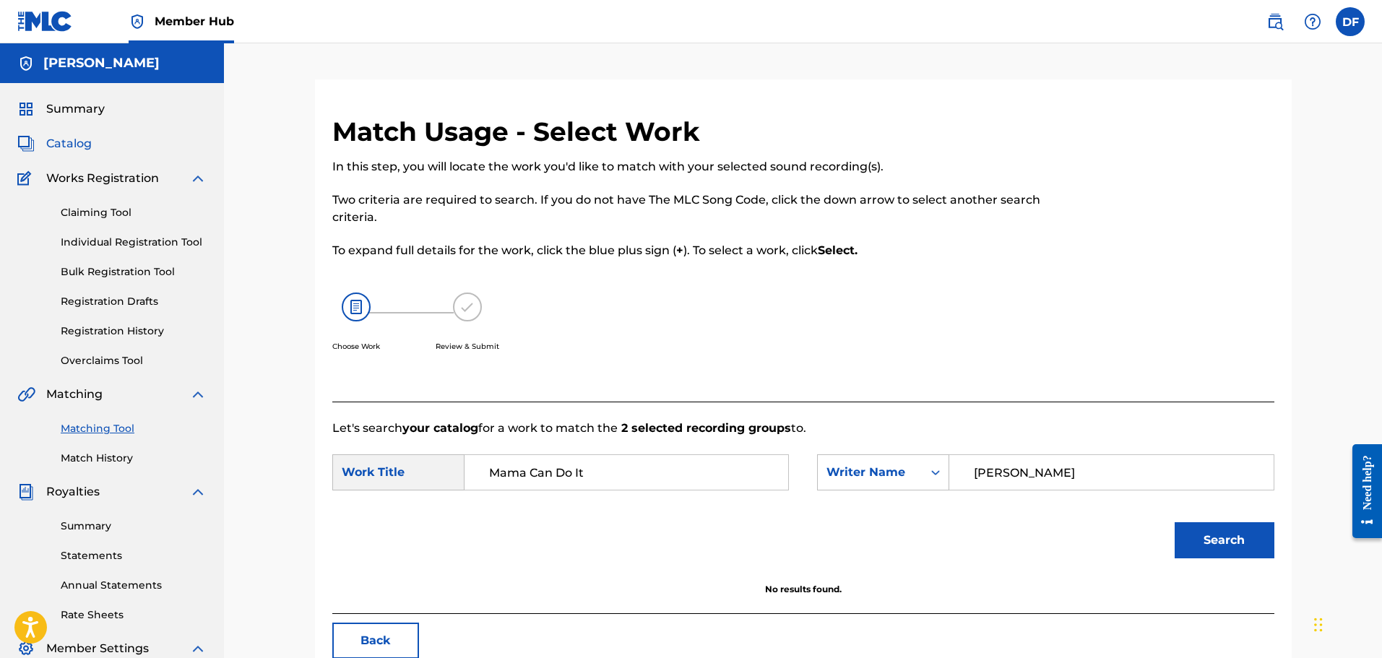
click at [71, 144] on span "Catalog" at bounding box center [69, 143] width 46 height 17
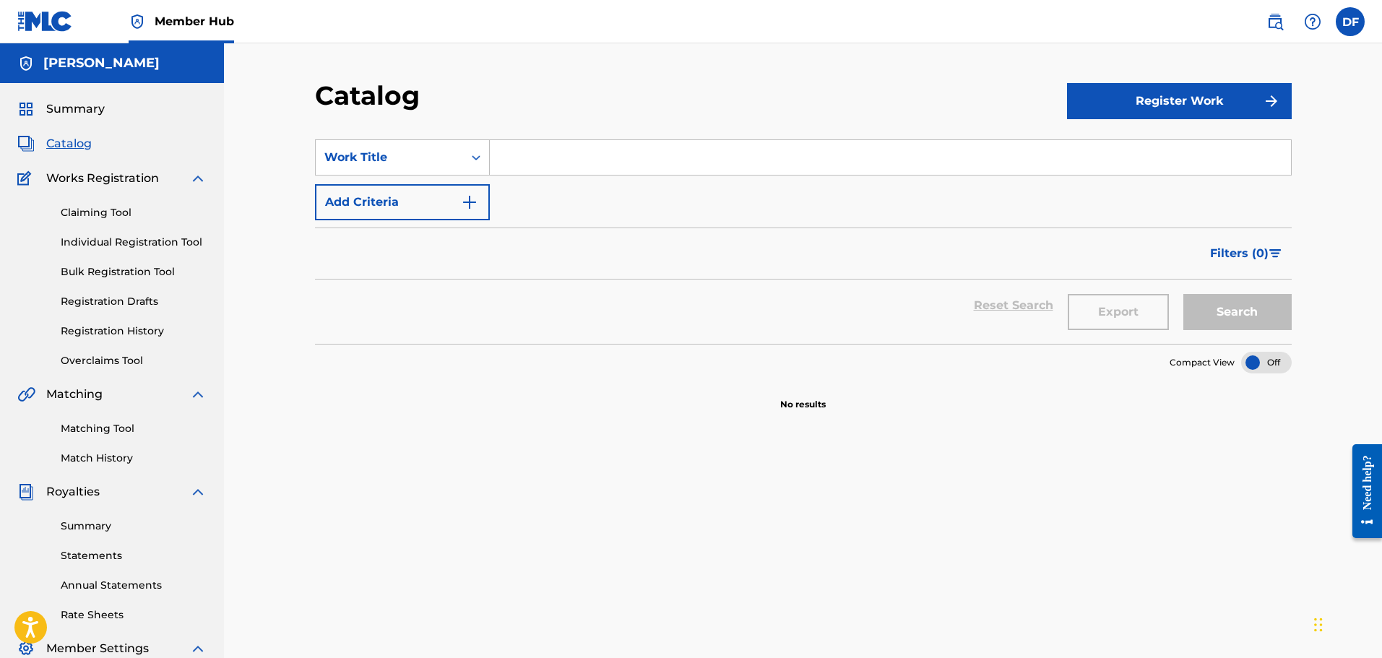
click at [527, 152] on input "Search Form" at bounding box center [890, 157] width 801 height 35
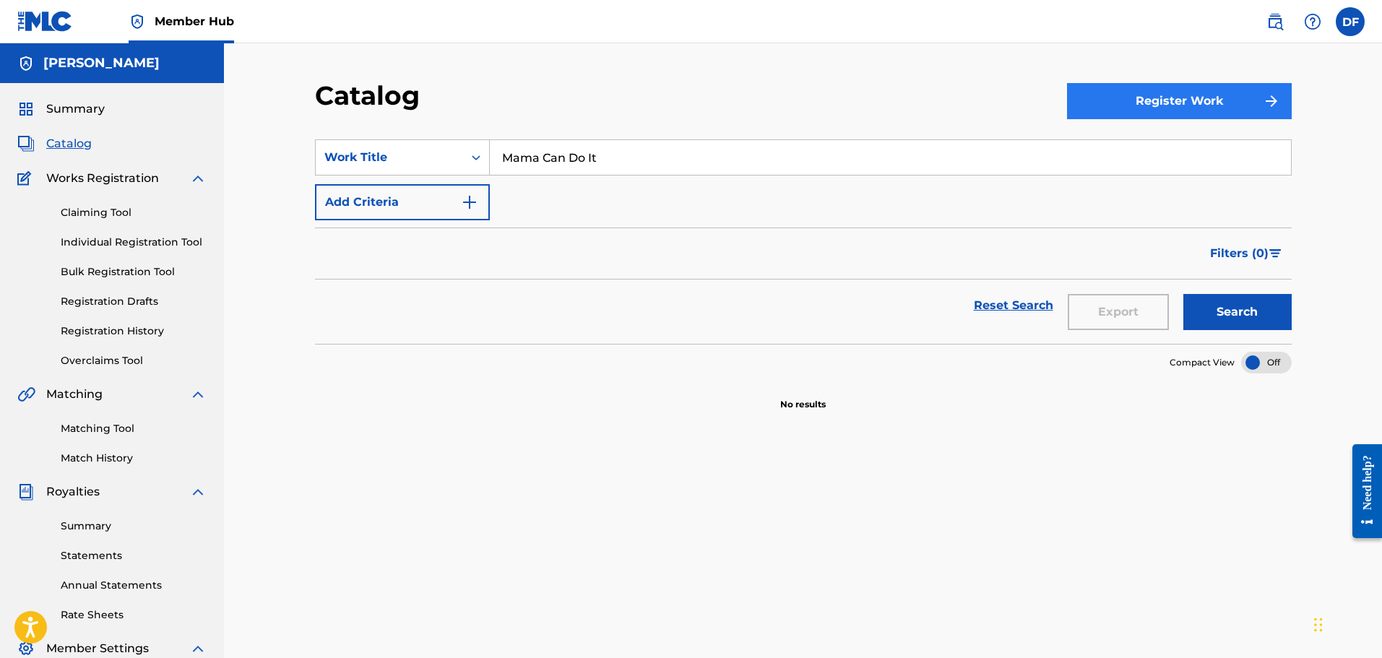
type input "Mama Can Do It"
click at [1200, 103] on button "Register Work" at bounding box center [1179, 101] width 225 height 36
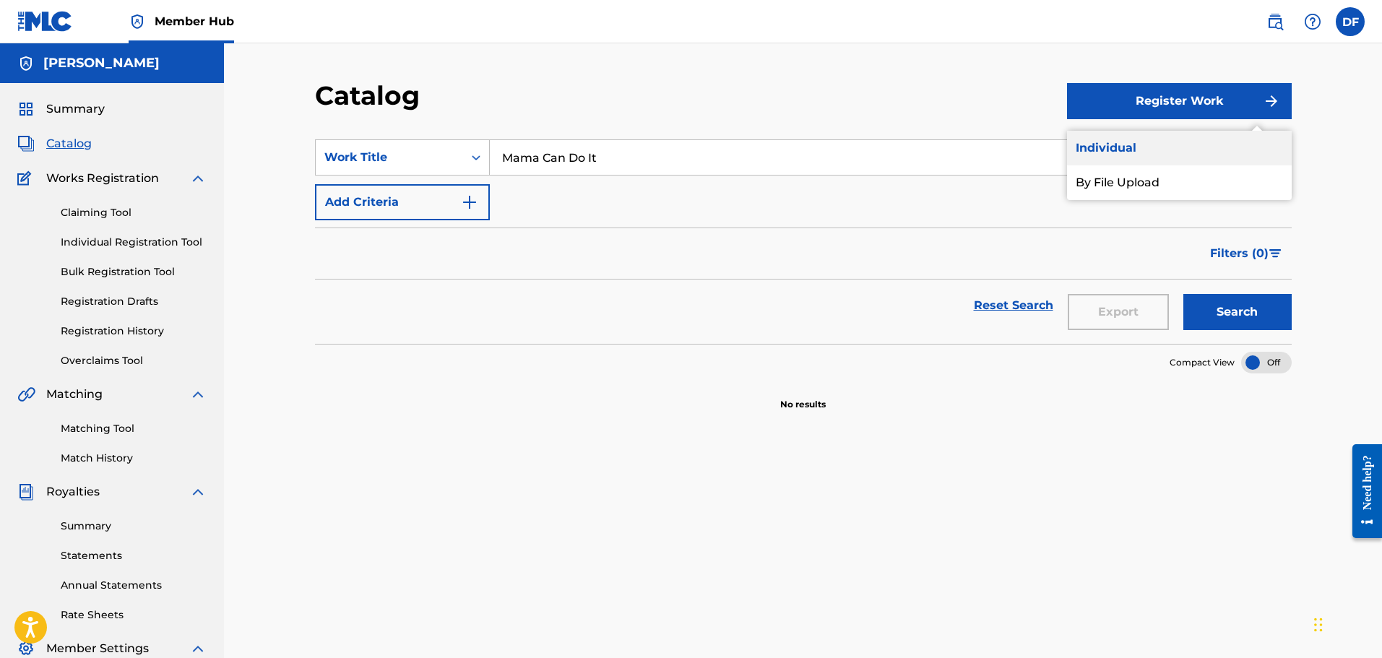
click at [1115, 154] on link "Individual" at bounding box center [1179, 148] width 225 height 35
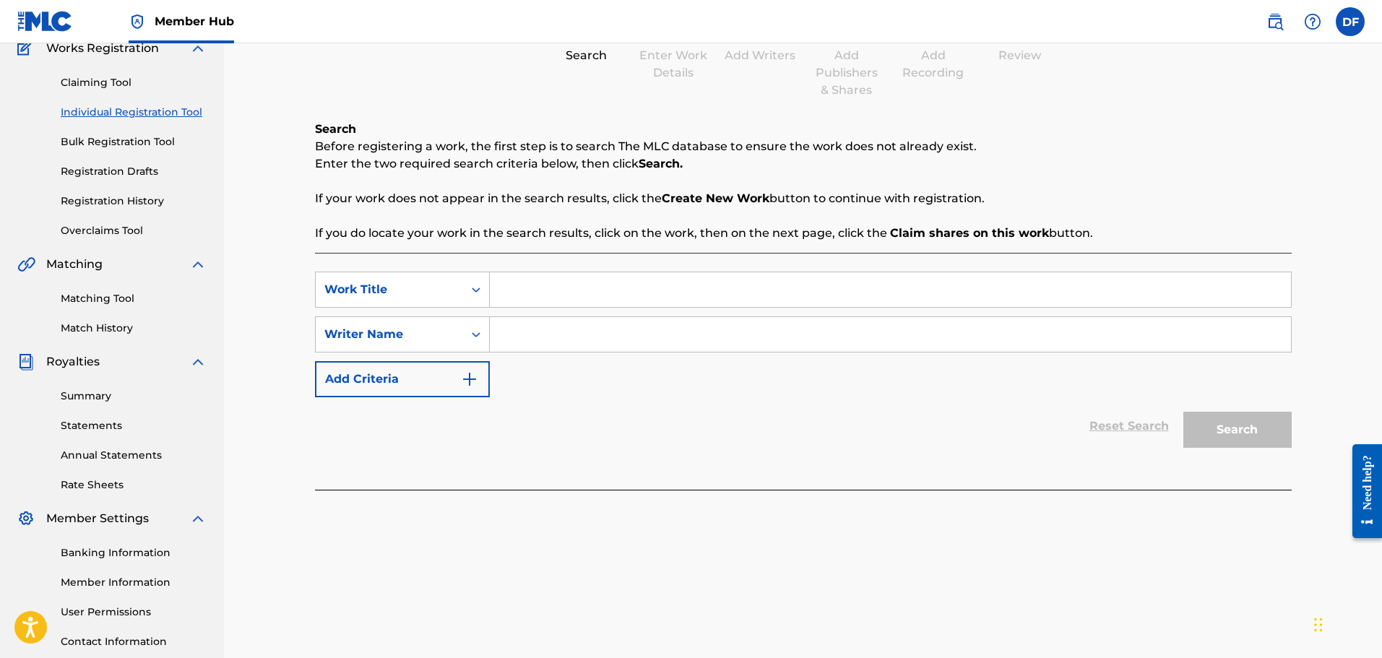
scroll to position [21, 0]
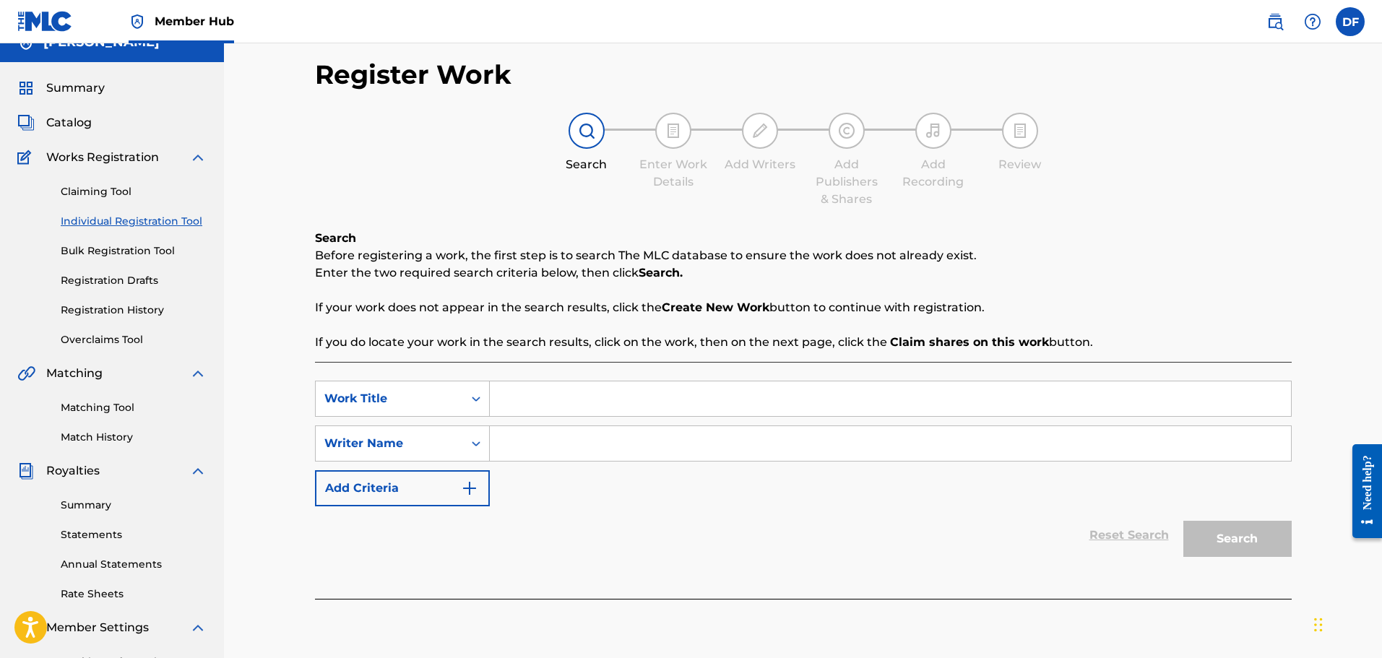
click at [589, 413] on input "Search Form" at bounding box center [890, 398] width 801 height 35
type input "Mama Can Do It"
click at [562, 440] on input "Search Form" at bounding box center [890, 443] width 801 height 35
type input "[PERSON_NAME]"
click at [1183, 521] on button "Search" at bounding box center [1237, 539] width 108 height 36
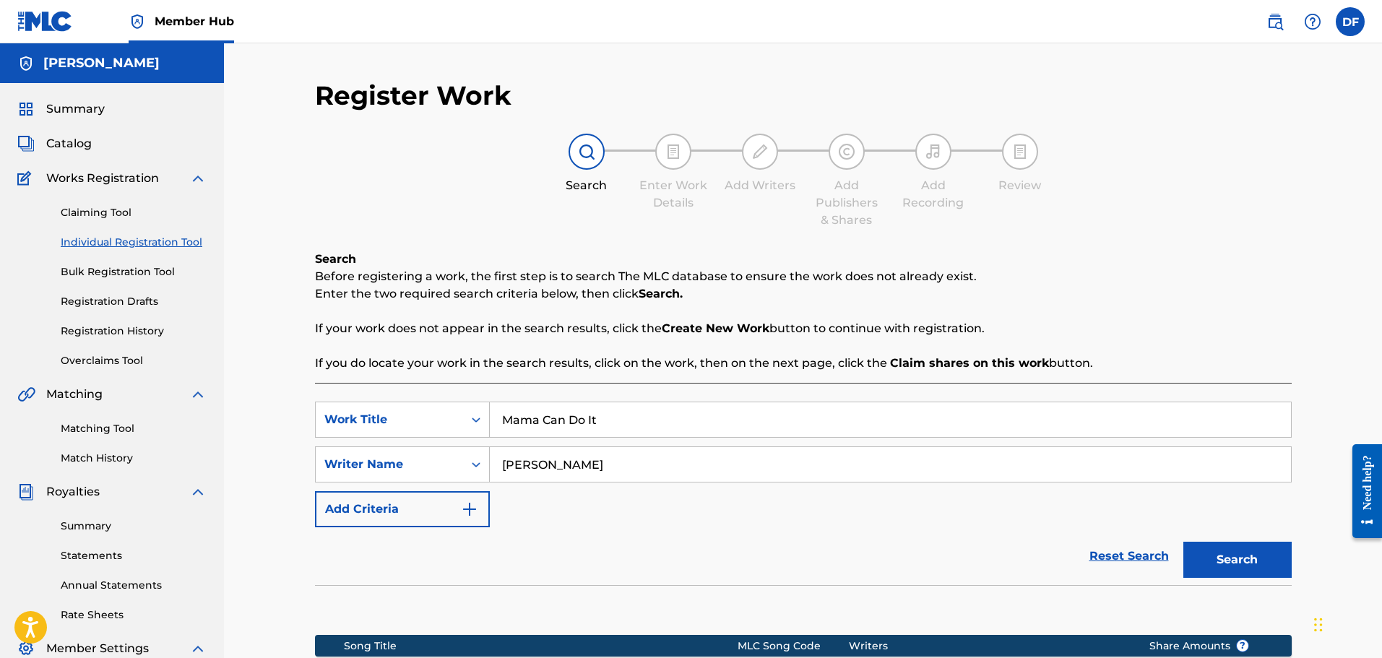
scroll to position [238, 0]
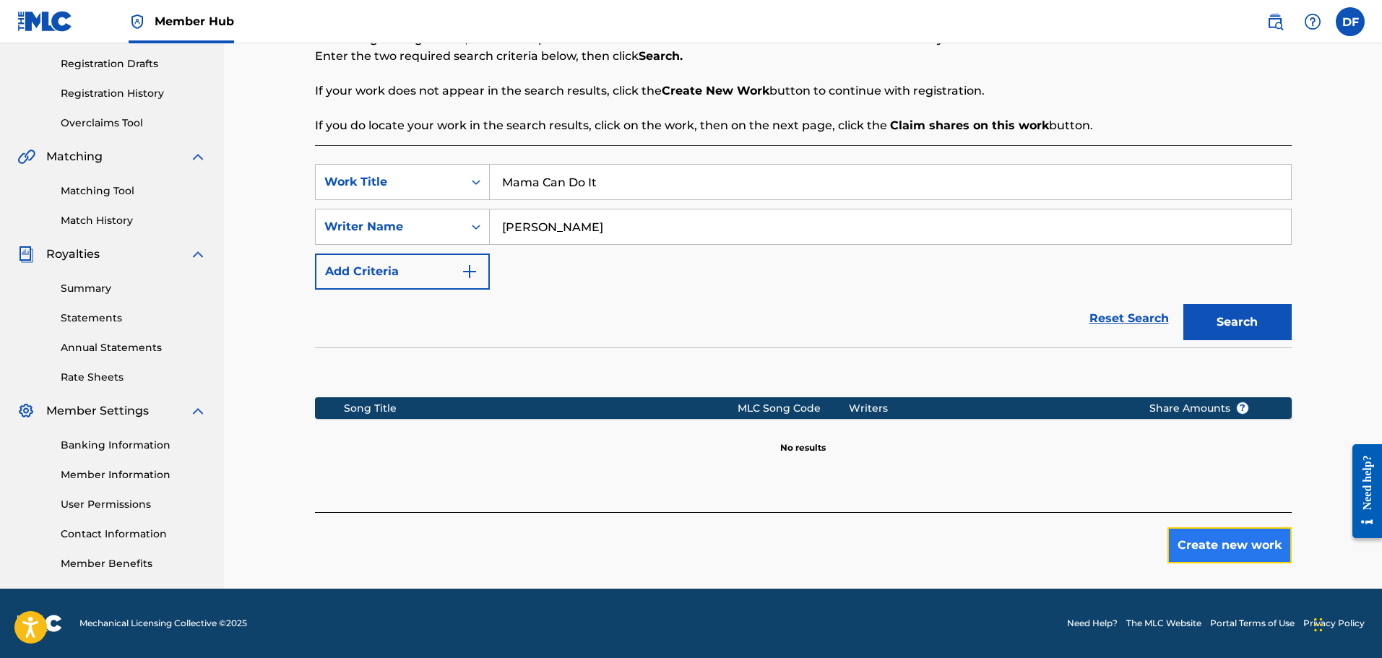
click at [1213, 540] on button "Create new work" at bounding box center [1229, 545] width 124 height 36
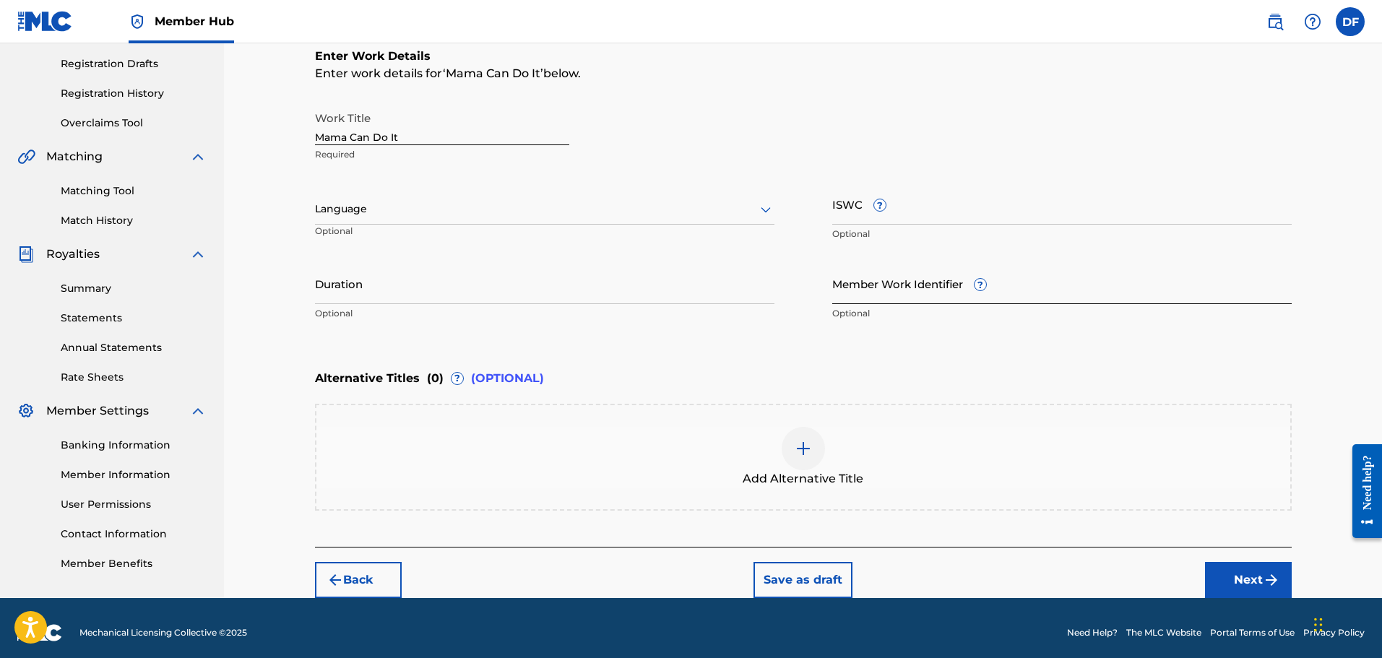
click at [927, 291] on input "Member Work Identifier ?" at bounding box center [1061, 283] width 459 height 41
paste input "01081864545"
type input "01081864545"
click at [391, 293] on input "Duration" at bounding box center [544, 283] width 459 height 41
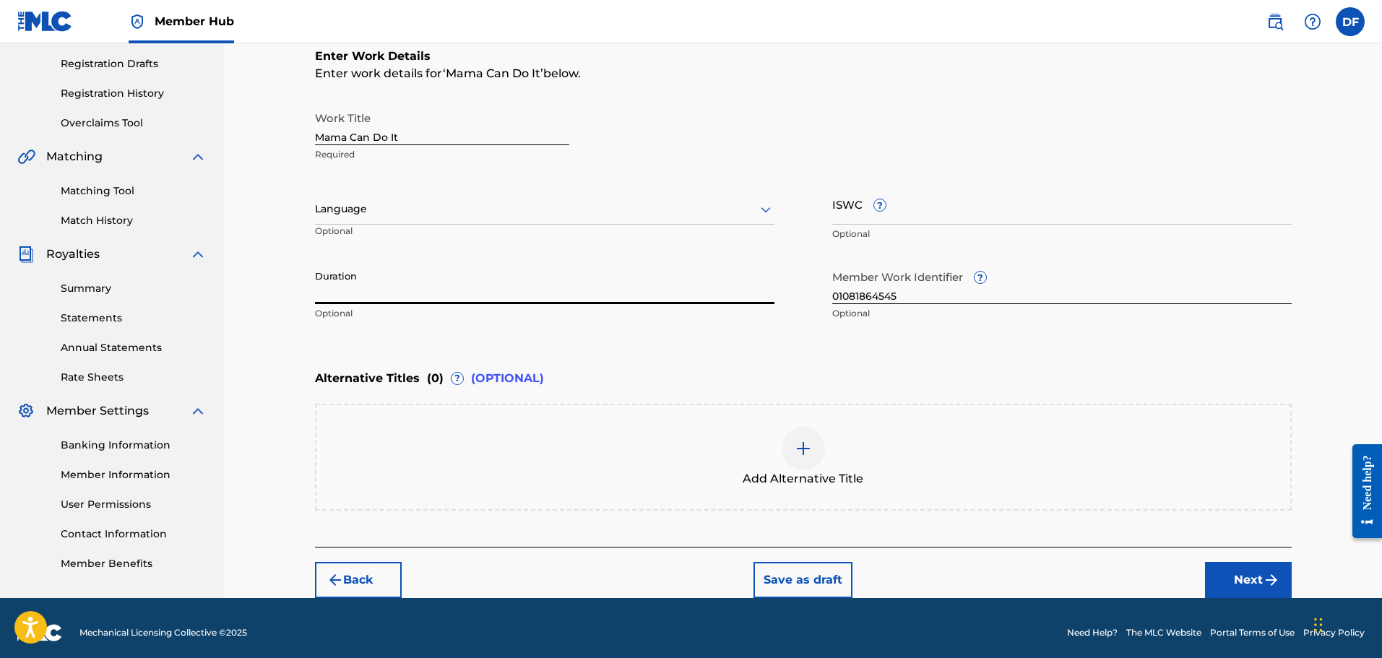
type input "2"
type input "02:22"
click at [475, 209] on div at bounding box center [544, 209] width 459 height 18
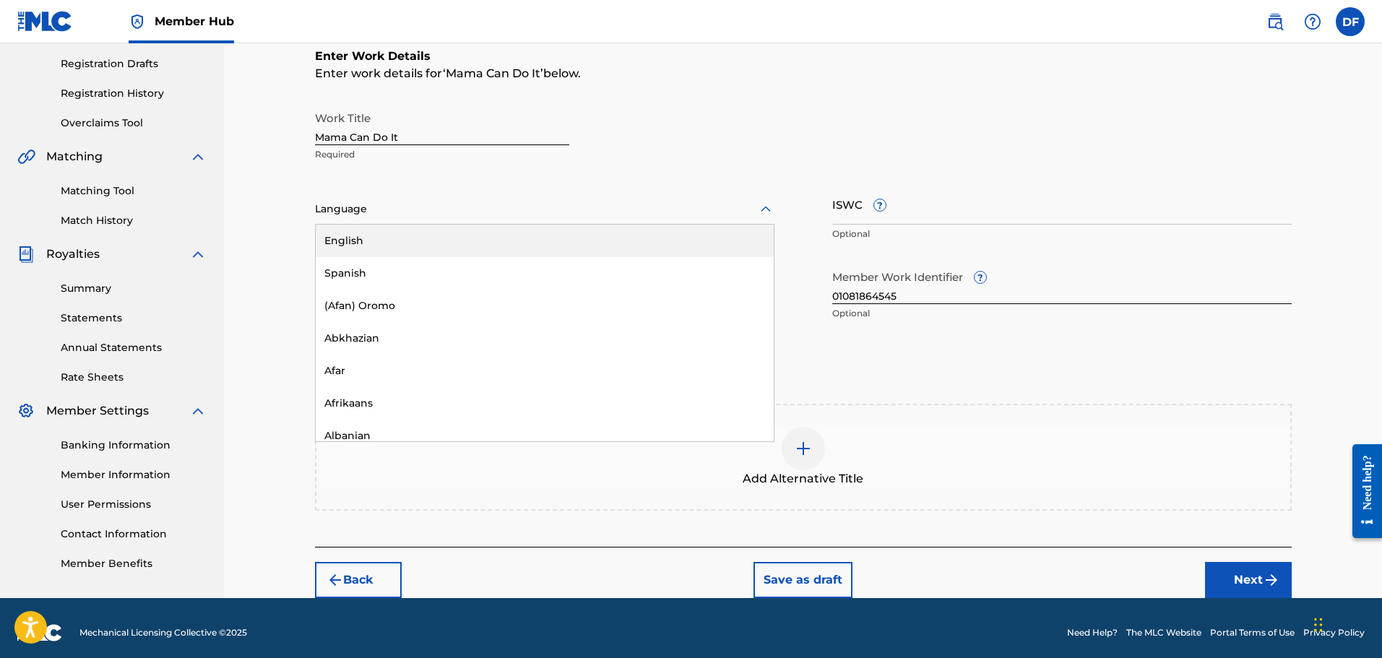
click at [412, 248] on div "English" at bounding box center [545, 241] width 458 height 33
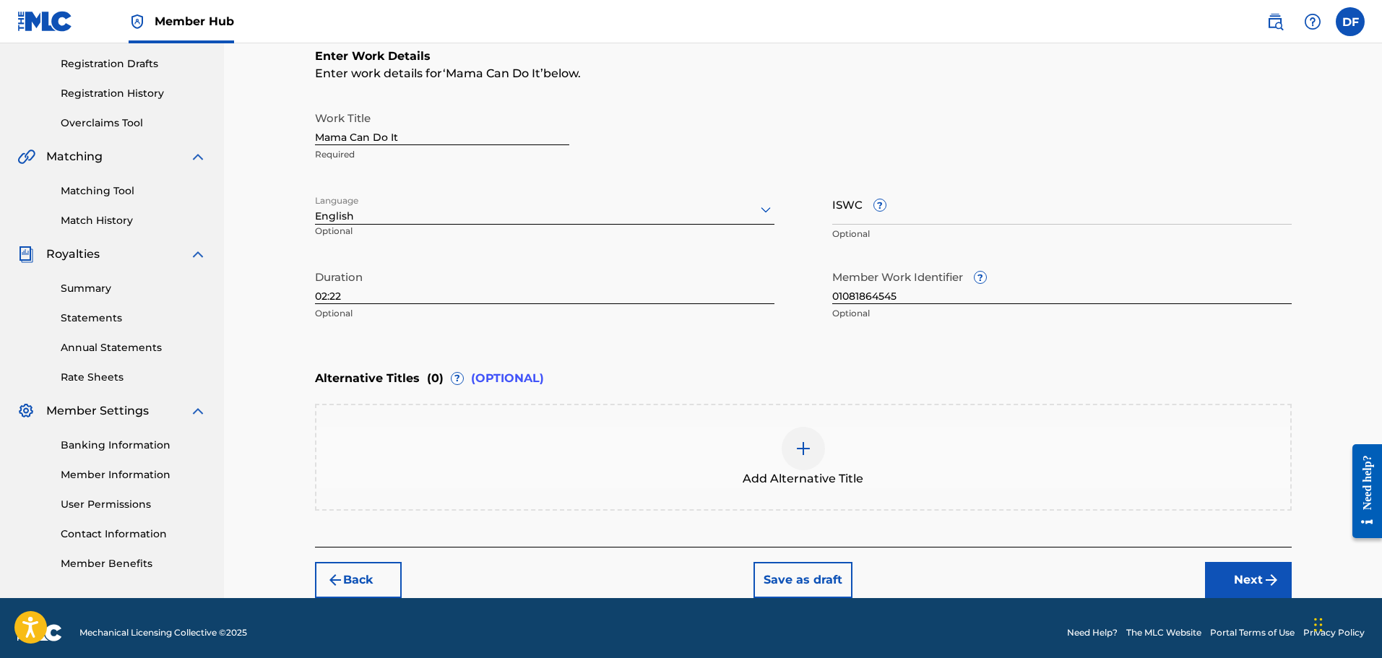
scroll to position [0, 0]
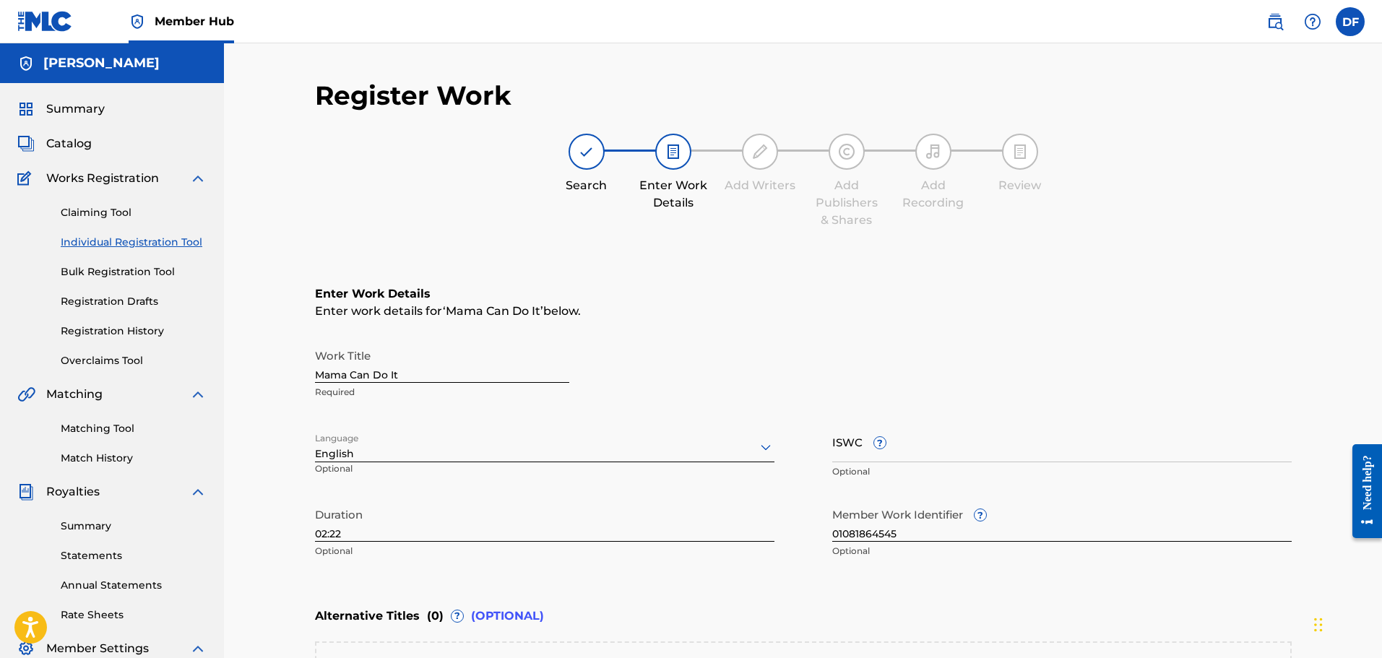
click at [104, 280] on div "Claiming Tool Individual Registration Tool Bulk Registration Tool Registration …" at bounding box center [111, 277] width 189 height 181
click at [118, 272] on link "Bulk Registration Tool" at bounding box center [134, 271] width 146 height 15
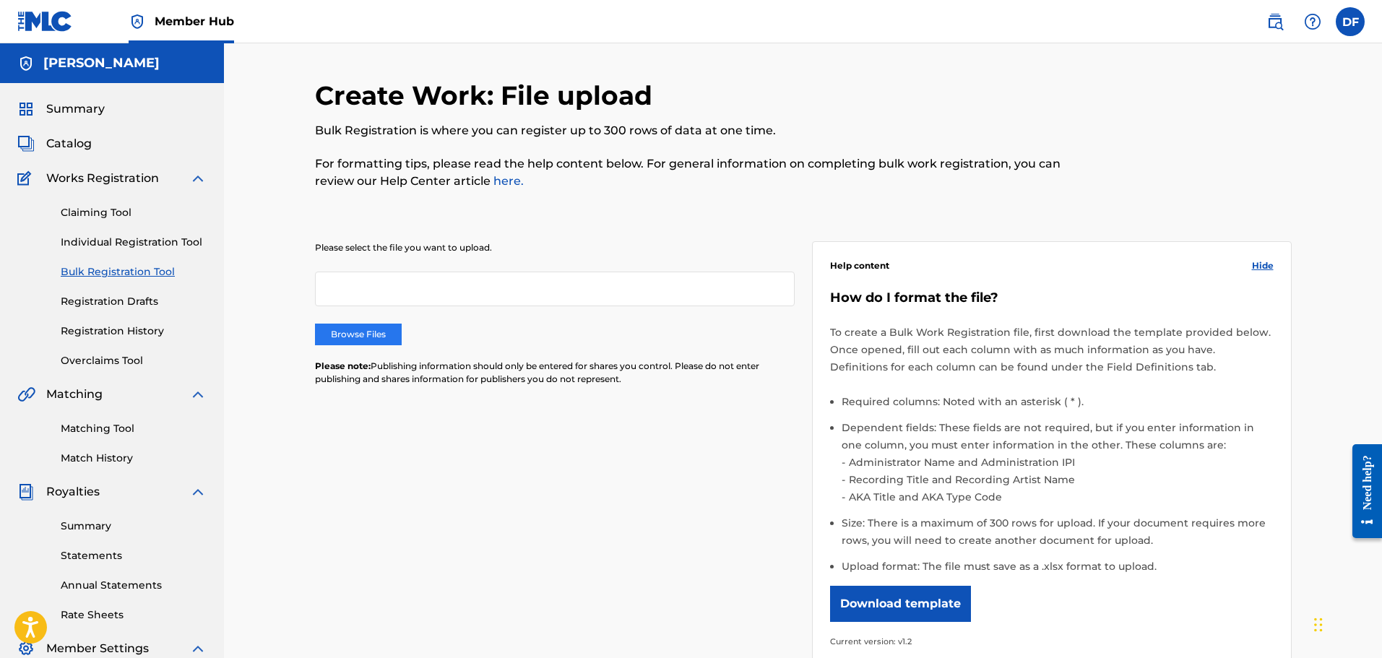
click at [368, 332] on label "Browse Files" at bounding box center [358, 335] width 87 height 22
click at [0, 0] on input "Browse Files" at bounding box center [0, 0] width 0 height 0
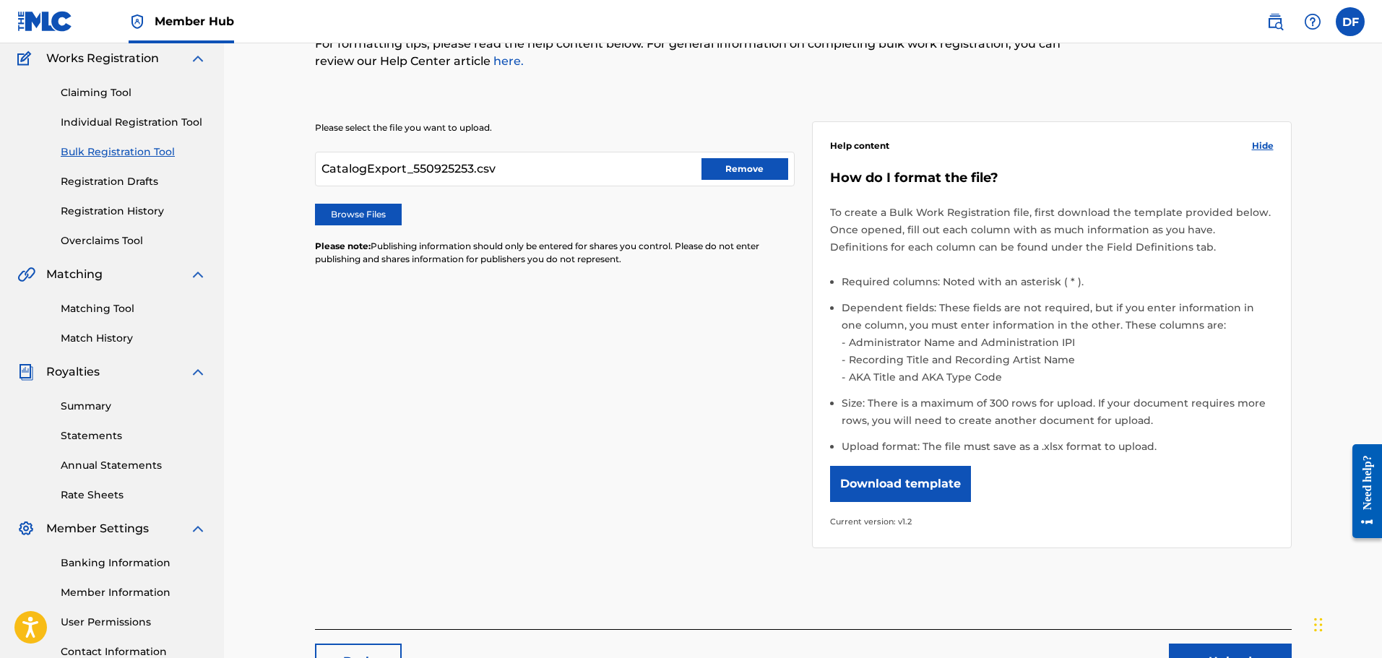
scroll to position [238, 0]
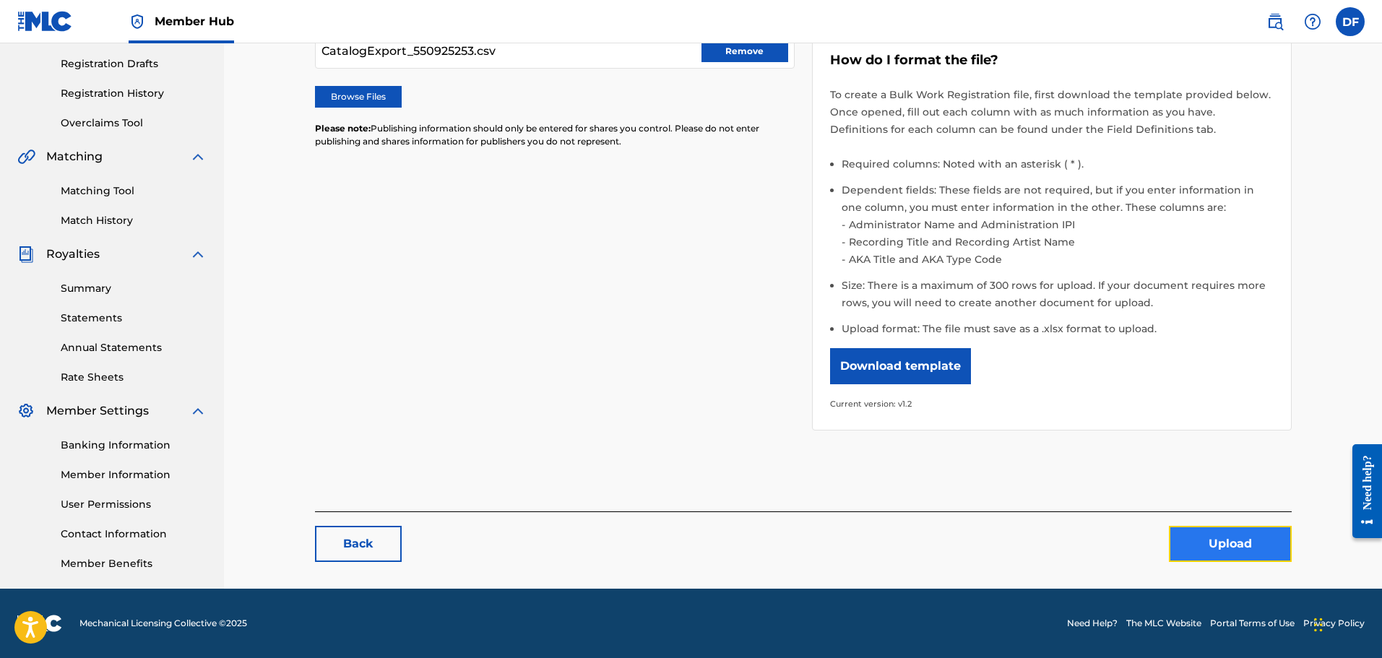
click at [1237, 546] on button "Upload" at bounding box center [1230, 544] width 123 height 36
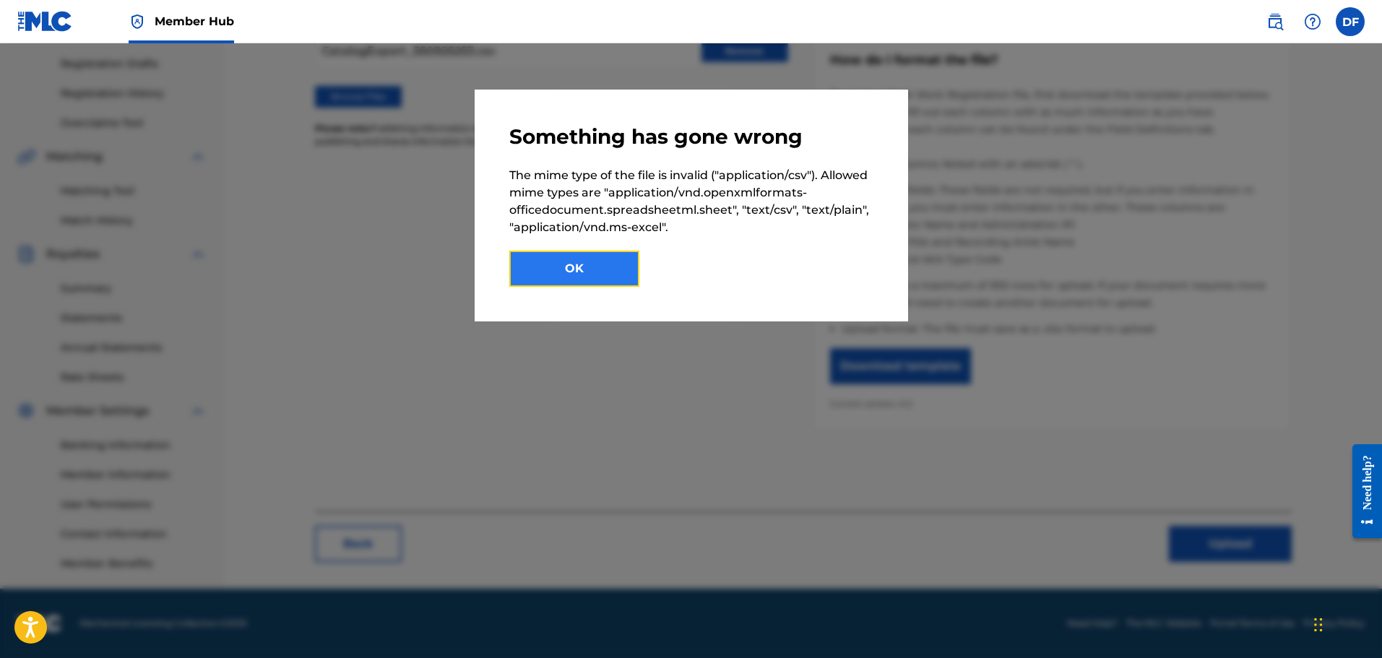
click at [595, 273] on button "OK" at bounding box center [574, 269] width 130 height 36
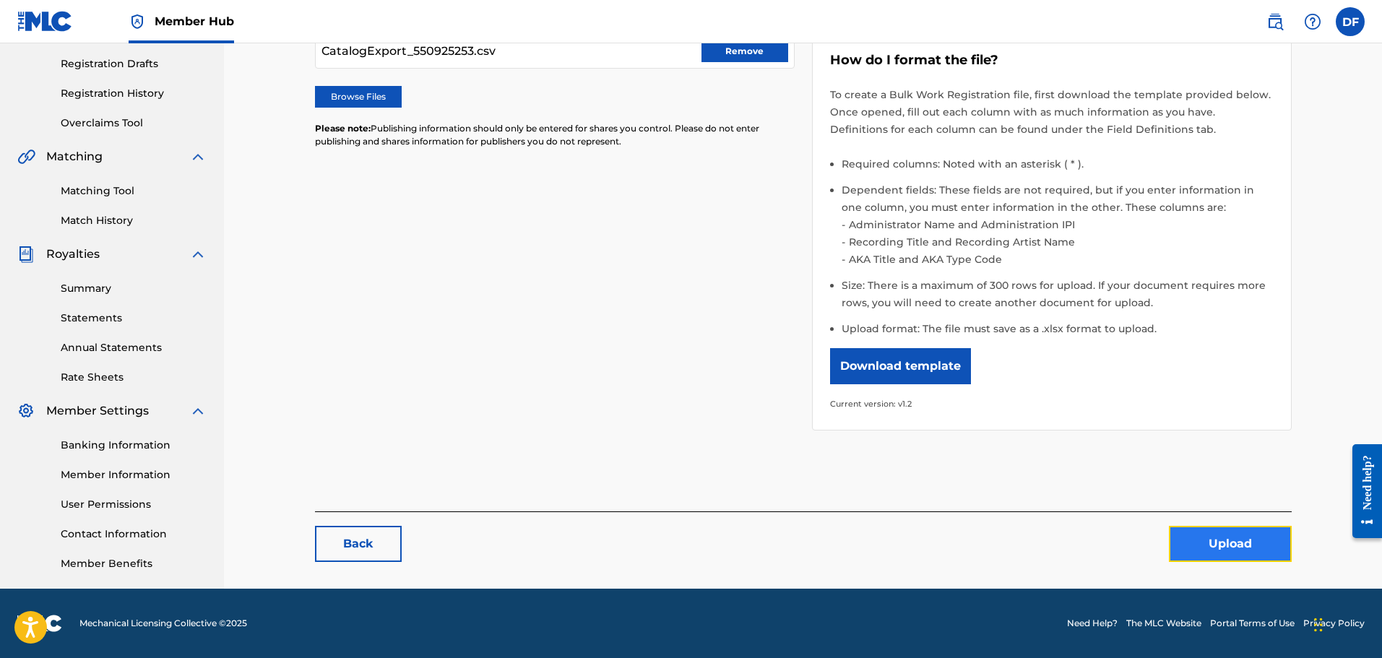
click at [1250, 550] on button "Upload" at bounding box center [1230, 544] width 123 height 36
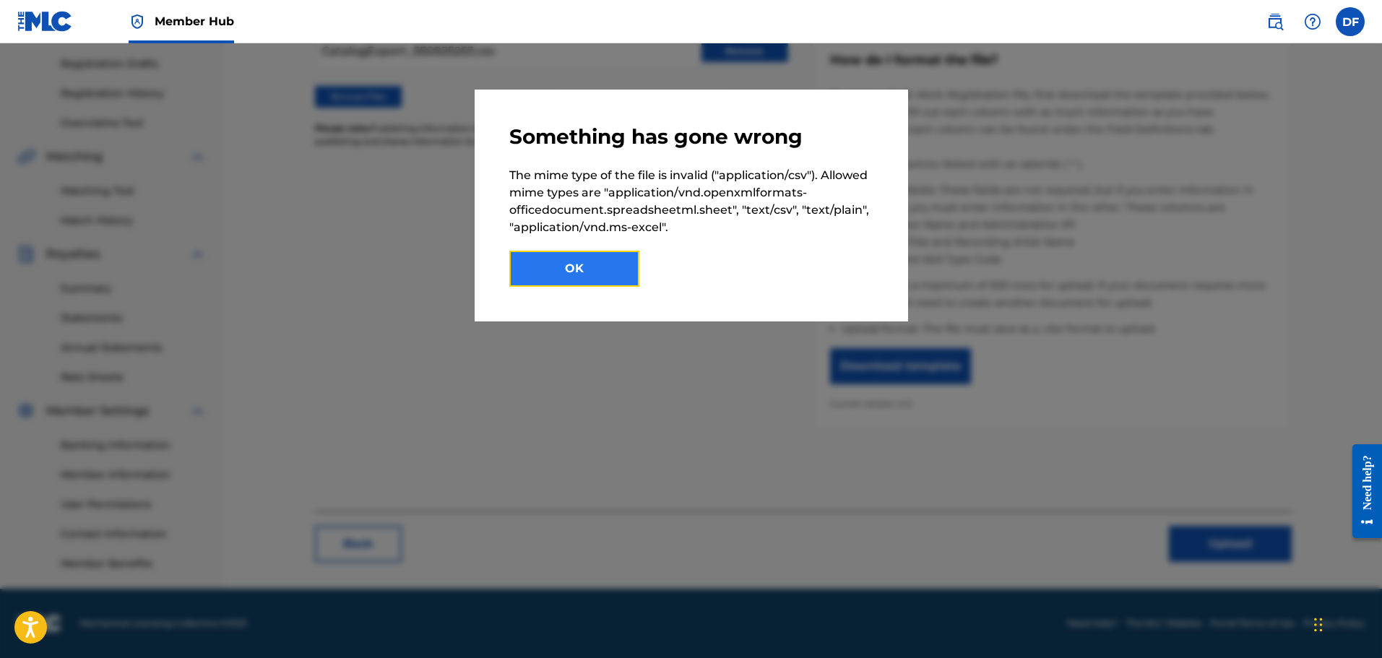
click at [571, 268] on button "OK" at bounding box center [574, 269] width 130 height 36
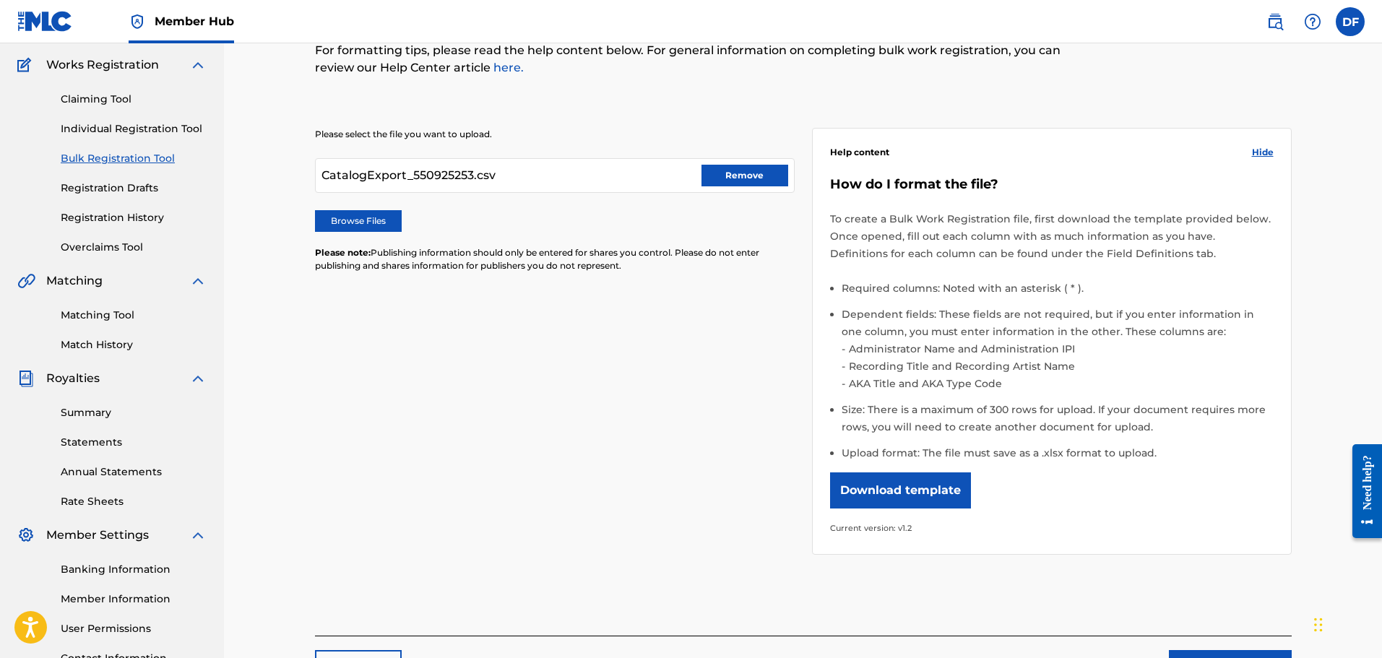
scroll to position [0, 0]
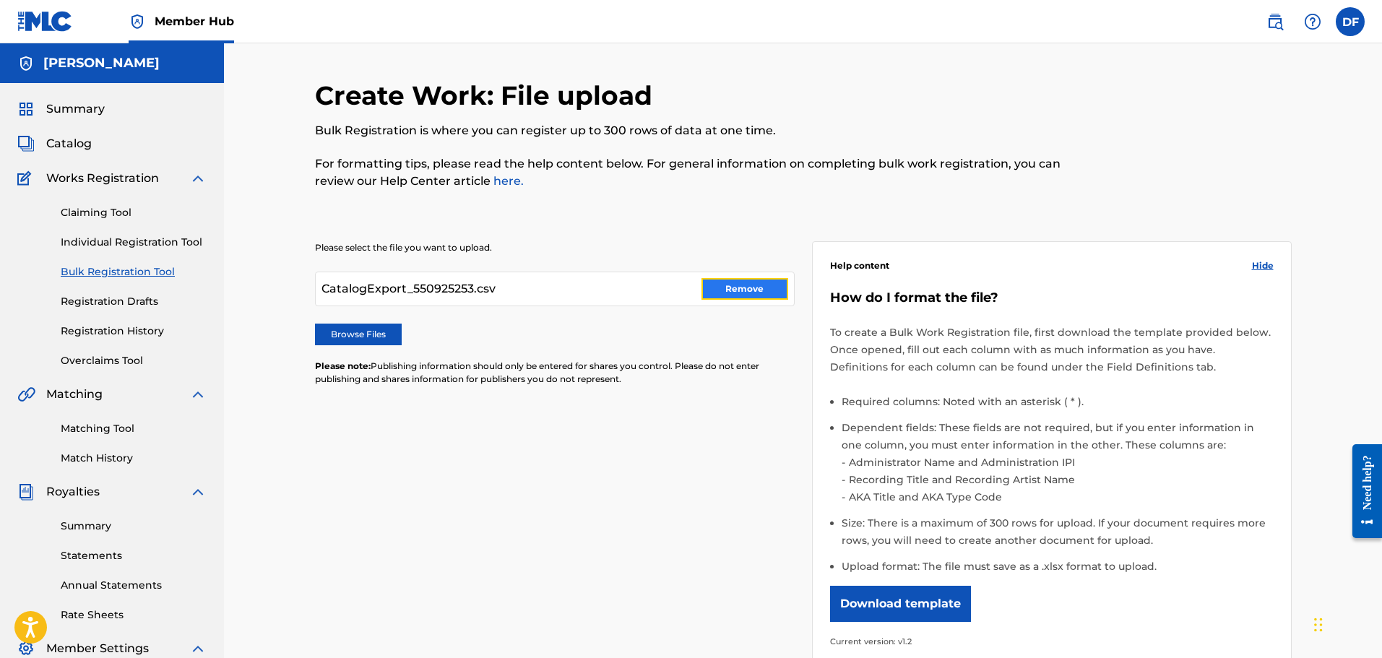
click at [734, 289] on button "Remove" at bounding box center [744, 289] width 87 height 22
click at [87, 430] on link "Matching Tool" at bounding box center [134, 428] width 146 height 15
